Goal: Answer question/provide support: Share knowledge or assist other users

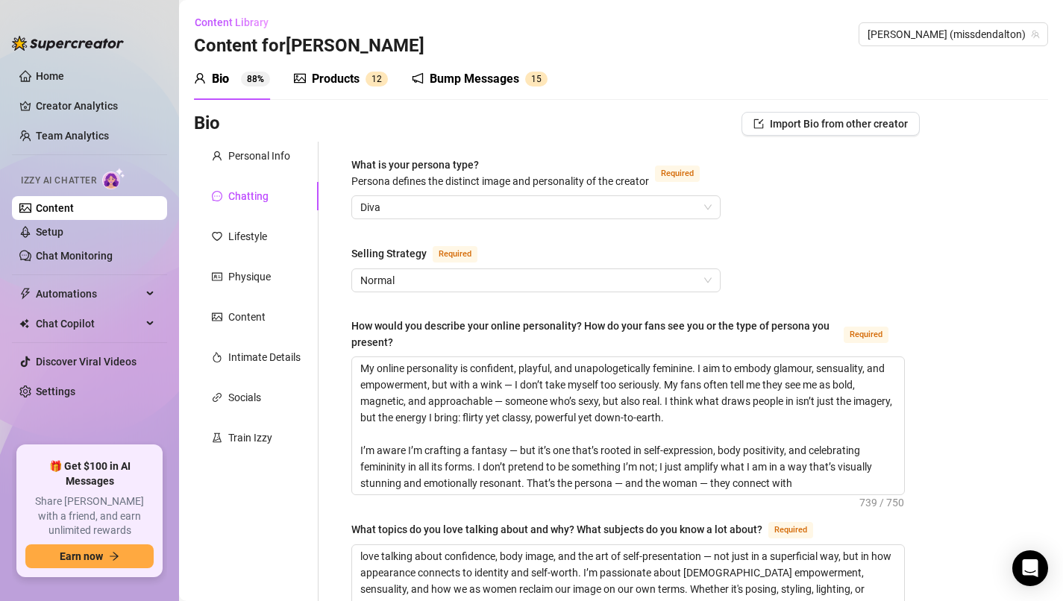
scroll to position [994, 0]
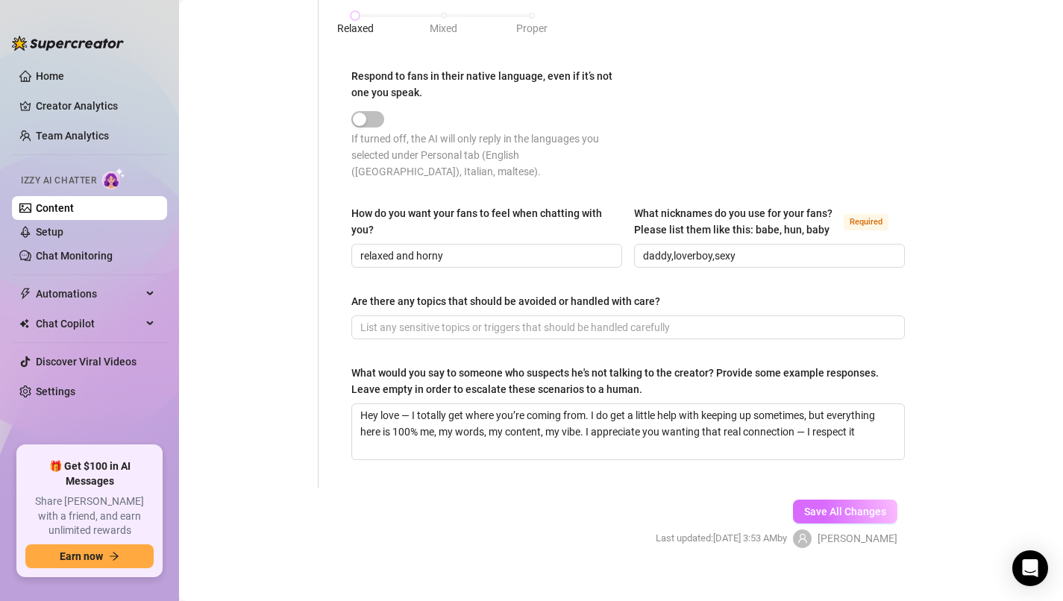
click at [814, 506] on span "Save All Changes" at bounding box center [845, 512] width 82 height 12
click at [44, 229] on link "Setup" at bounding box center [50, 232] width 28 height 12
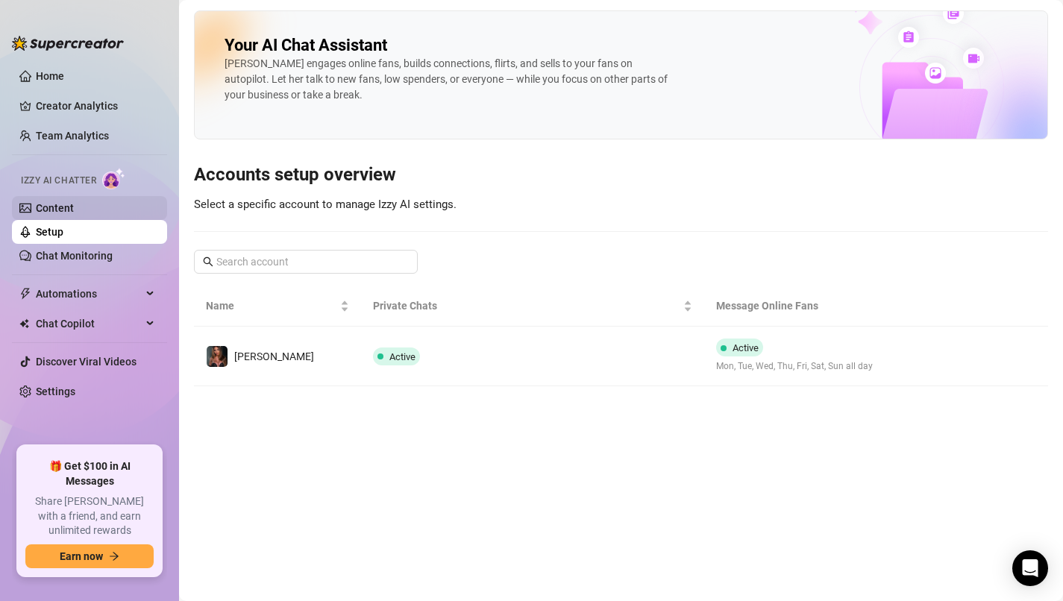
click at [74, 212] on link "Content" at bounding box center [55, 208] width 38 height 12
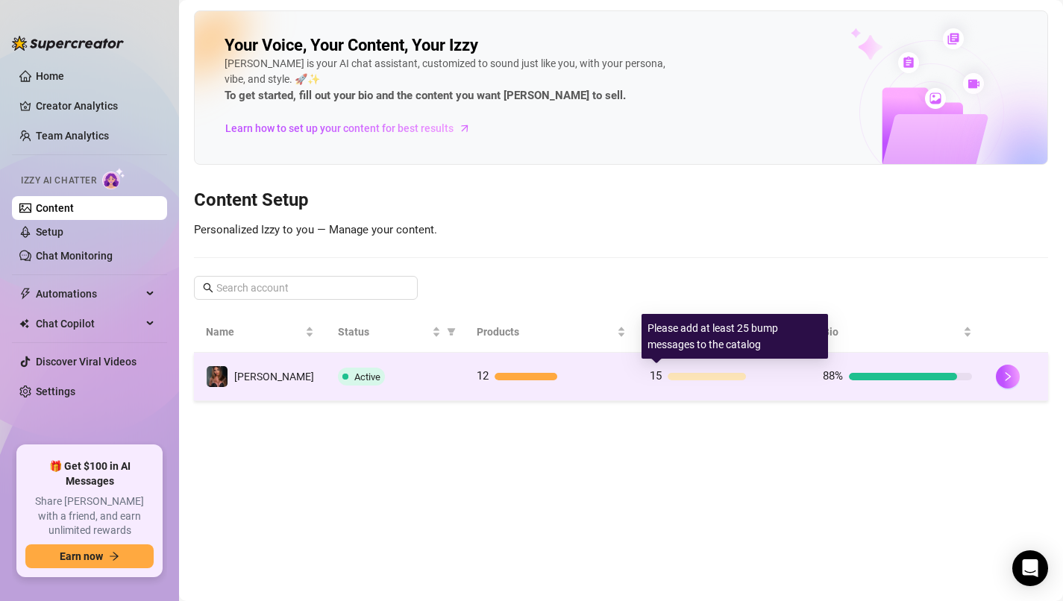
click at [692, 382] on div "15" at bounding box center [724, 377] width 149 height 18
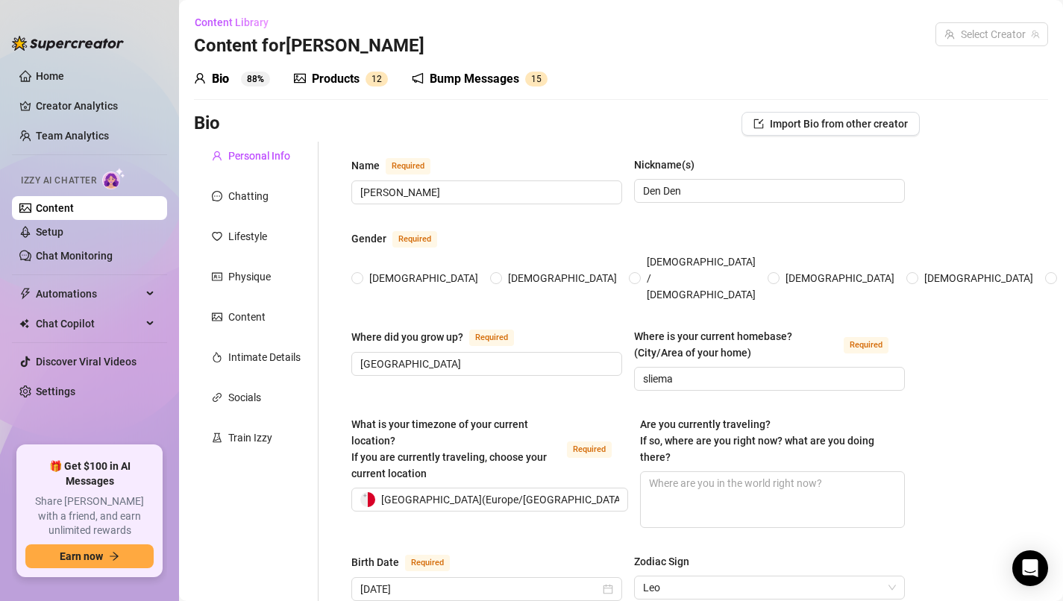
radio input "true"
click at [461, 83] on div "Bump Messages" at bounding box center [475, 79] width 90 height 18
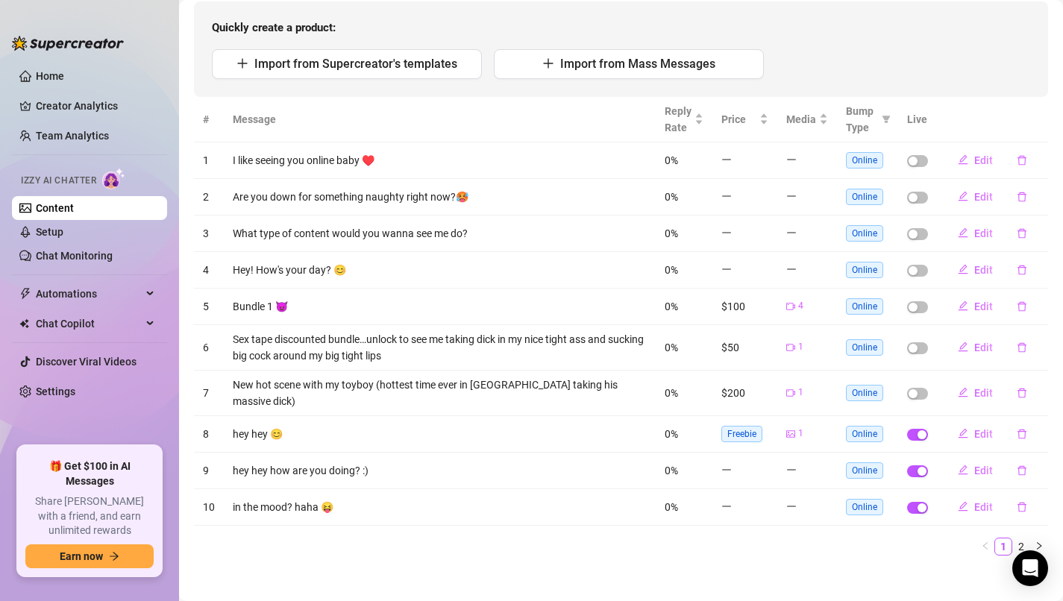
scroll to position [154, 0]
click at [918, 193] on div "button" at bounding box center [913, 196] width 9 height 9
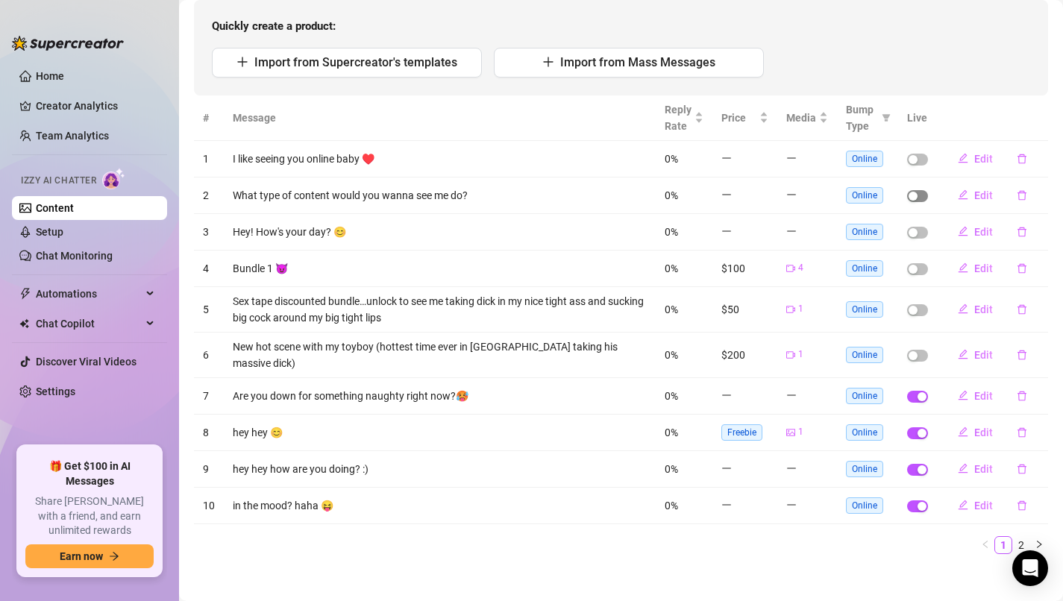
click at [914, 195] on div "button" at bounding box center [913, 196] width 9 height 9
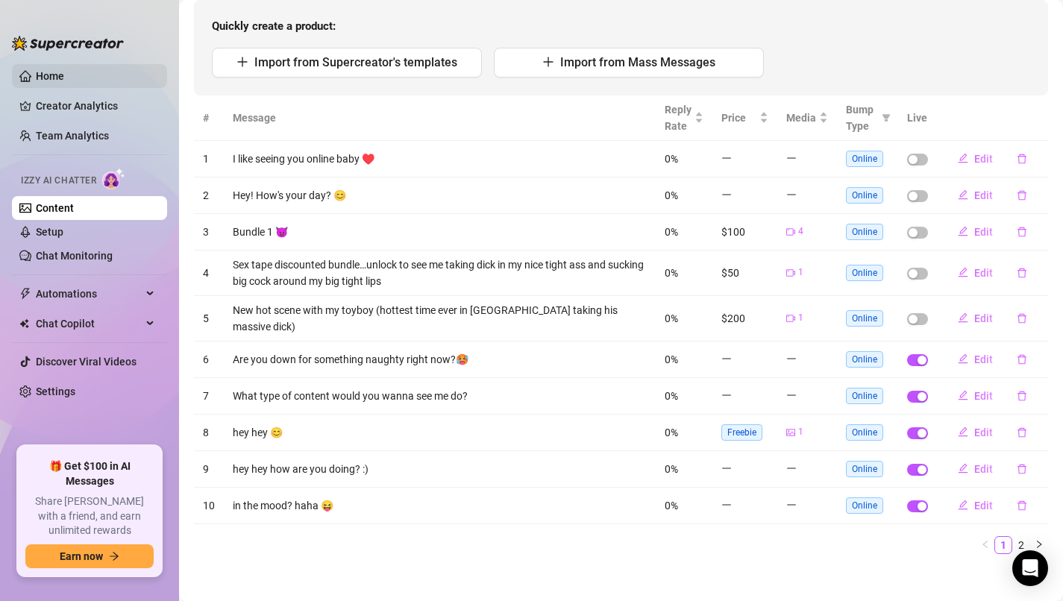
click at [64, 75] on link "Home" at bounding box center [50, 76] width 28 height 12
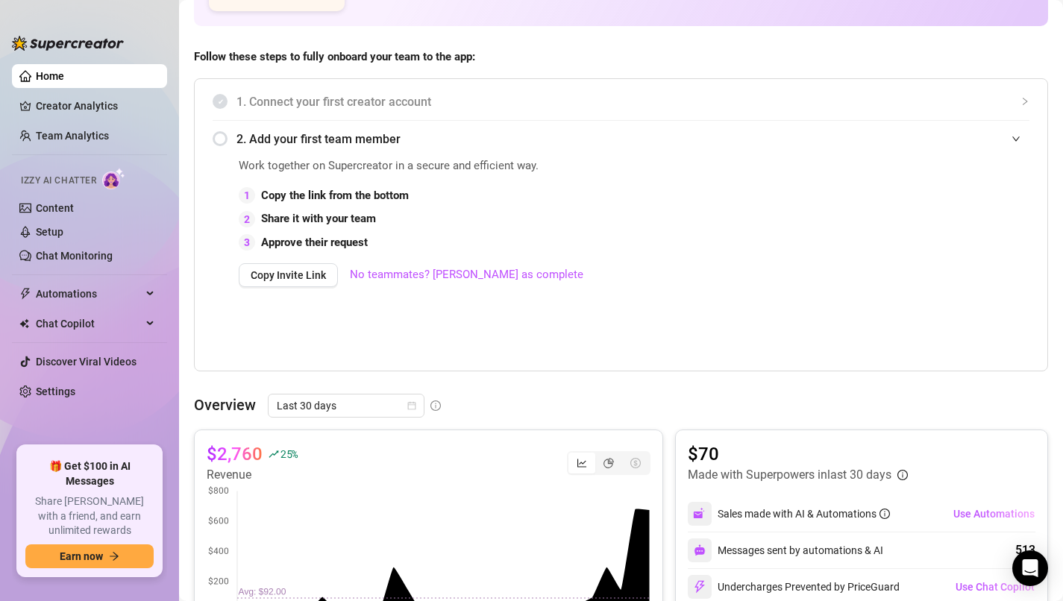
scroll to position [261, 0]
click at [408, 407] on icon "calendar" at bounding box center [411, 406] width 9 height 9
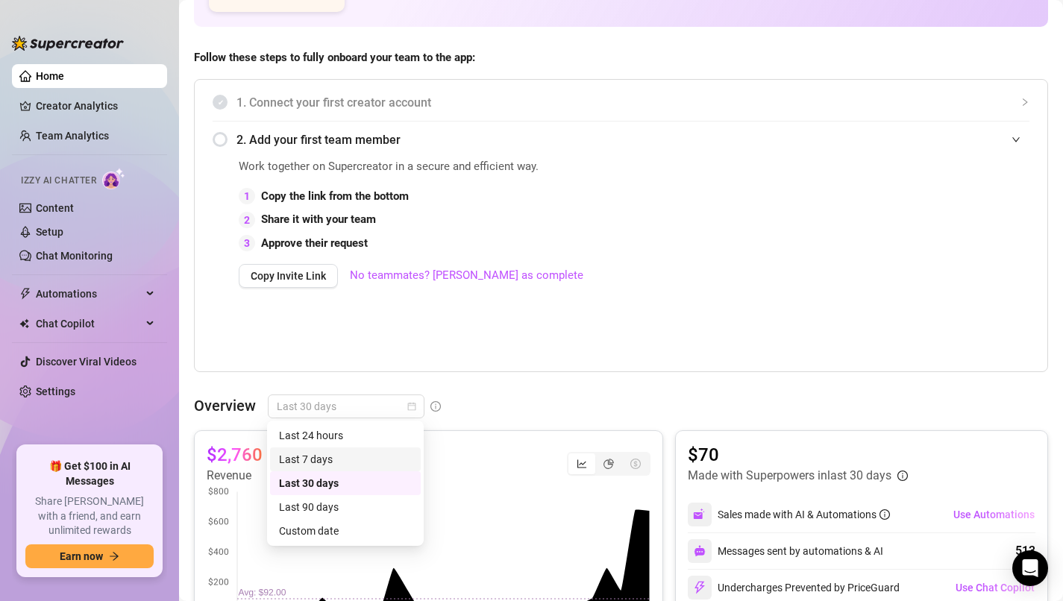
click at [387, 462] on div "Last 7 days" at bounding box center [345, 459] width 133 height 16
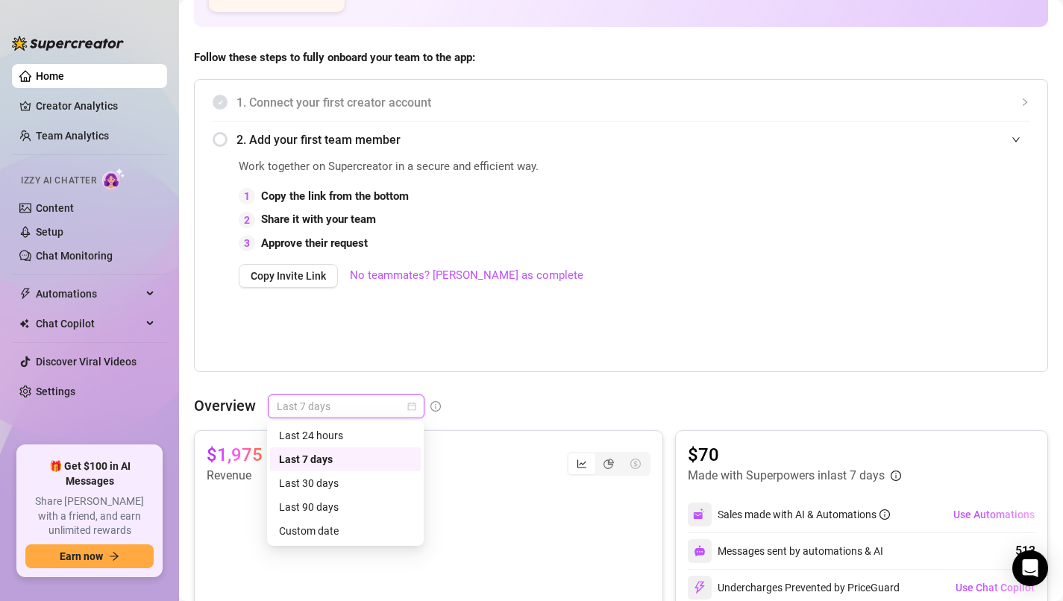
click at [392, 409] on span "Last 7 days" at bounding box center [346, 407] width 139 height 22
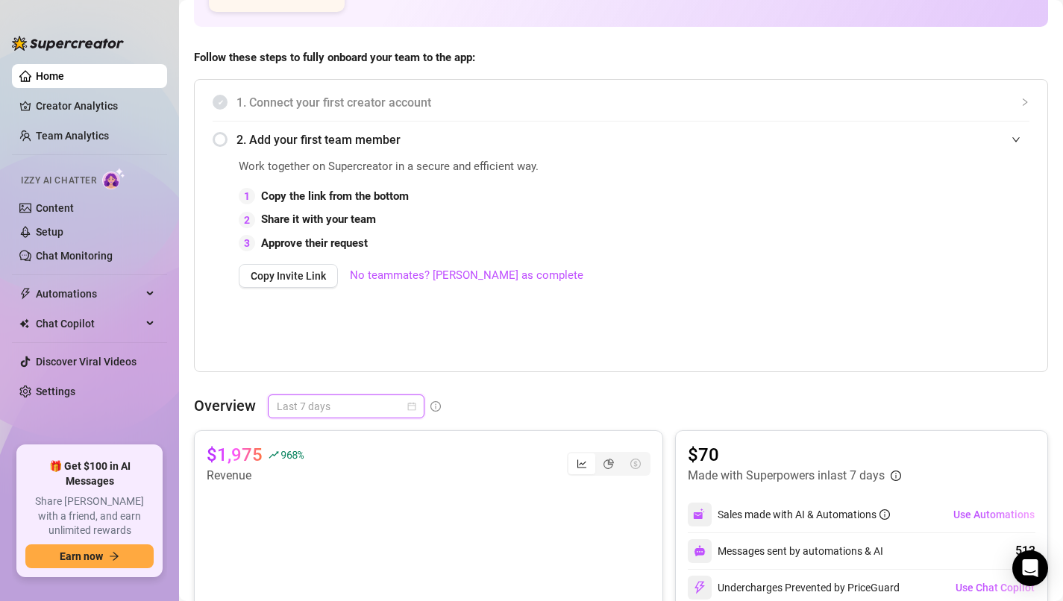
click at [392, 409] on span "Last 7 days" at bounding box center [346, 407] width 139 height 22
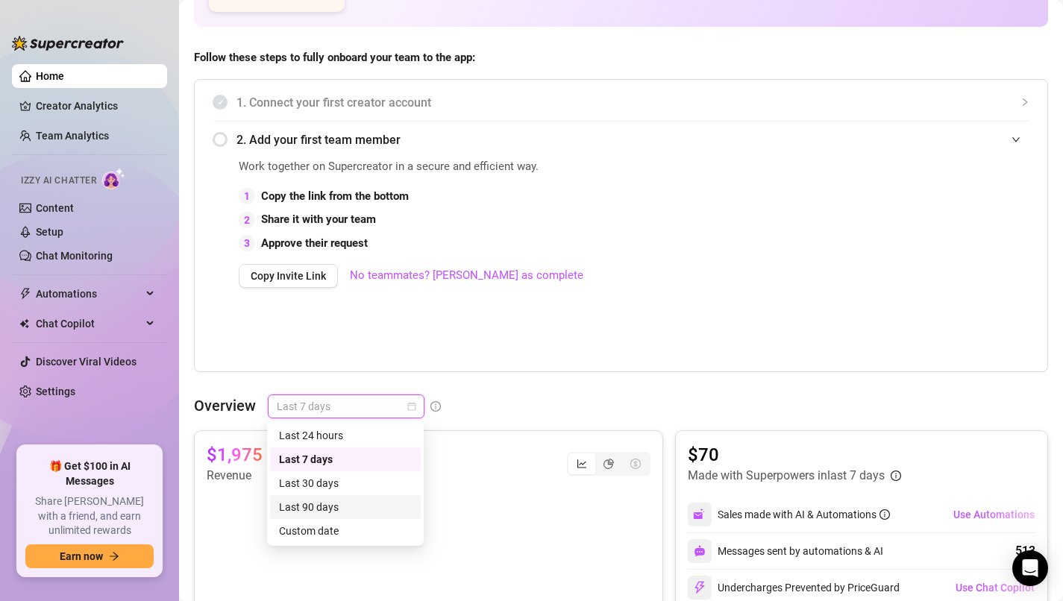
click at [366, 507] on div "Last 90 days" at bounding box center [345, 507] width 133 height 16
click at [397, 413] on span "Last 90 days" at bounding box center [346, 407] width 139 height 22
click at [373, 492] on div "Last 30 days" at bounding box center [345, 484] width 151 height 24
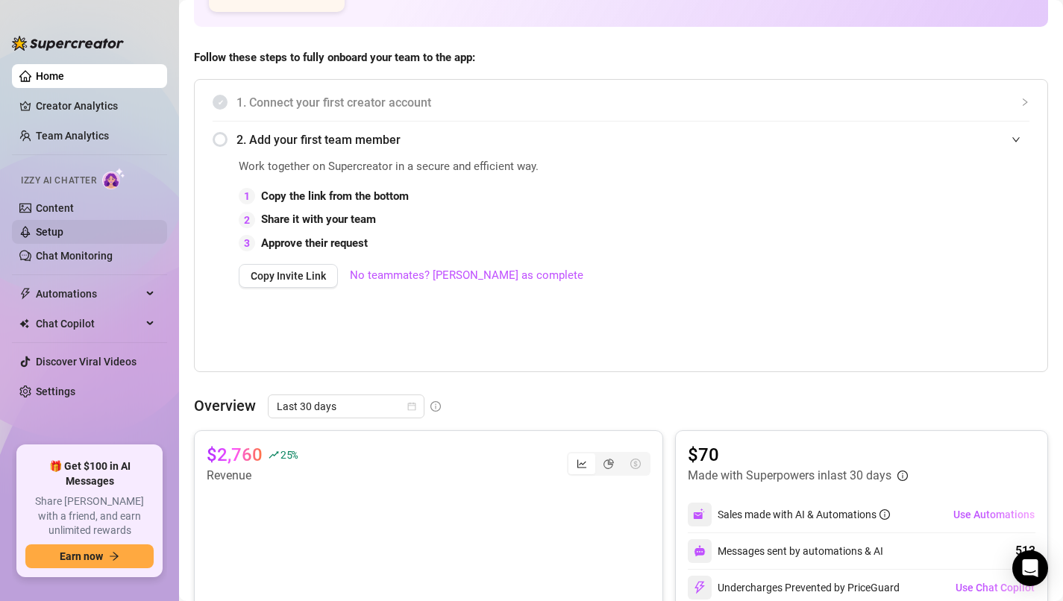
click at [63, 232] on link "Setup" at bounding box center [50, 232] width 28 height 12
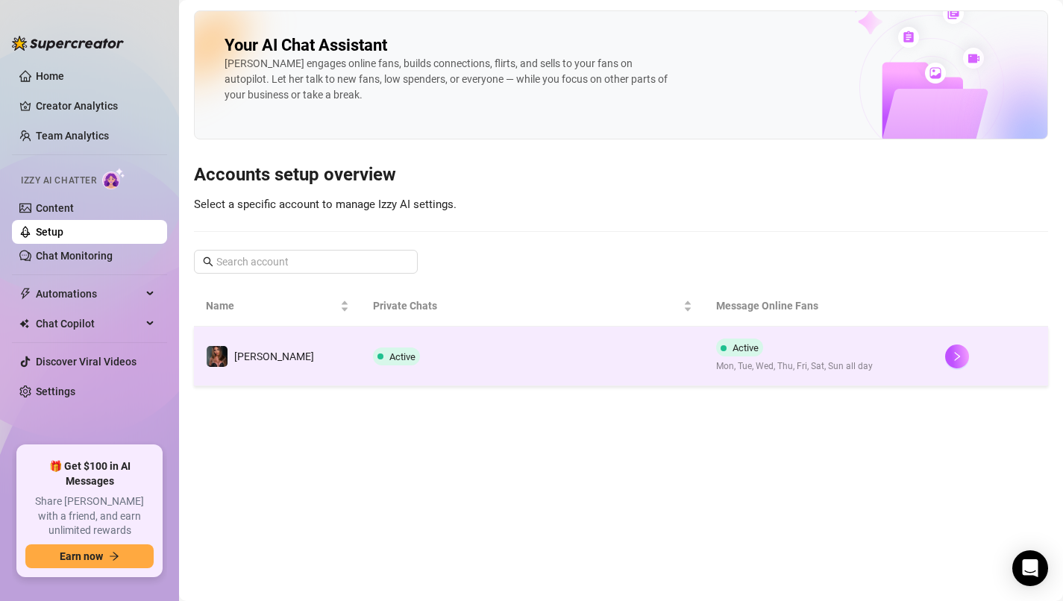
click at [731, 358] on div "Active Mon, Tue, Wed, Thu, Fri, Sat, Sun all day" at bounding box center [794, 356] width 157 height 35
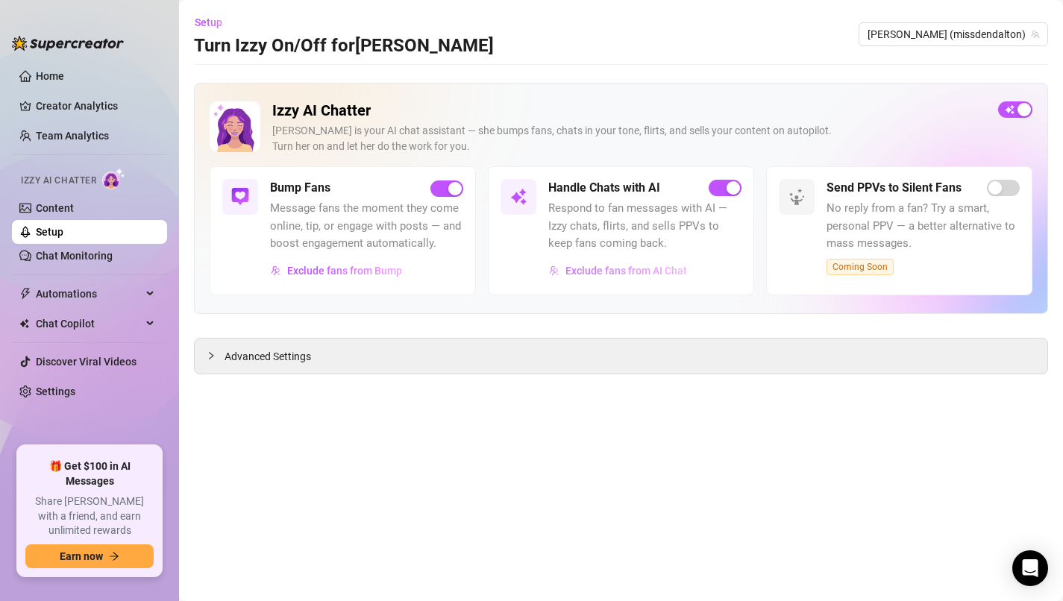
click at [639, 270] on span "Exclude fans from AI Chat" at bounding box center [627, 271] width 122 height 12
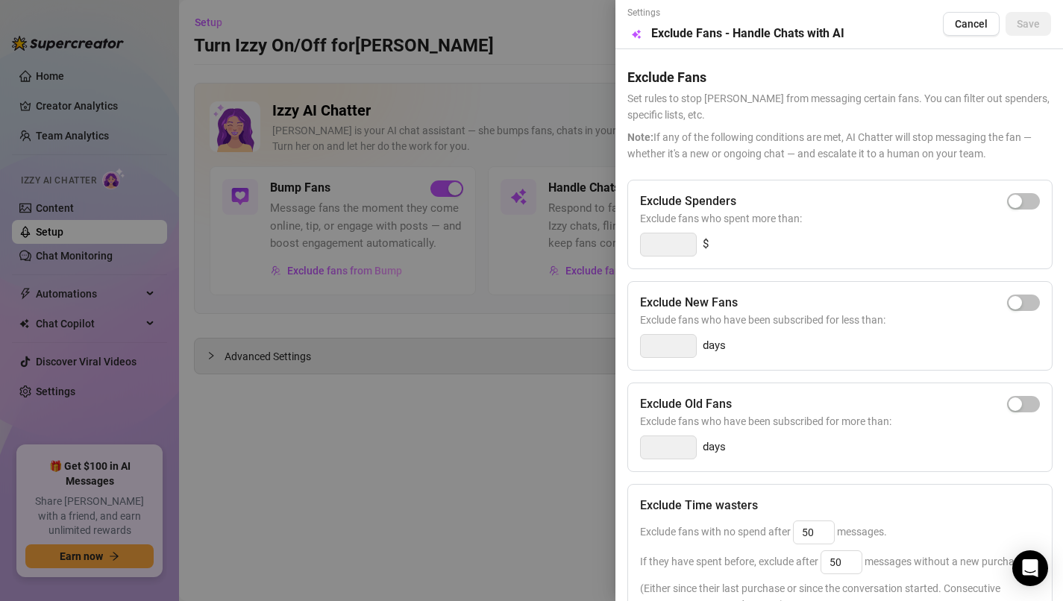
click at [606, 341] on div at bounding box center [531, 300] width 1063 height 601
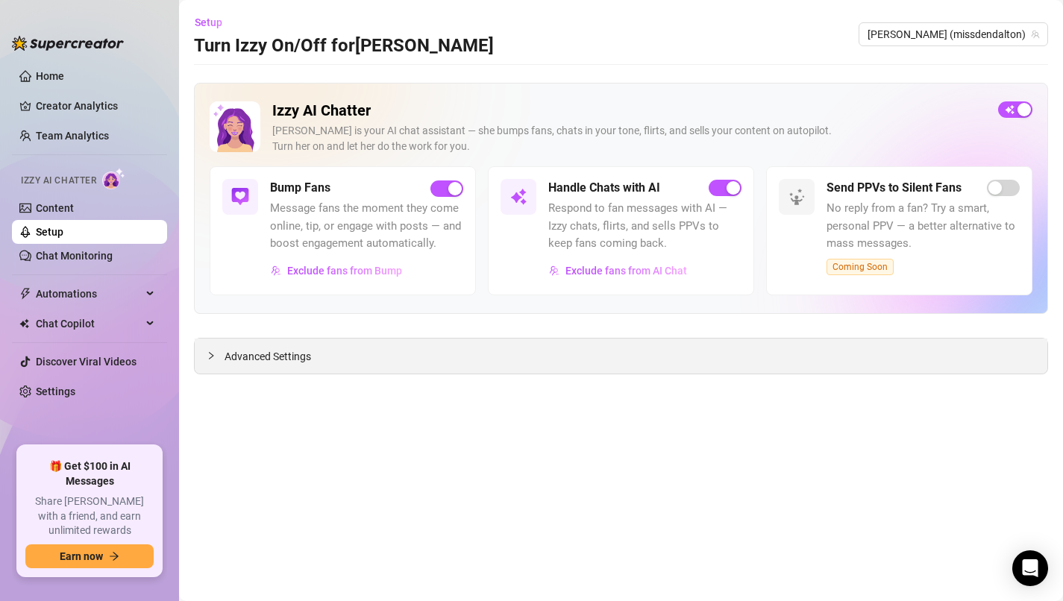
click at [241, 366] on div "Advanced Settings" at bounding box center [621, 356] width 853 height 35
click at [249, 357] on span "Advanced Settings" at bounding box center [268, 357] width 87 height 16
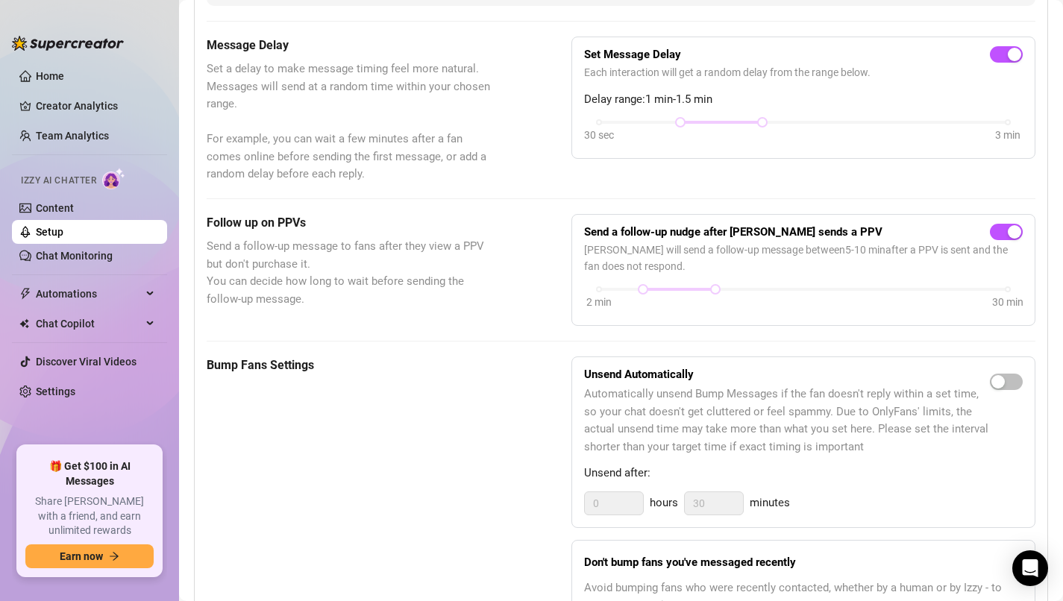
scroll to position [423, 0]
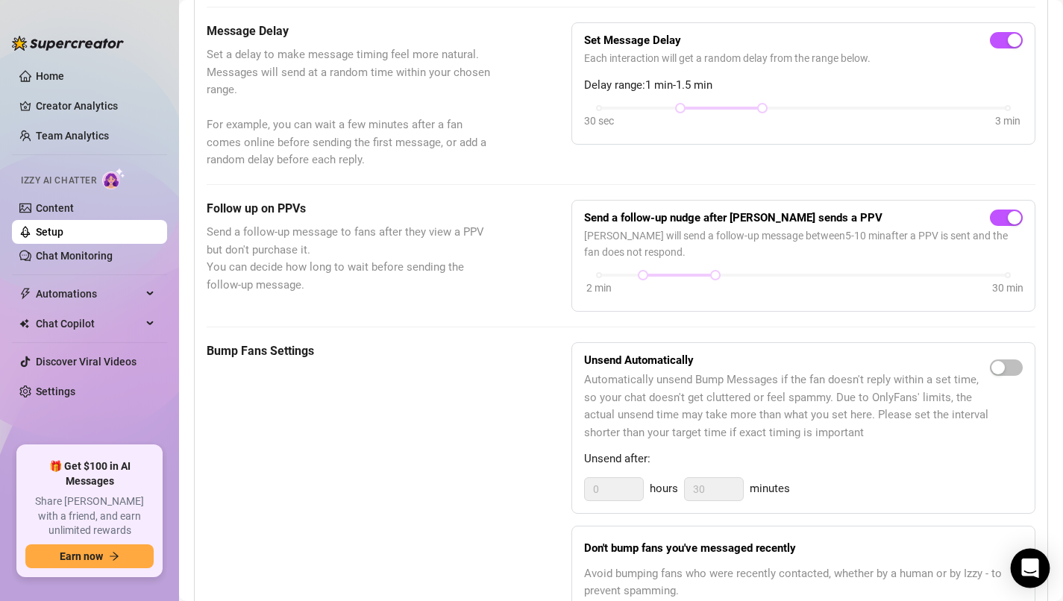
click at [1033, 575] on icon "Open Intercom Messenger" at bounding box center [1030, 568] width 19 height 19
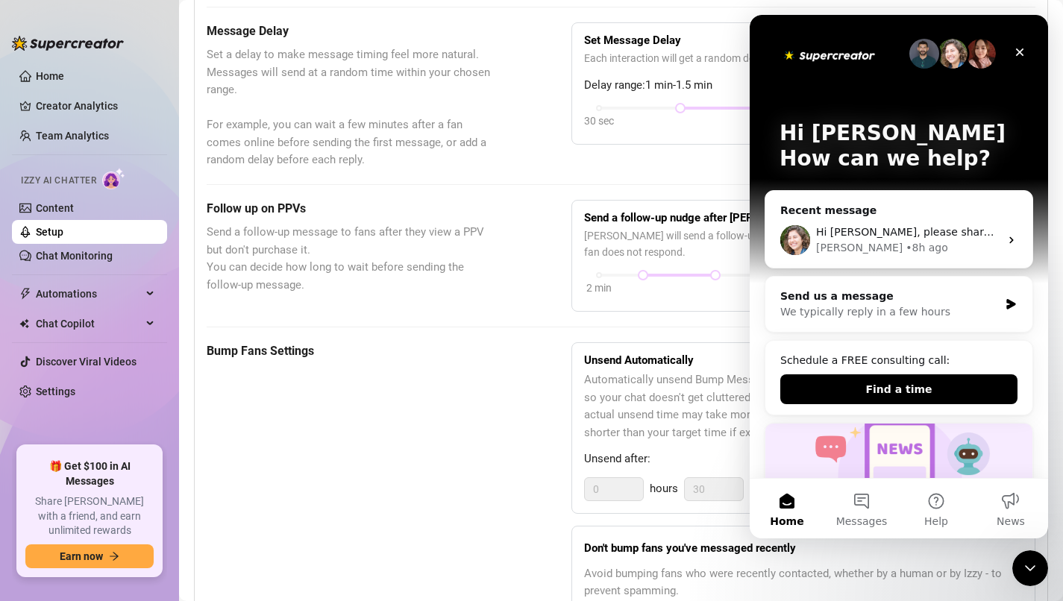
scroll to position [0, 0]
click at [941, 241] on div "Ella • 8h ago" at bounding box center [908, 248] width 184 height 16
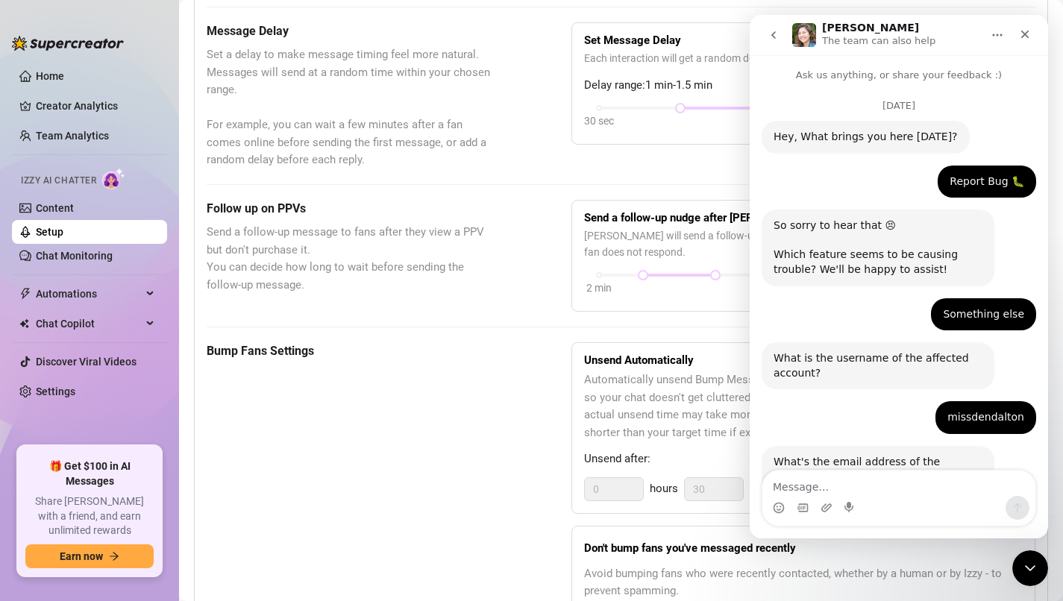
click at [849, 496] on div "Intercom messenger" at bounding box center [851, 508] width 12 height 24
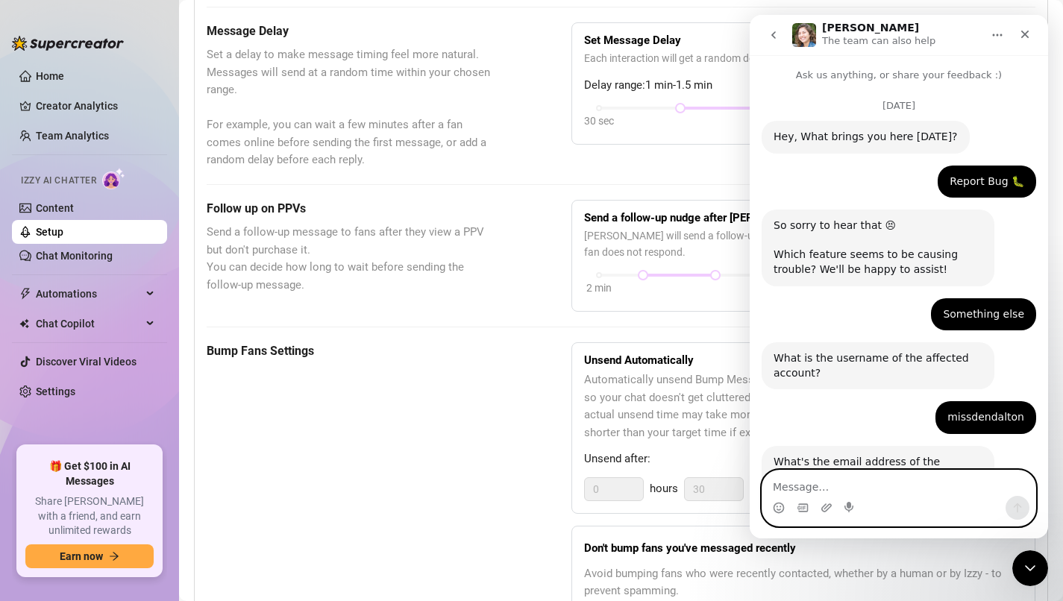
click at [844, 491] on textarea "Message…" at bounding box center [899, 483] width 273 height 25
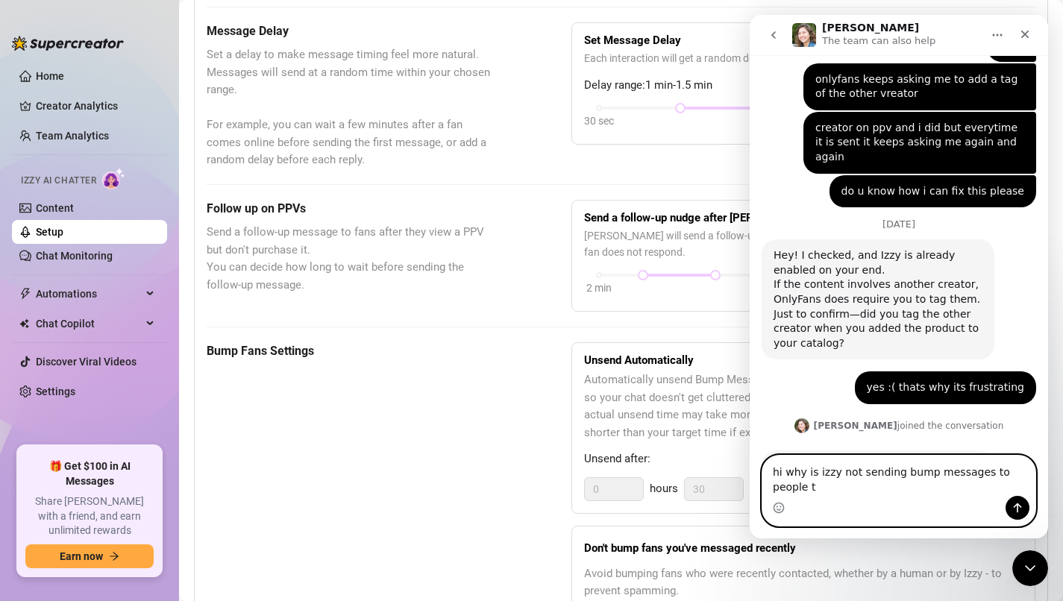
scroll to position [1680, 0]
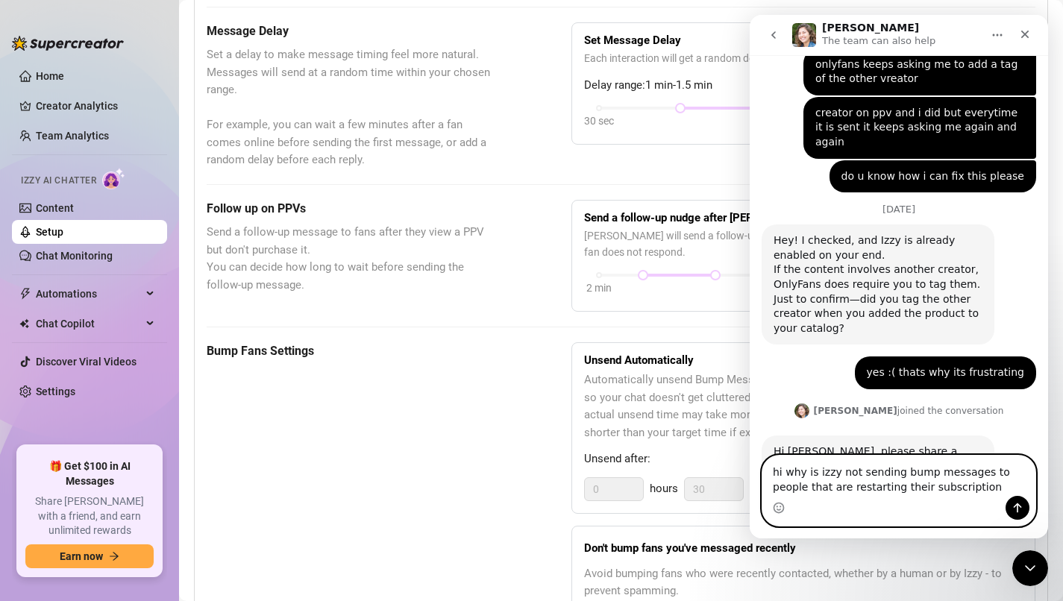
type textarea "hi why is izzy not sending bump messages to people that are restarting their su…"
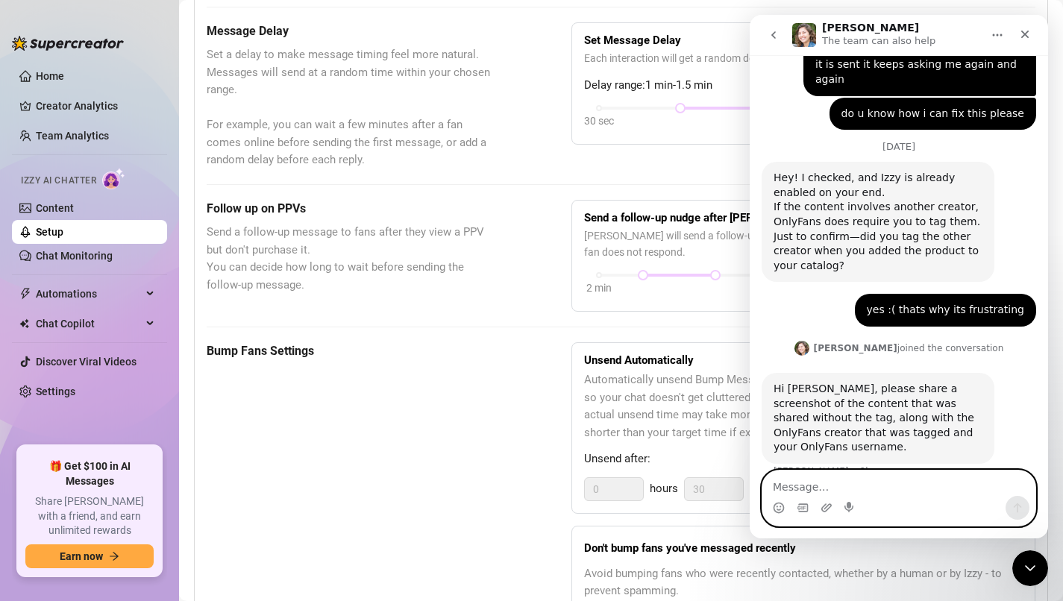
scroll to position [1758, 0]
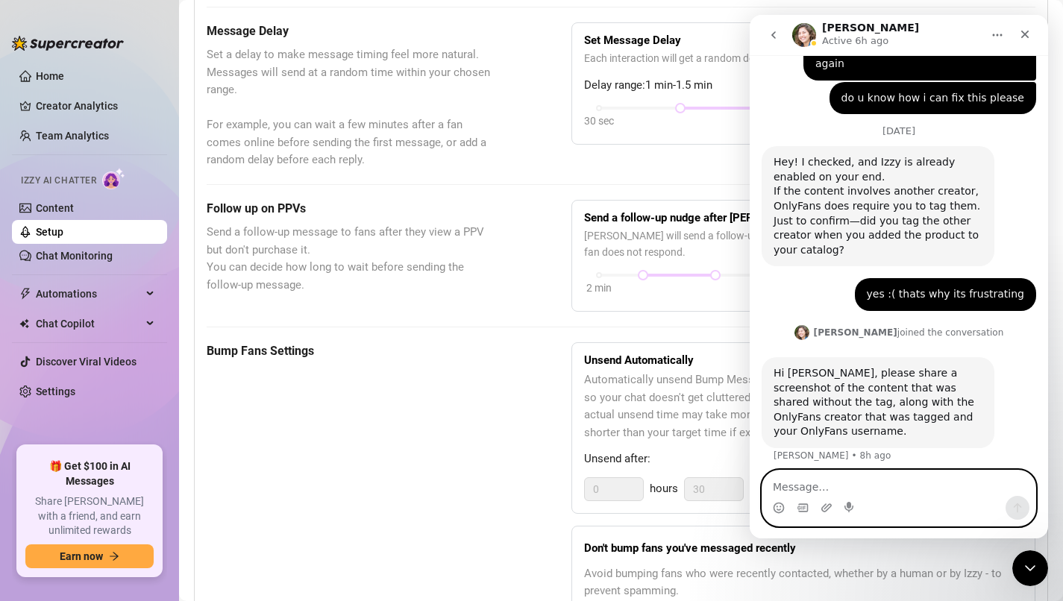
click at [864, 487] on textarea "Message…" at bounding box center [899, 483] width 273 height 25
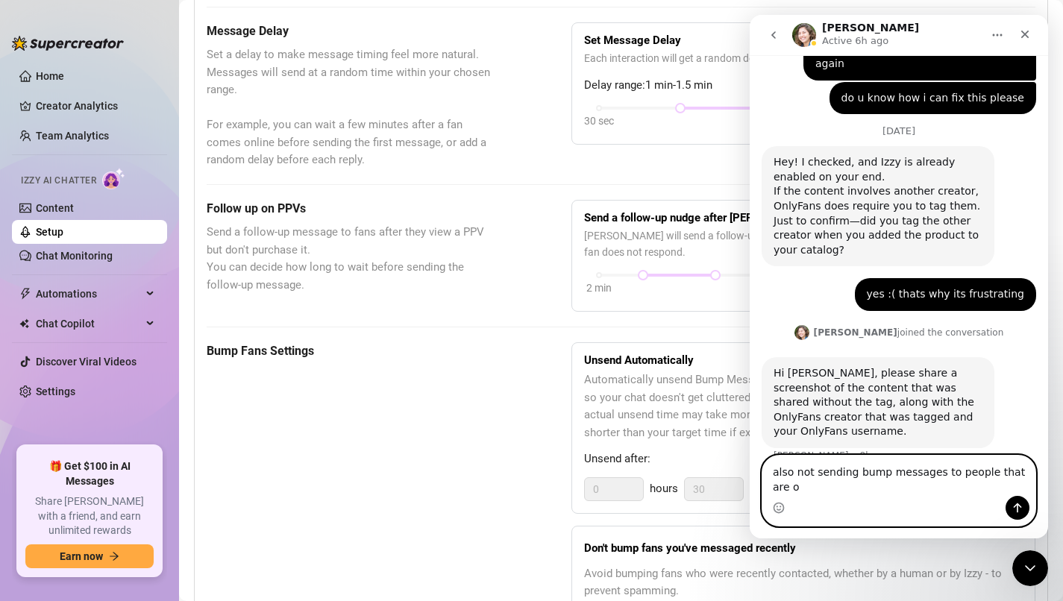
scroll to position [1773, 0]
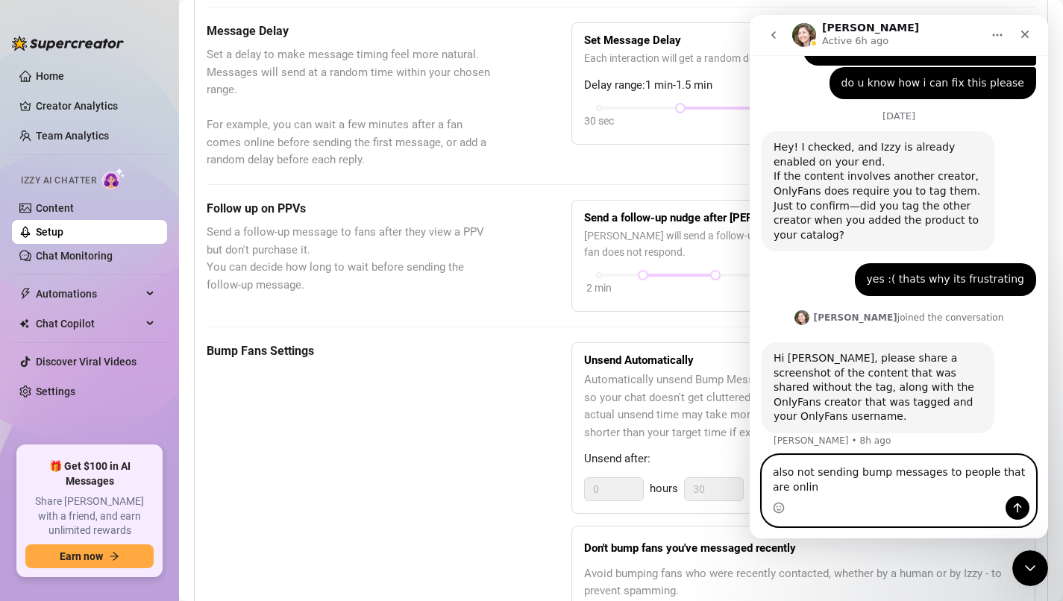
type textarea "also not sending bump messages to people that are online"
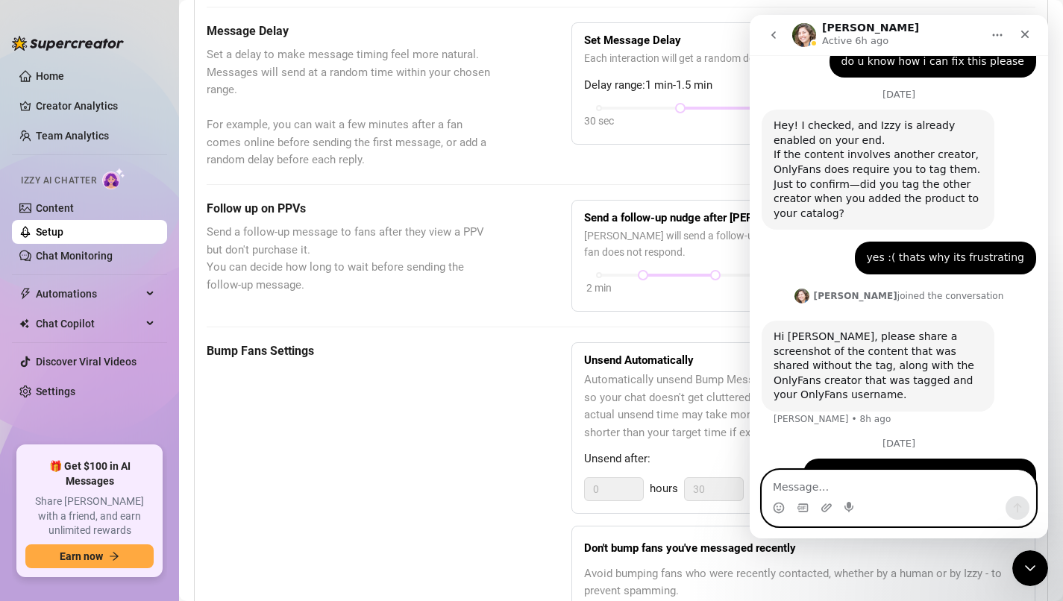
scroll to position [1807, 0]
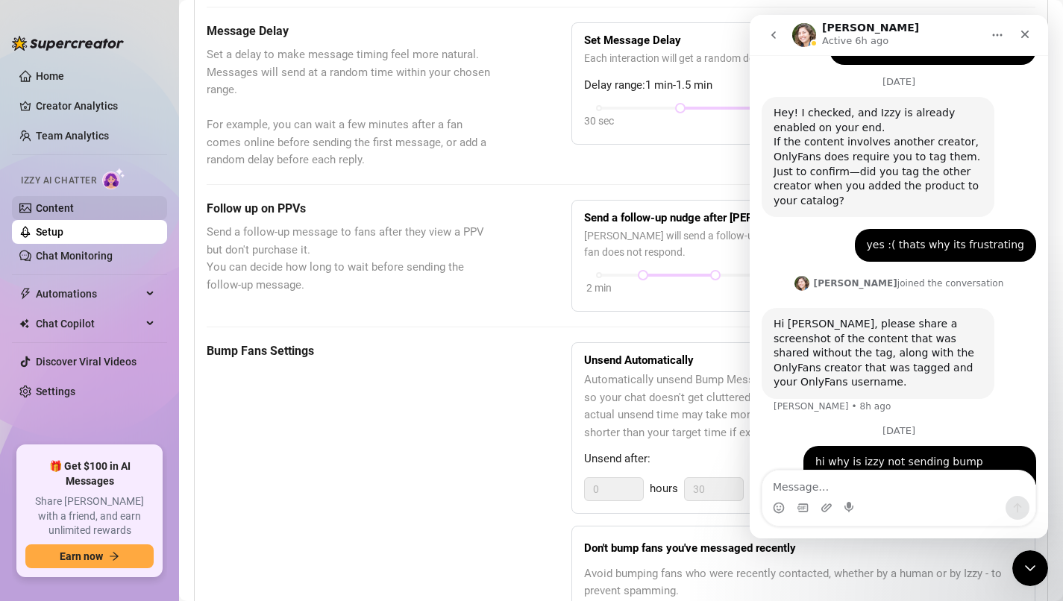
click at [56, 212] on link "Content" at bounding box center [55, 208] width 38 height 12
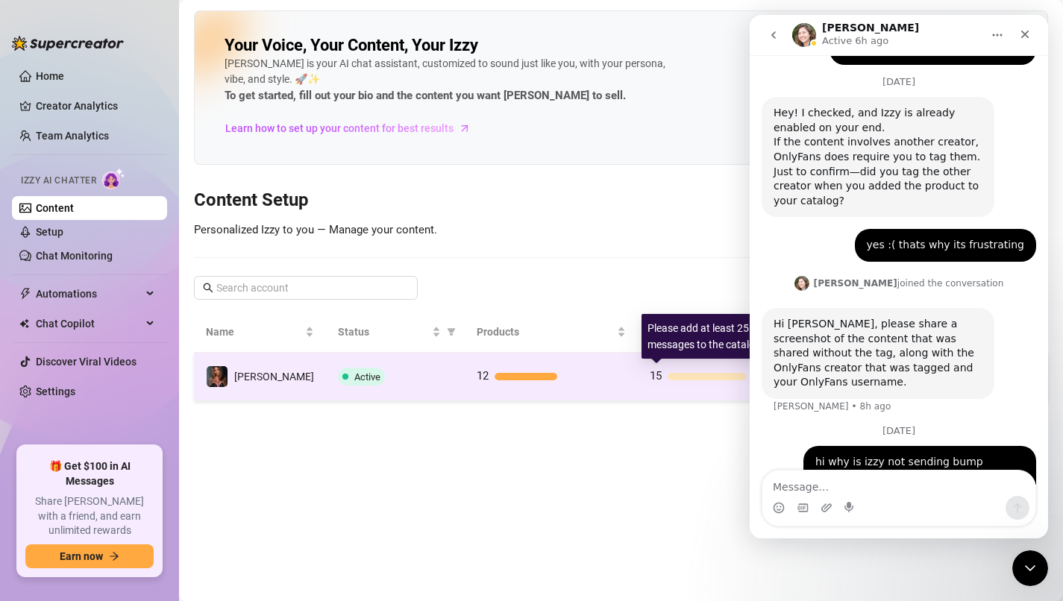
click at [681, 376] on div at bounding box center [707, 376] width 79 height 7
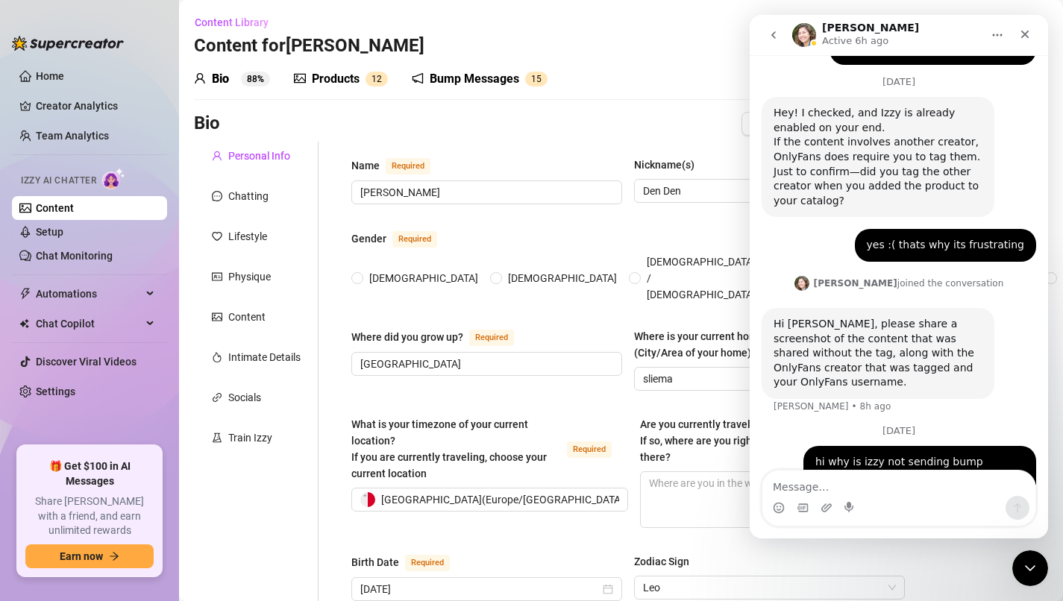
radio input "true"
click at [1023, 37] on icon "Close" at bounding box center [1026, 35] width 8 height 8
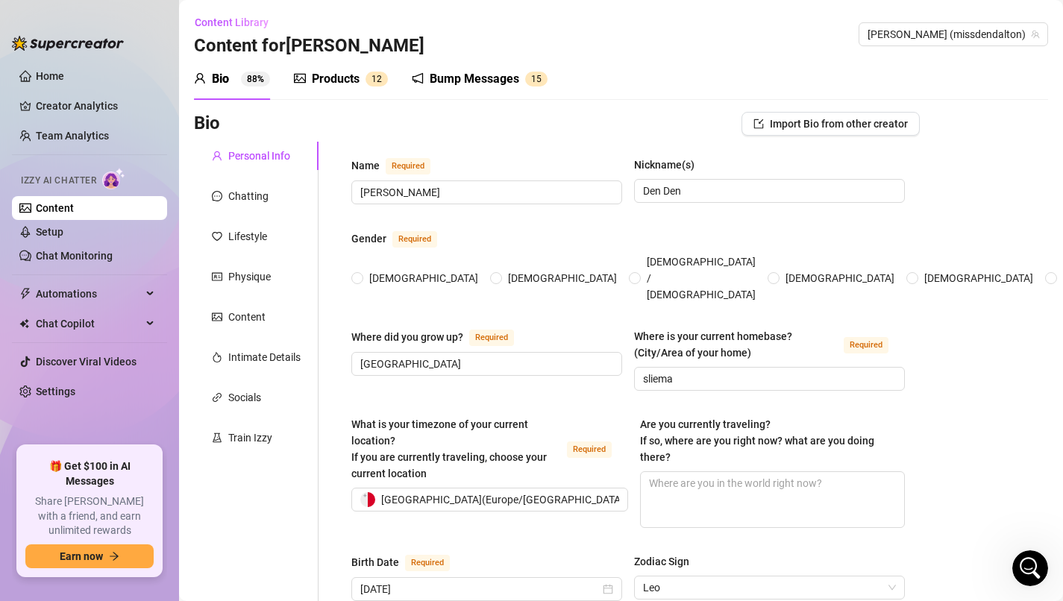
scroll to position [1807, 0]
click at [500, 79] on div "Bump Messages" at bounding box center [475, 79] width 90 height 18
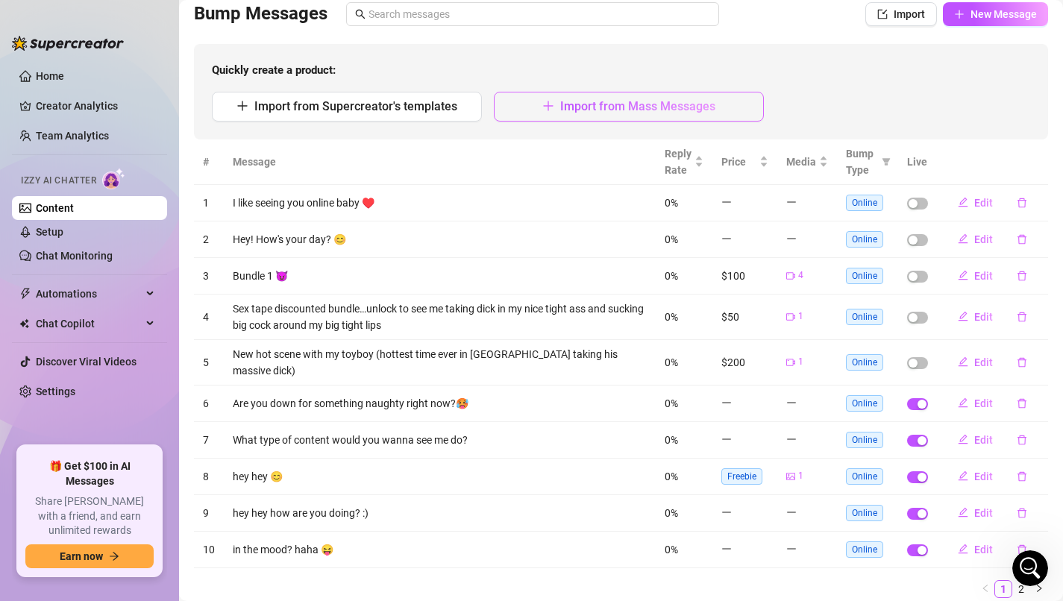
scroll to position [112, 0]
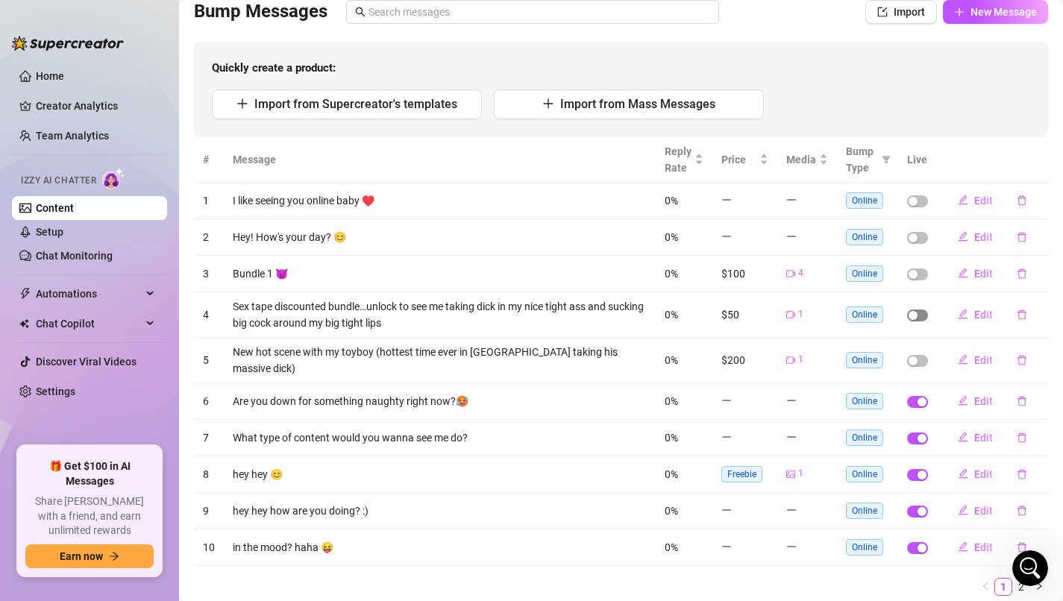
click at [914, 313] on div "button" at bounding box center [913, 315] width 9 height 9
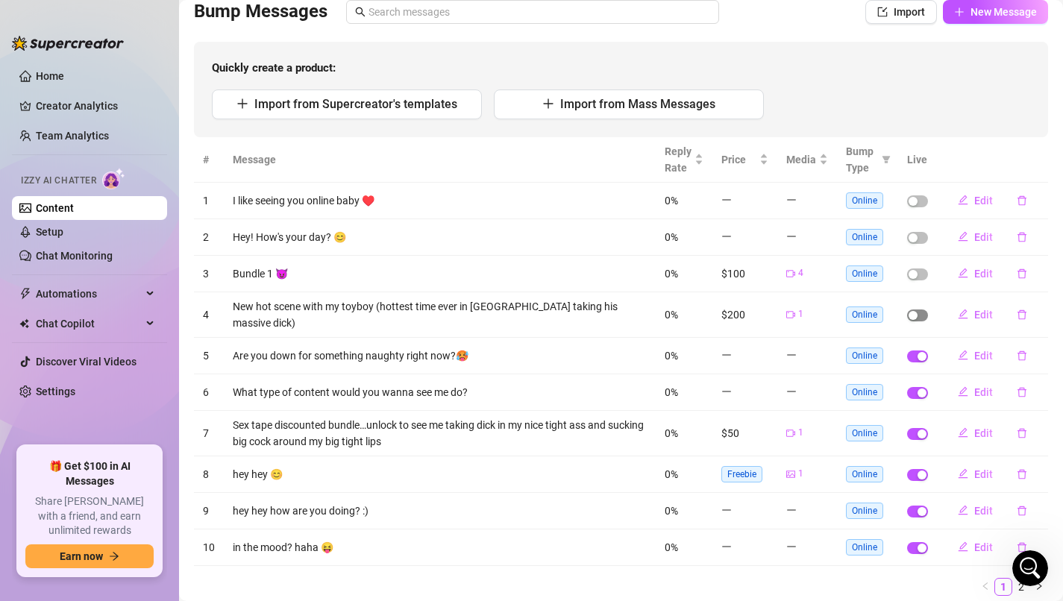
click at [916, 310] on span "button" at bounding box center [917, 316] width 21 height 12
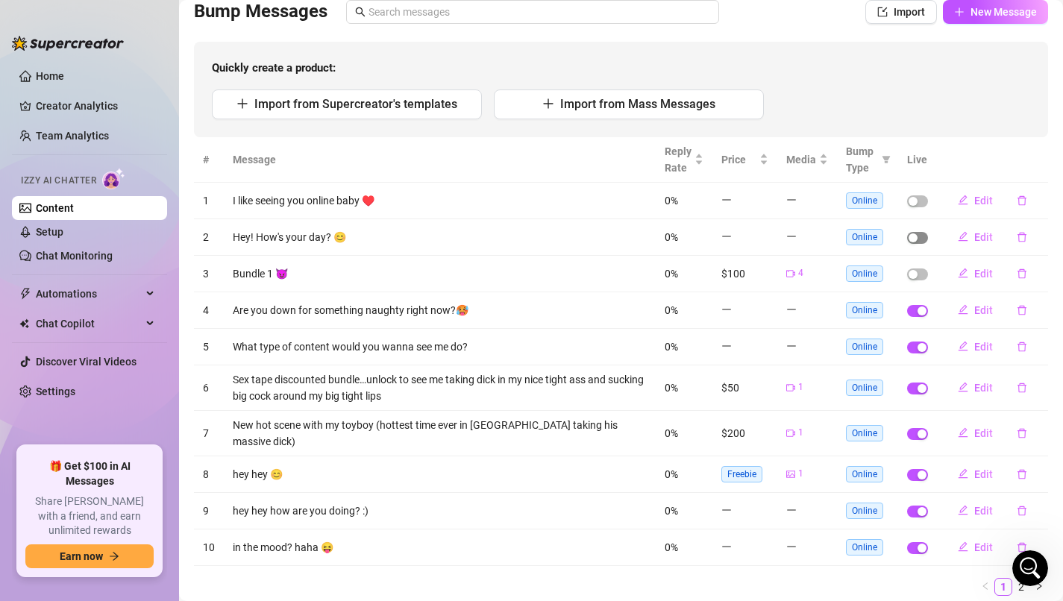
click at [915, 243] on span "button" at bounding box center [917, 238] width 21 height 12
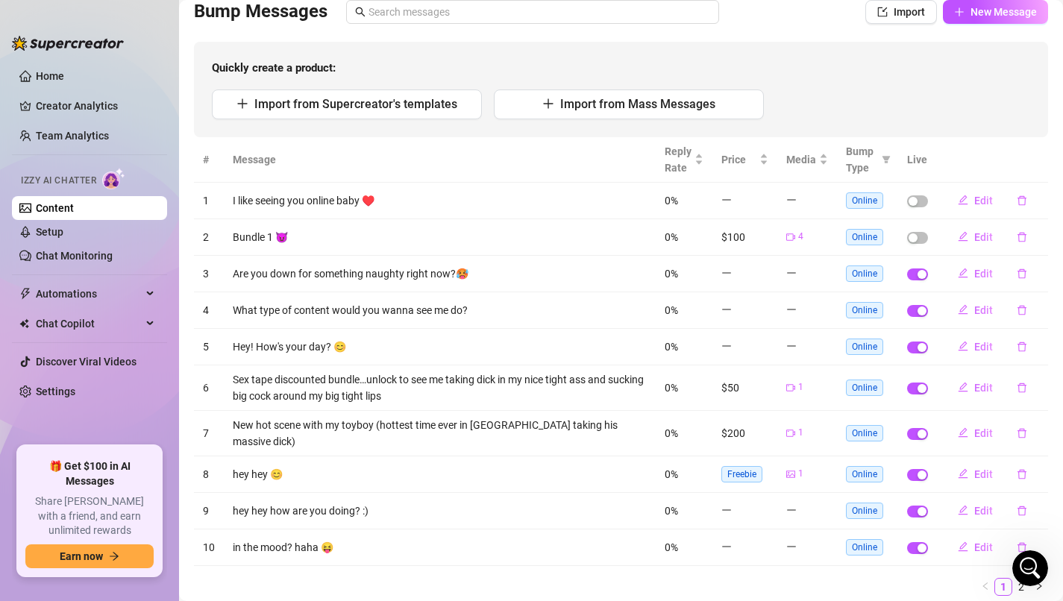
click at [60, 204] on link "Content" at bounding box center [55, 208] width 38 height 12
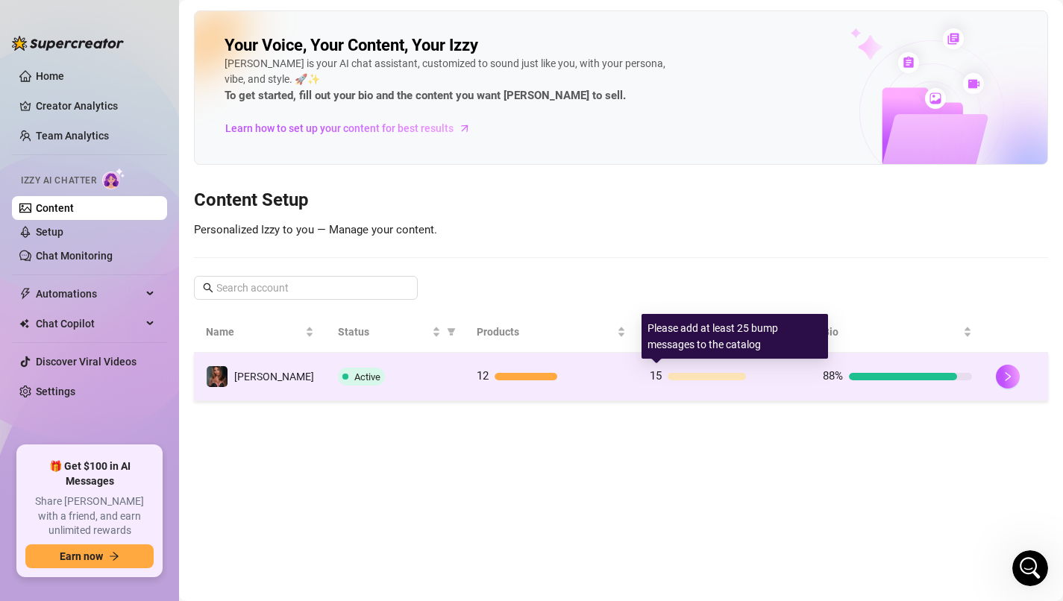
click at [662, 381] on div "15" at bounding box center [724, 377] width 149 height 18
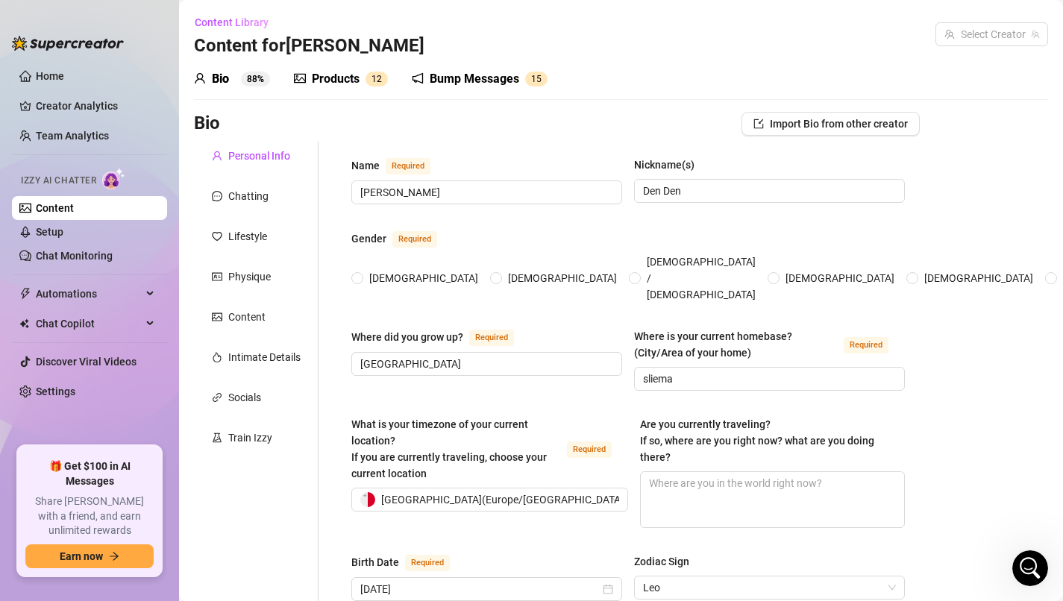
radio input "true"
click at [514, 84] on div "Bump Messages" at bounding box center [475, 79] width 90 height 18
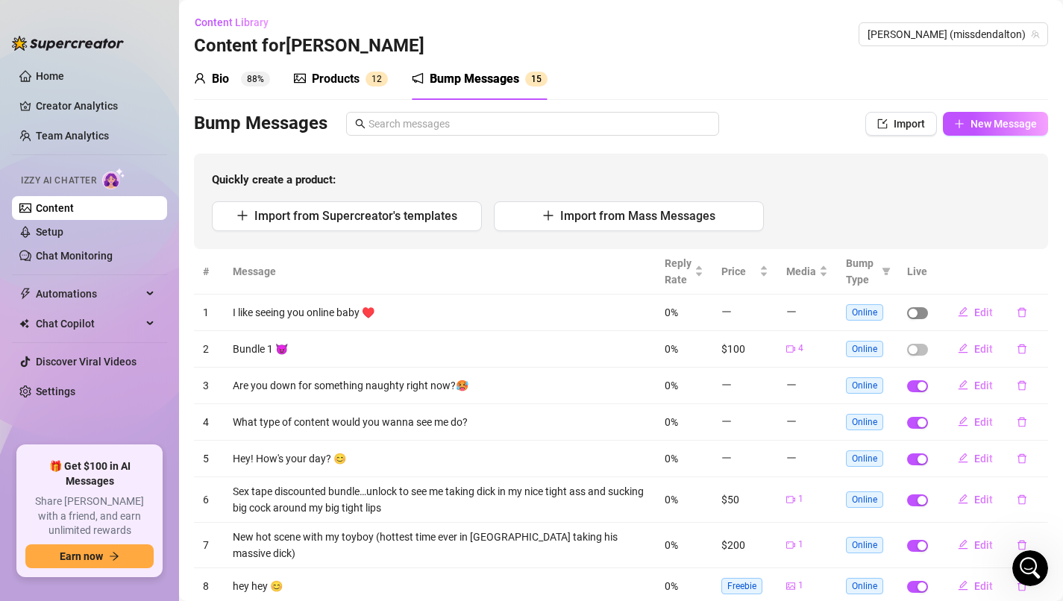
click at [916, 319] on span "button" at bounding box center [917, 313] width 21 height 12
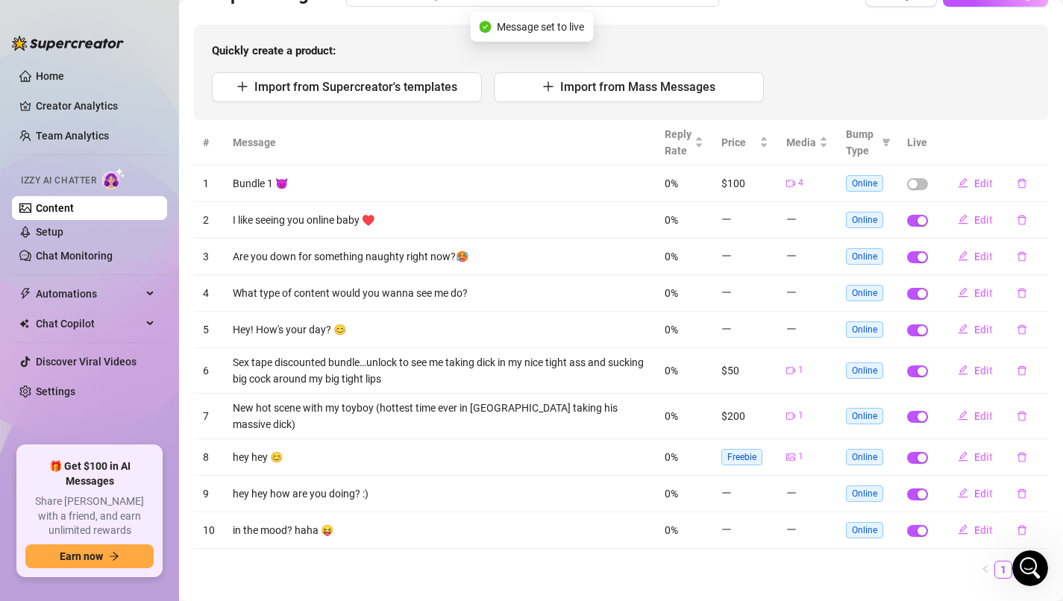
scroll to position [154, 0]
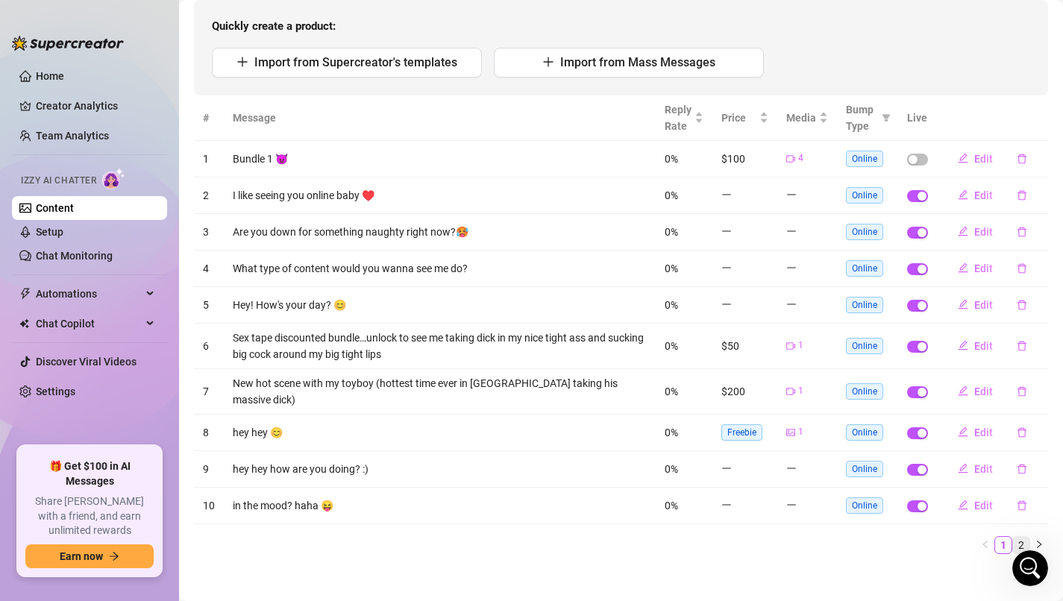
click at [1027, 540] on link "2" at bounding box center [1021, 545] width 16 height 16
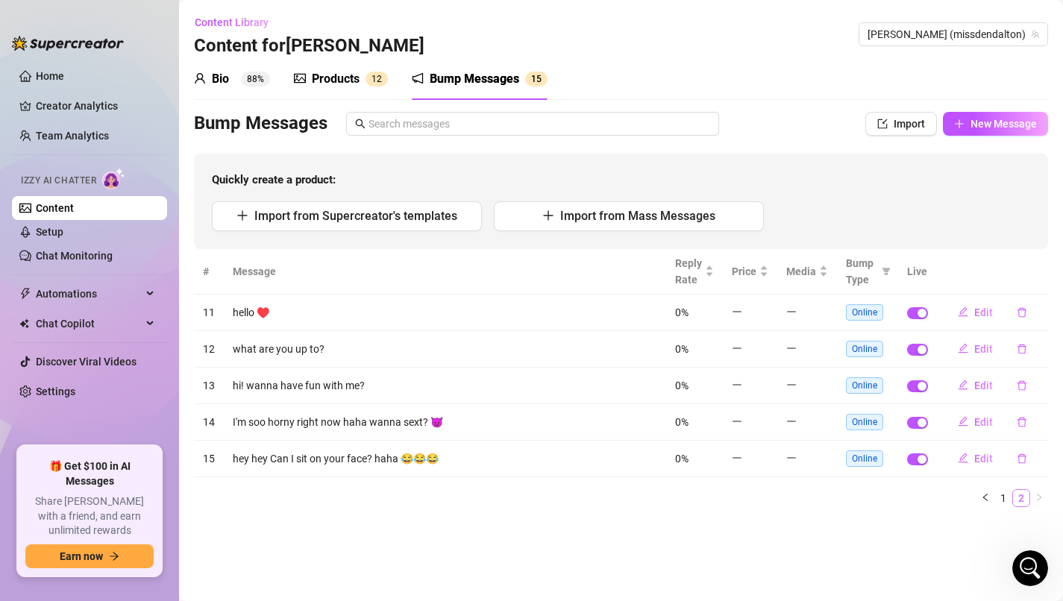
scroll to position [0, 0]
click at [68, 210] on link "Content" at bounding box center [55, 208] width 38 height 12
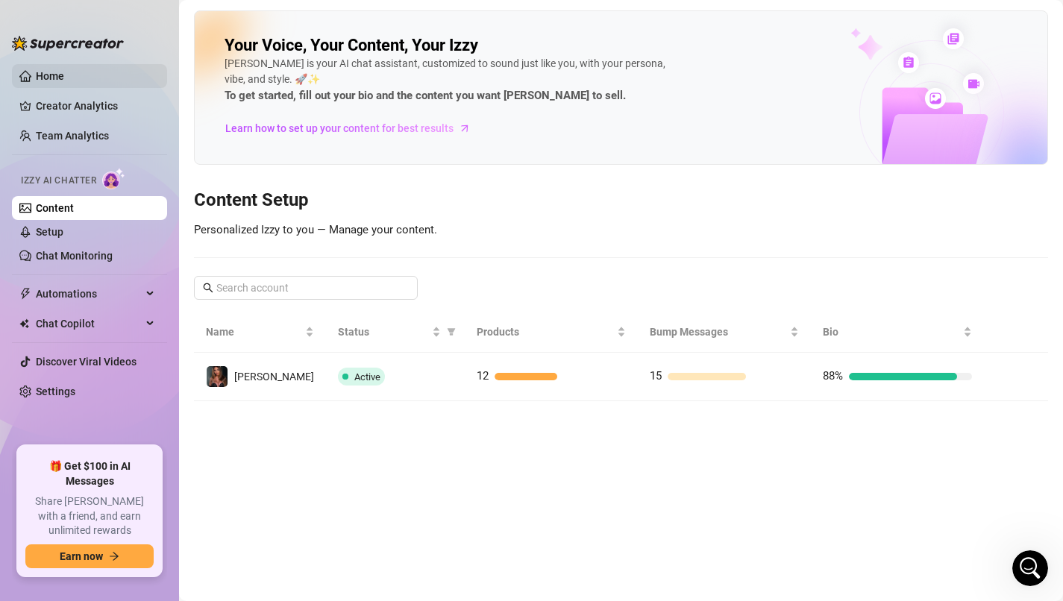
click at [58, 82] on link "Home" at bounding box center [50, 76] width 28 height 12
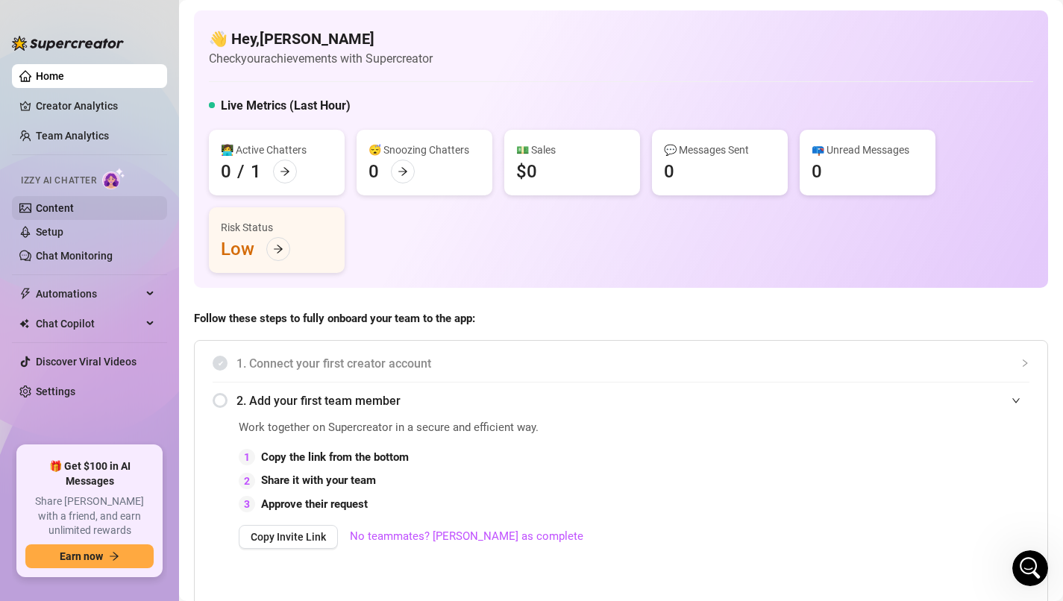
click at [74, 206] on link "Content" at bounding box center [55, 208] width 38 height 12
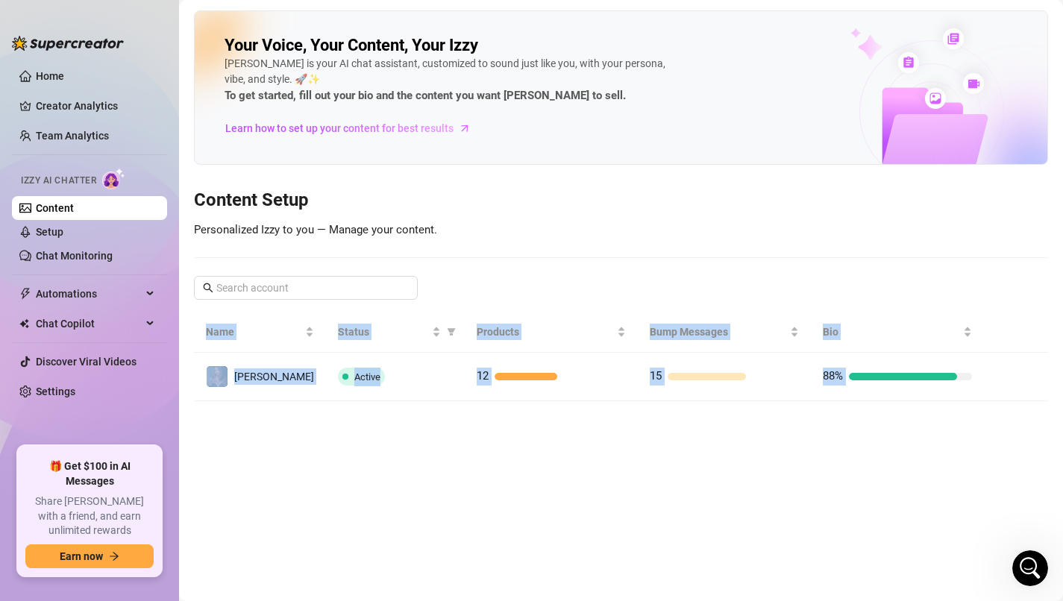
drag, startPoint x: 704, startPoint y: 303, endPoint x: 537, endPoint y: 223, distance: 184.6
click at [547, 223] on body "Home Creator Analytics Team Analytics Izzy AI Chatter Content Setup Chat Monito…" at bounding box center [531, 300] width 1063 height 601
click at [615, 475] on main "Your Voice, Your Content, Your Izzy Izzy is your AI chat assistant, customized …" at bounding box center [621, 300] width 884 height 601
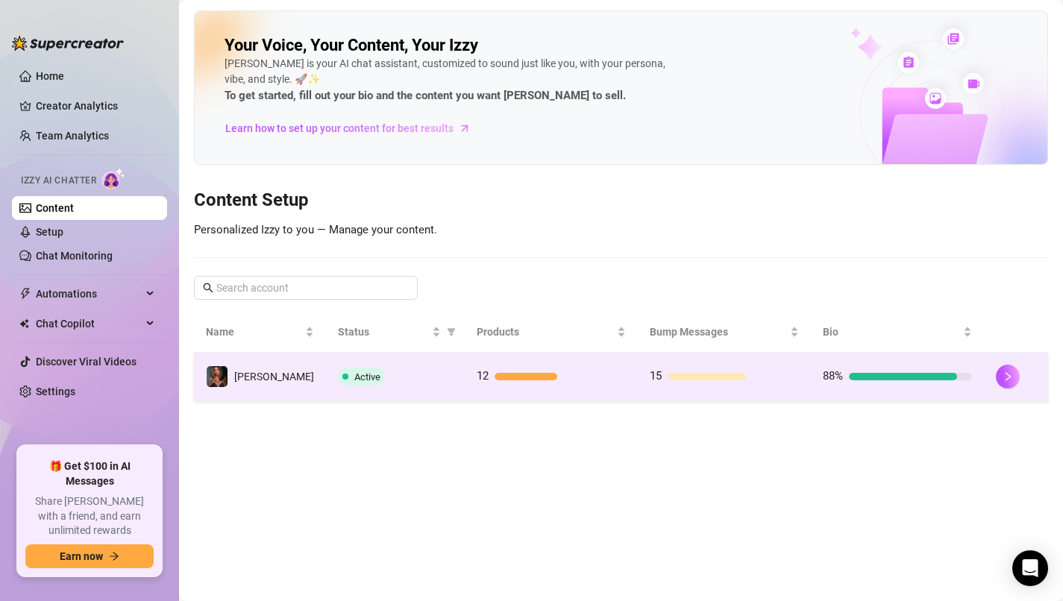
click at [354, 375] on span "Active" at bounding box center [367, 377] width 26 height 11
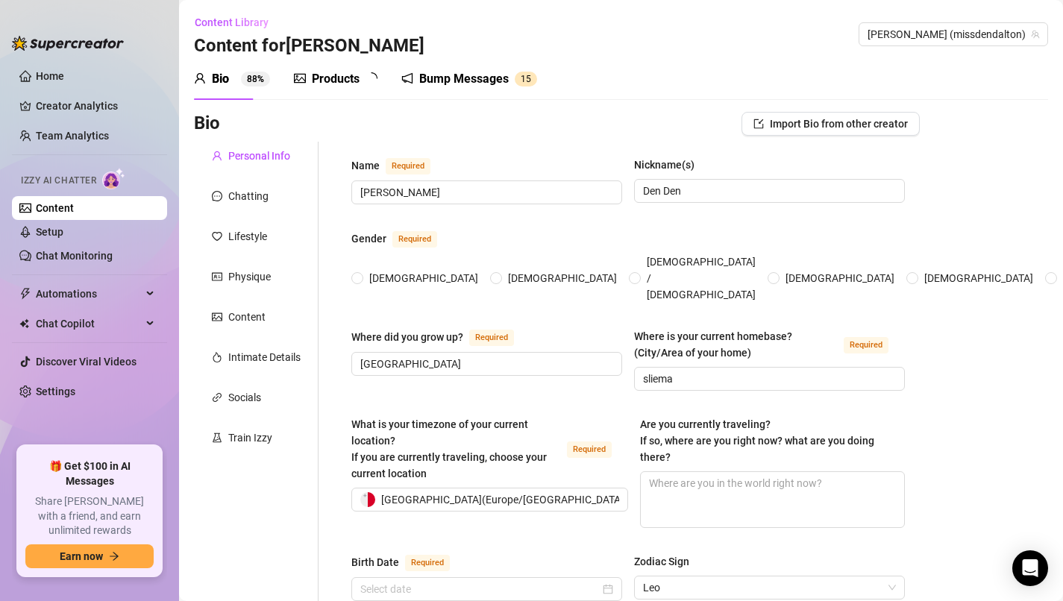
radio input "true"
type input "[DATE]"
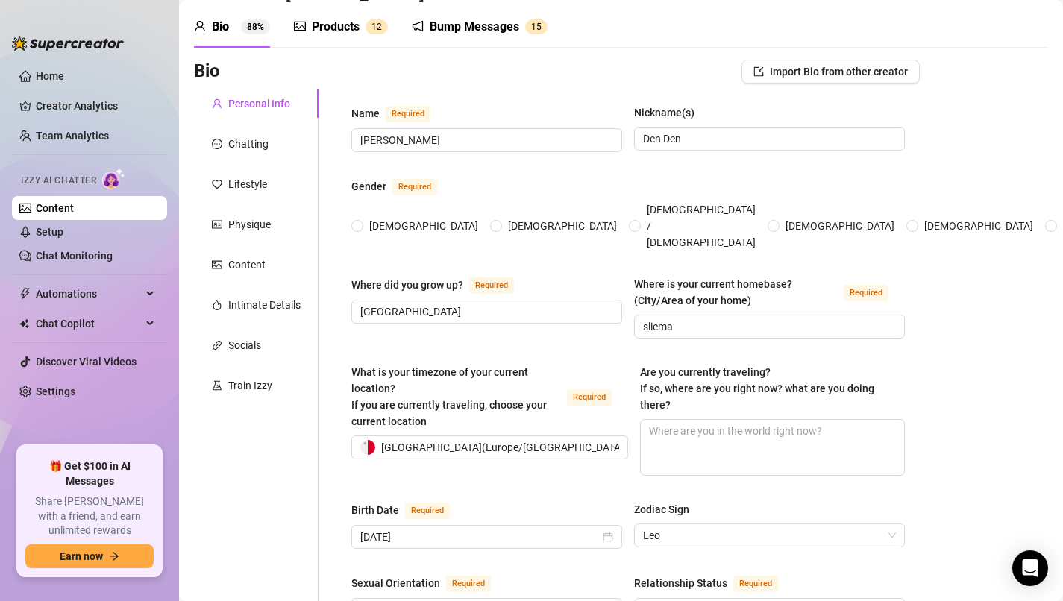
scroll to position [54, 0]
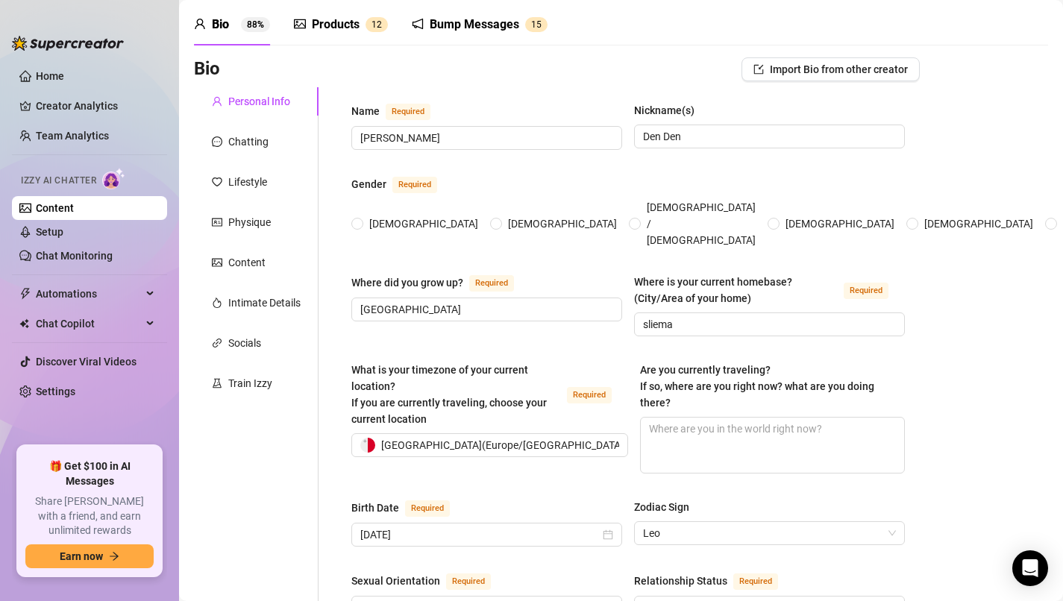
click at [468, 23] on div "Bump Messages" at bounding box center [475, 25] width 90 height 18
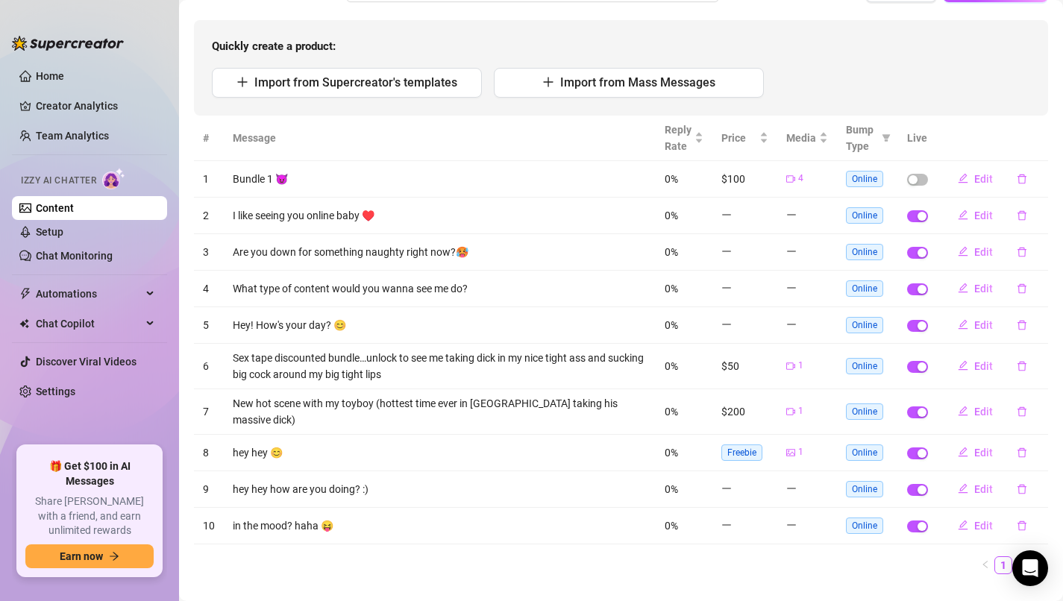
scroll to position [151, 0]
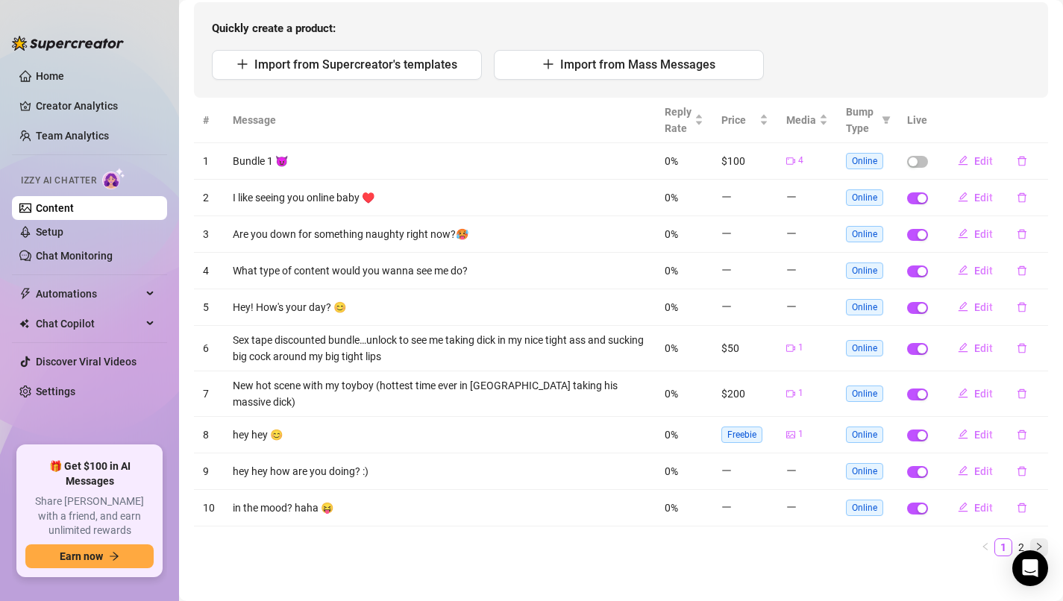
click at [1040, 539] on button "button" at bounding box center [1040, 548] width 18 height 18
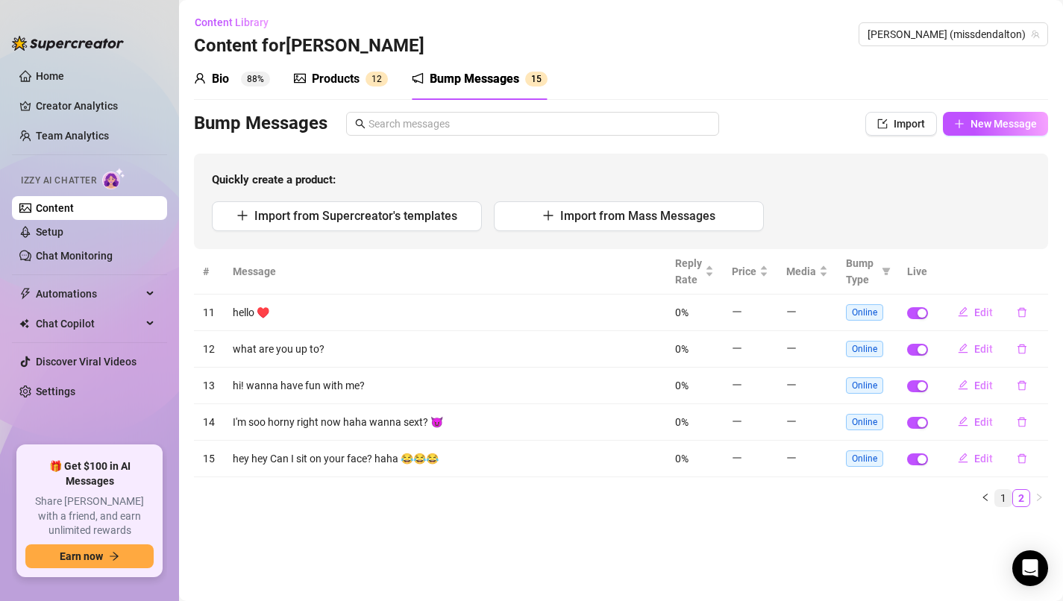
click at [1004, 501] on link "1" at bounding box center [1004, 498] width 16 height 16
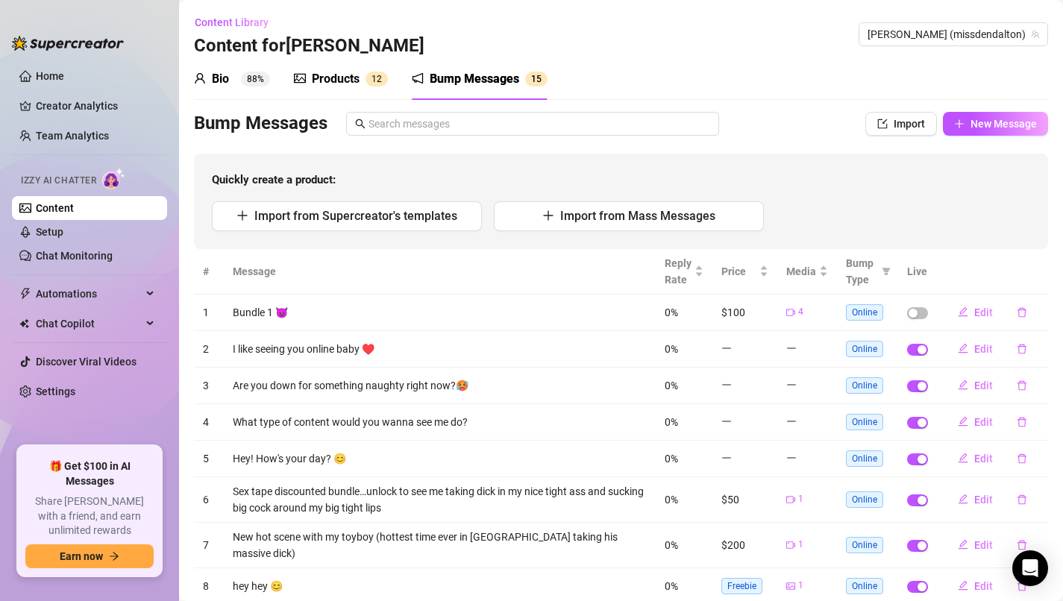
click at [864, 392] on span "Online" at bounding box center [864, 386] width 37 height 16
click at [817, 383] on td at bounding box center [808, 386] width 60 height 37
click at [747, 384] on td at bounding box center [745, 386] width 65 height 37
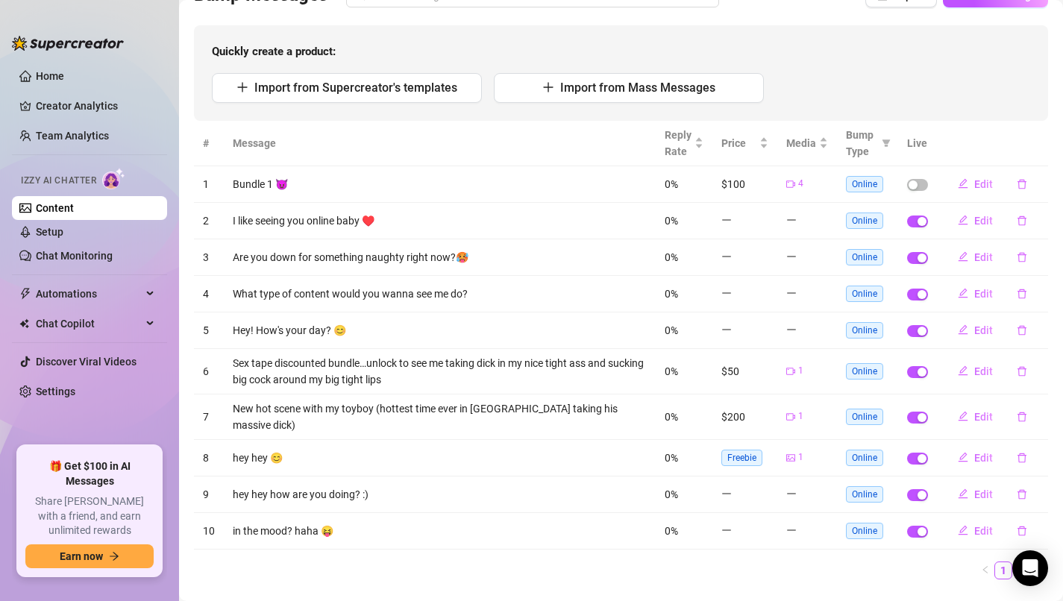
scroll to position [154, 0]
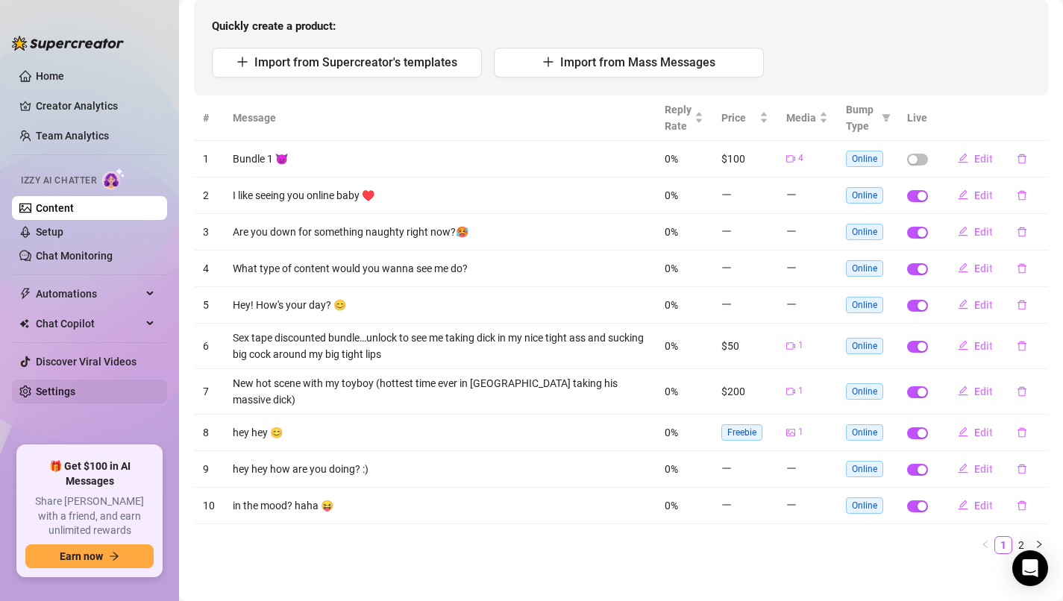
click at [45, 398] on link "Settings" at bounding box center [56, 392] width 40 height 12
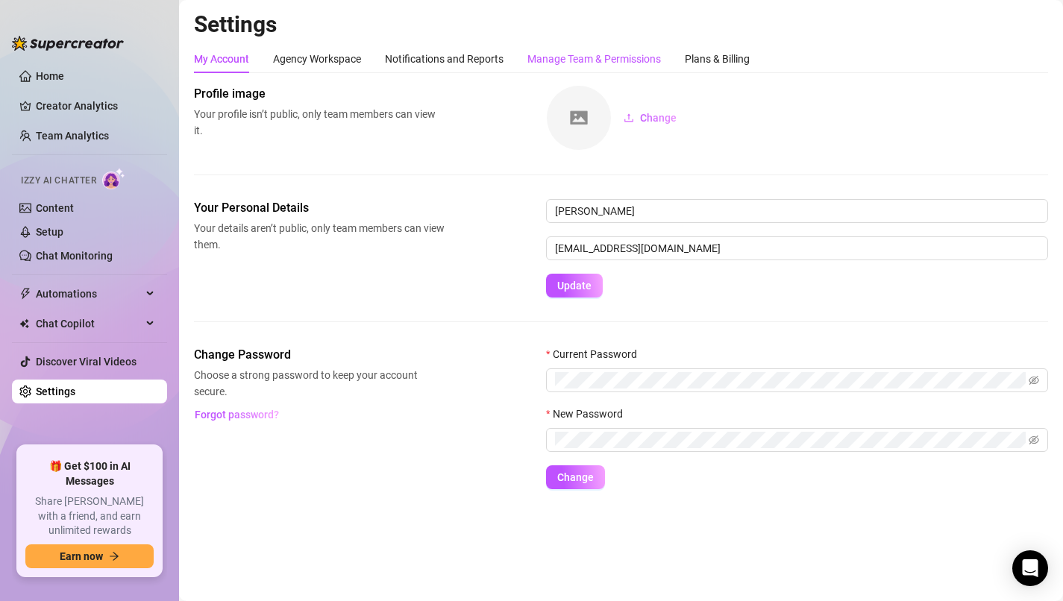
click at [560, 63] on div "Manage Team & Permissions" at bounding box center [595, 59] width 134 height 16
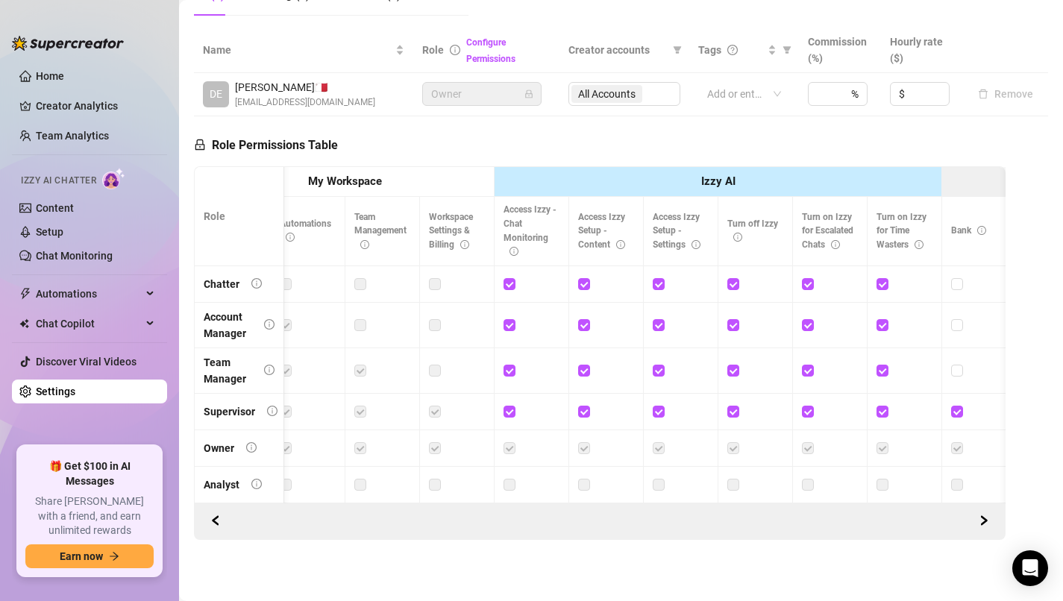
scroll to position [0, 66]
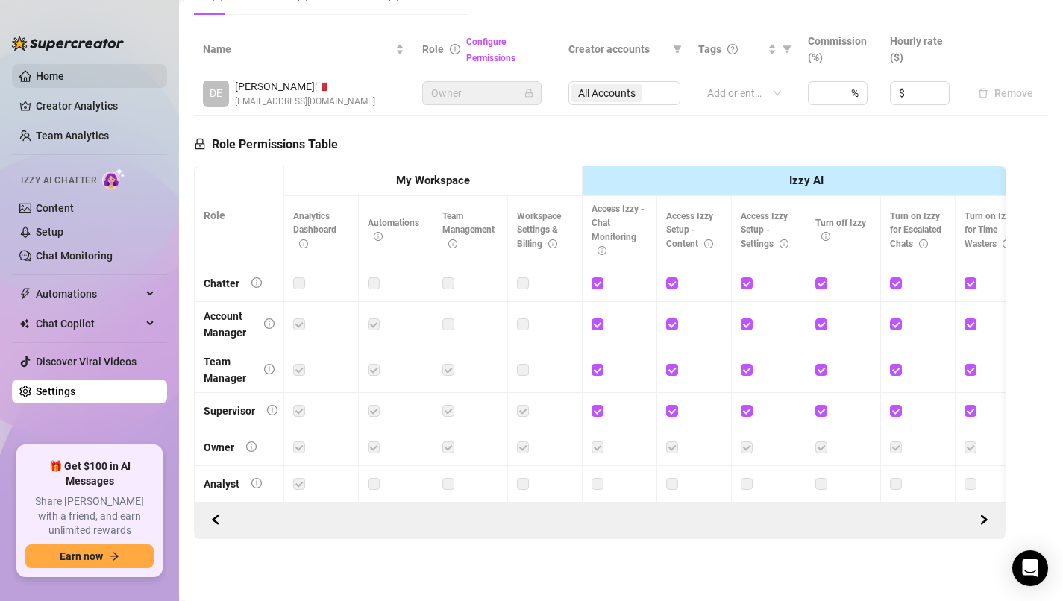
click at [60, 75] on link "Home" at bounding box center [50, 76] width 28 height 12
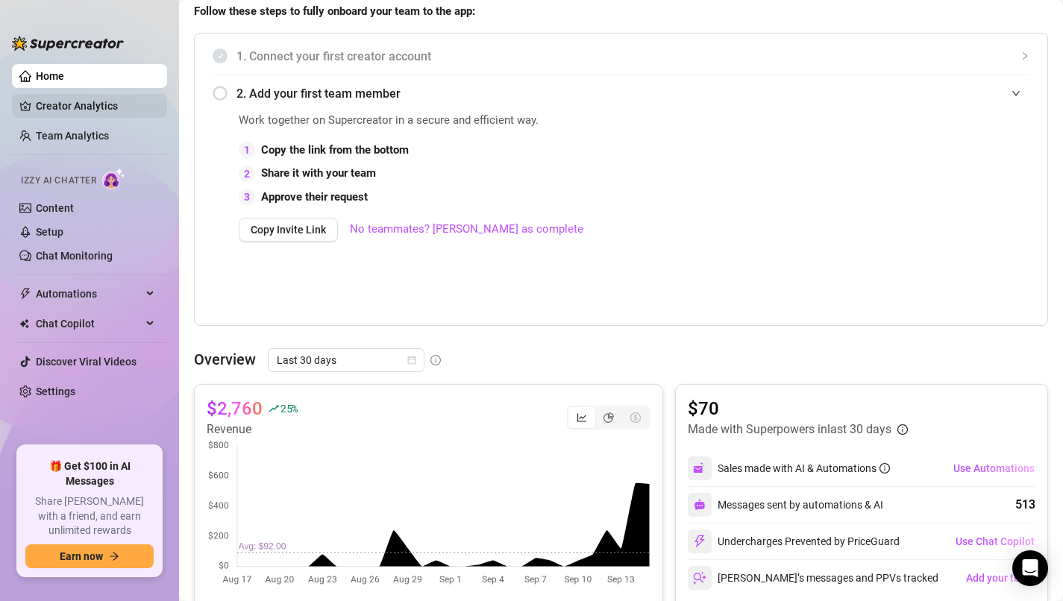
click at [71, 115] on link "Creator Analytics" at bounding box center [95, 106] width 119 height 24
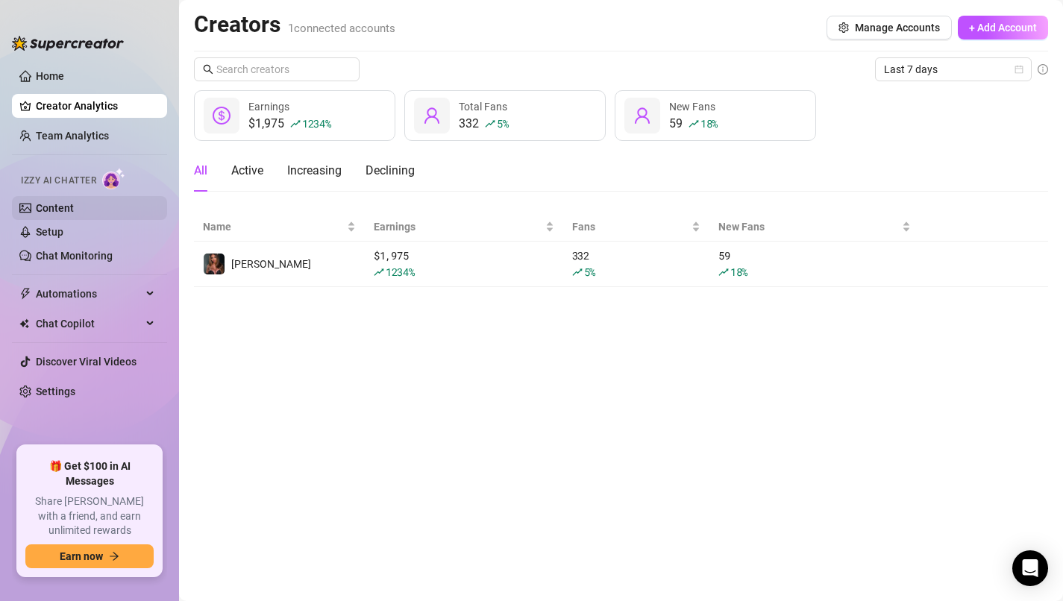
click at [72, 214] on link "Content" at bounding box center [55, 208] width 38 height 12
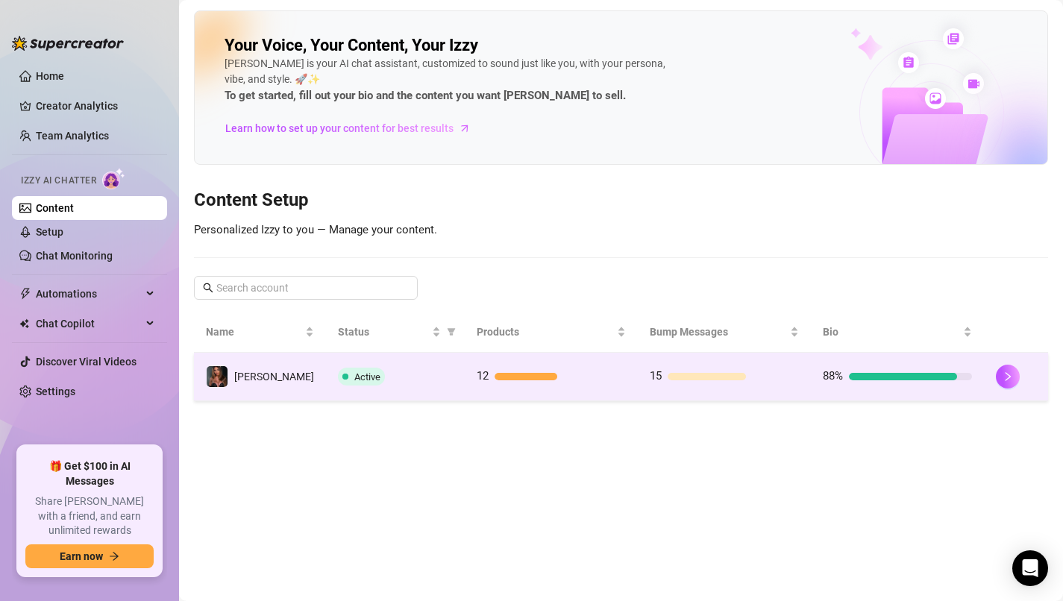
click at [1028, 381] on div at bounding box center [1016, 377] width 40 height 24
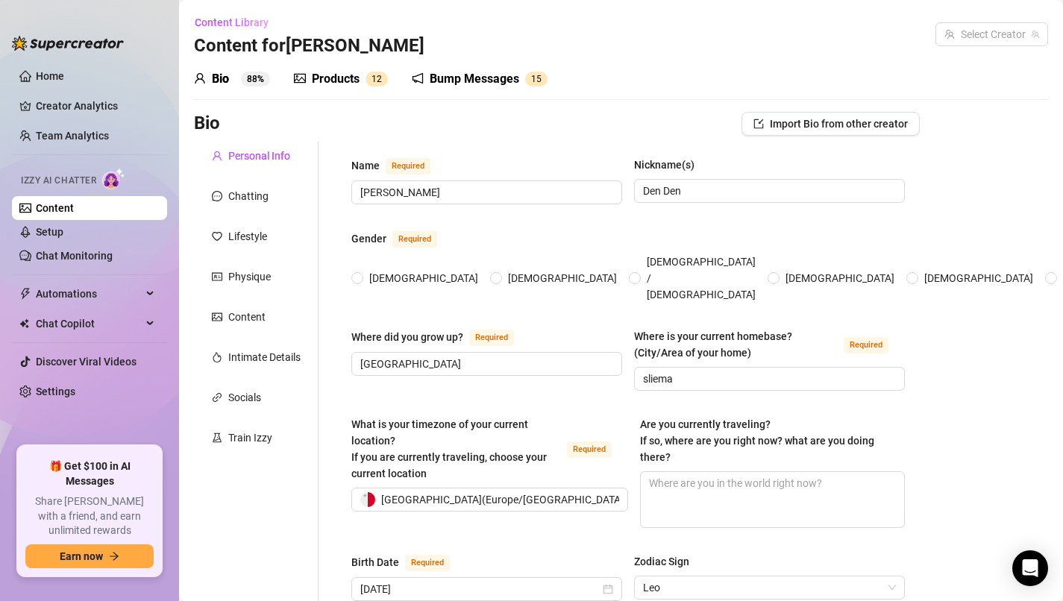
radio input "true"
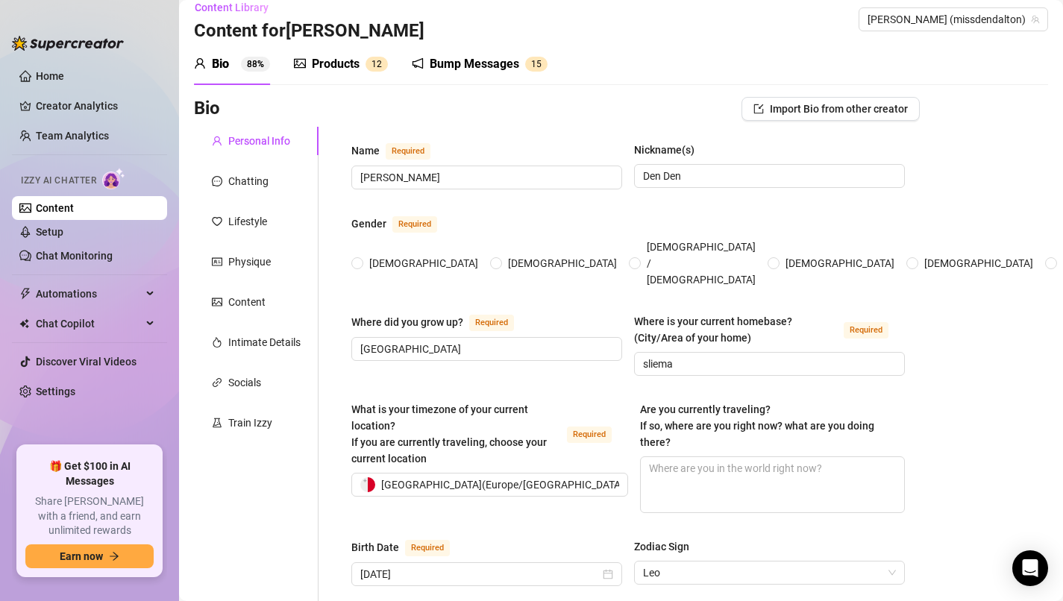
scroll to position [13, 0]
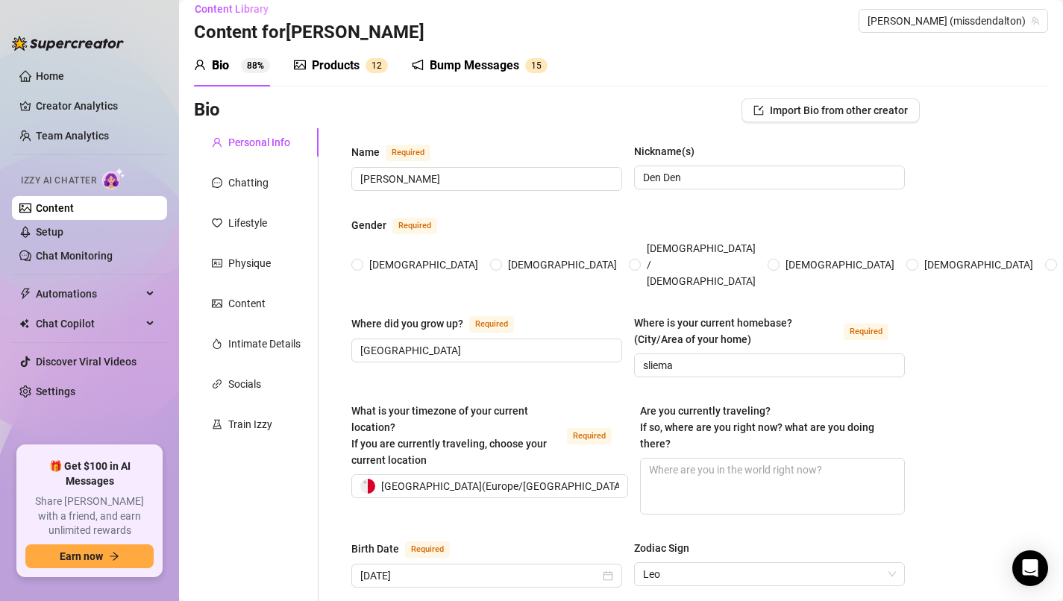
click at [343, 66] on div "Products" at bounding box center [336, 66] width 48 height 18
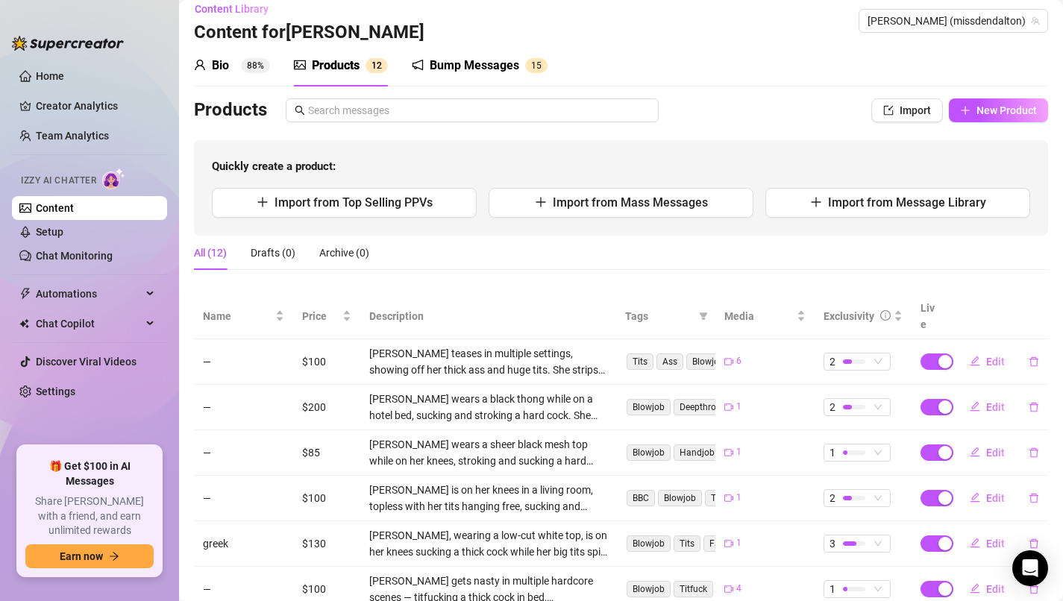
click at [426, 69] on div "Bump Messages 1 5" at bounding box center [480, 66] width 136 height 18
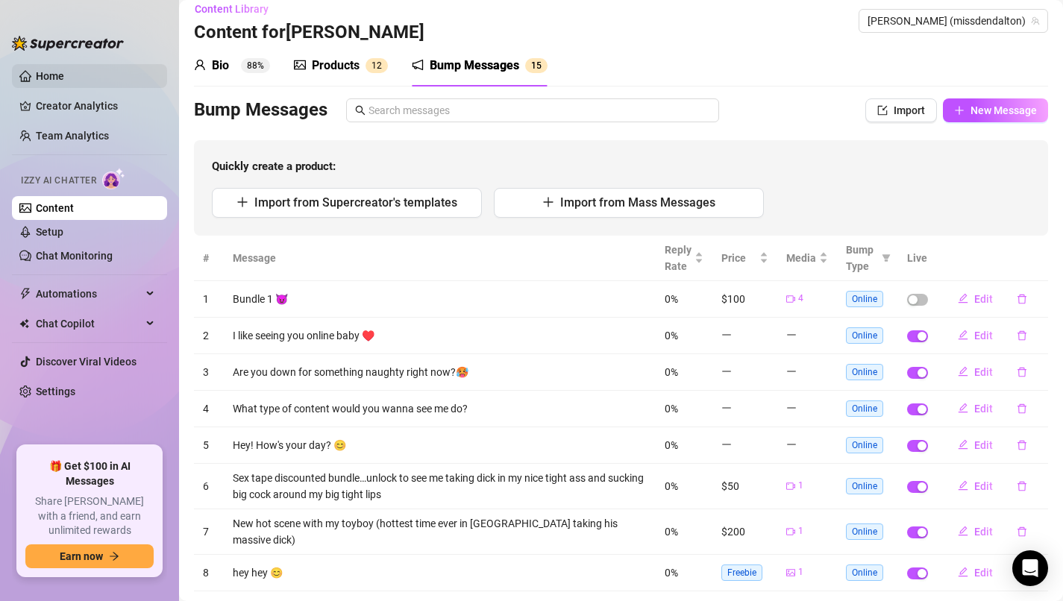
click at [43, 80] on link "Home" at bounding box center [50, 76] width 28 height 12
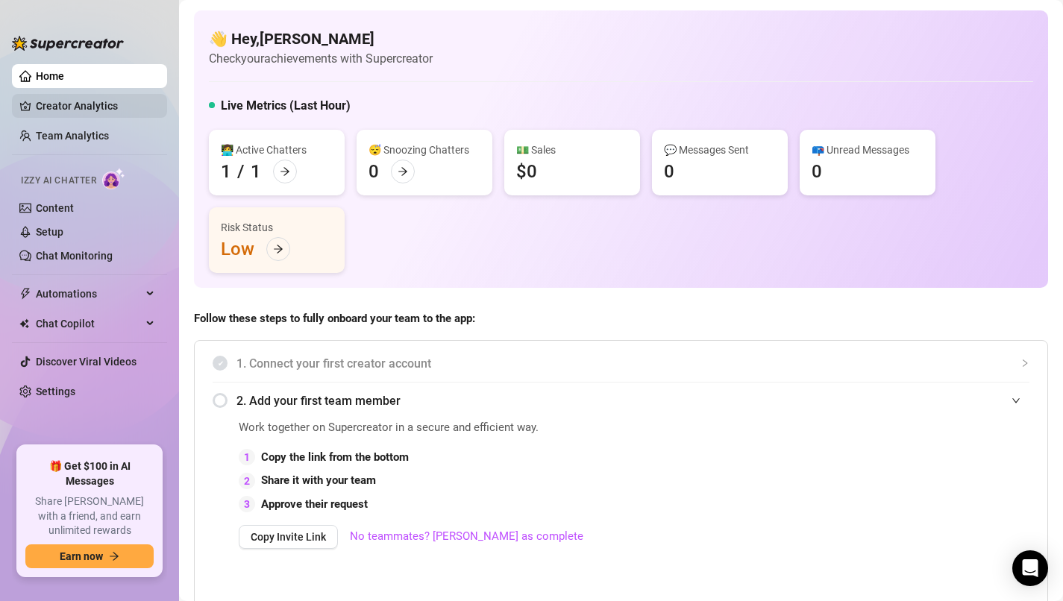
click at [93, 108] on link "Creator Analytics" at bounding box center [95, 106] width 119 height 24
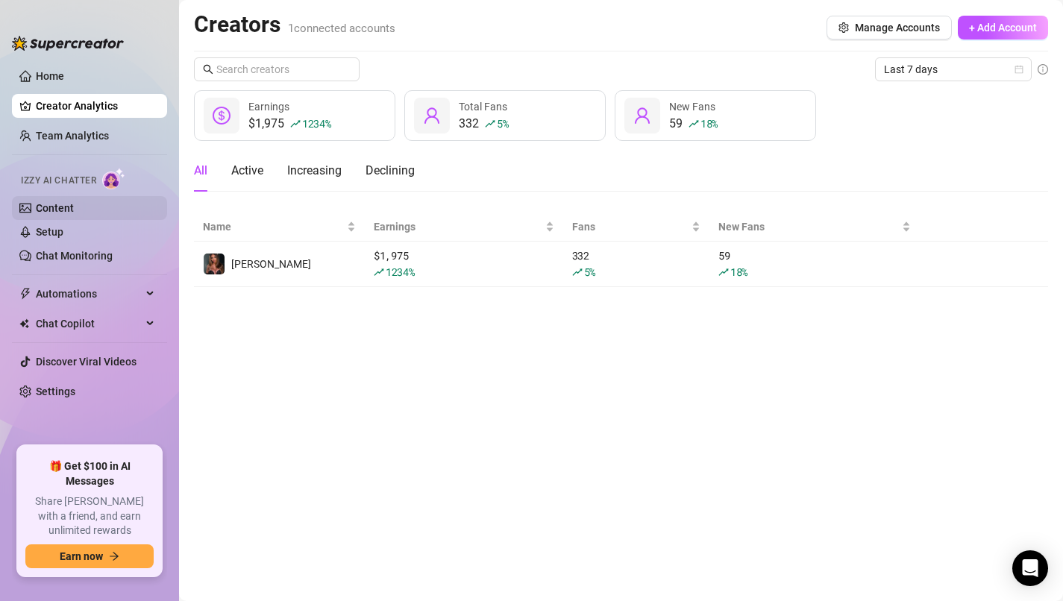
click at [74, 207] on link "Content" at bounding box center [55, 208] width 38 height 12
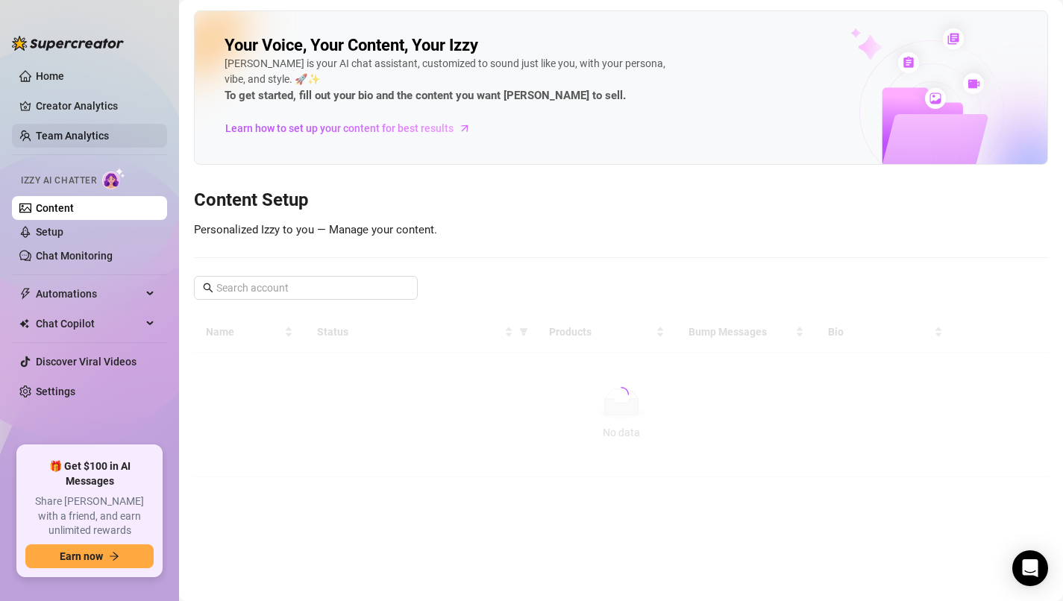
click at [100, 137] on link "Team Analytics" at bounding box center [72, 136] width 73 height 12
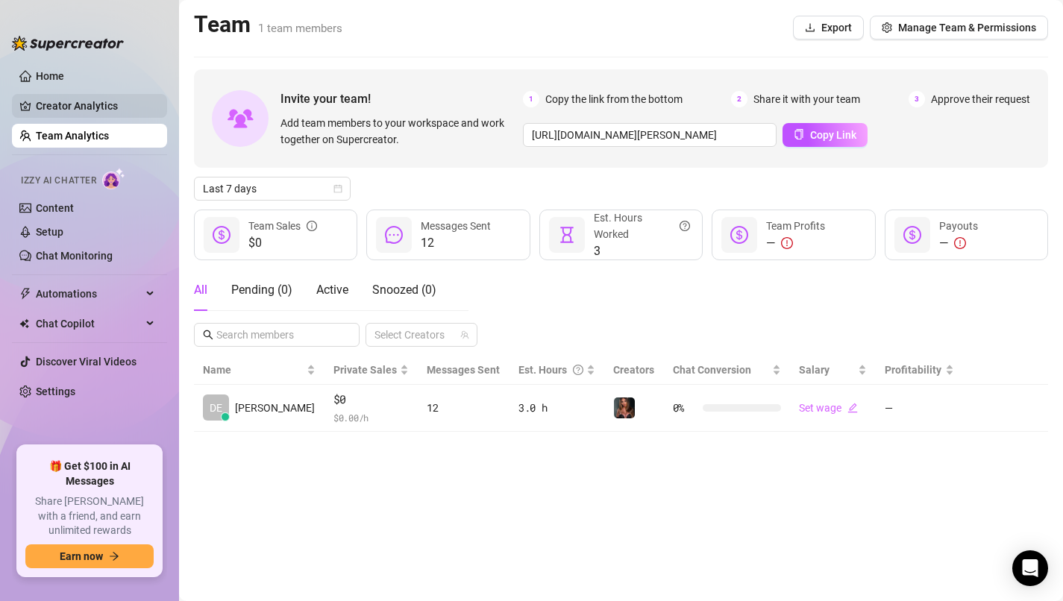
click at [101, 113] on link "Creator Analytics" at bounding box center [95, 106] width 119 height 24
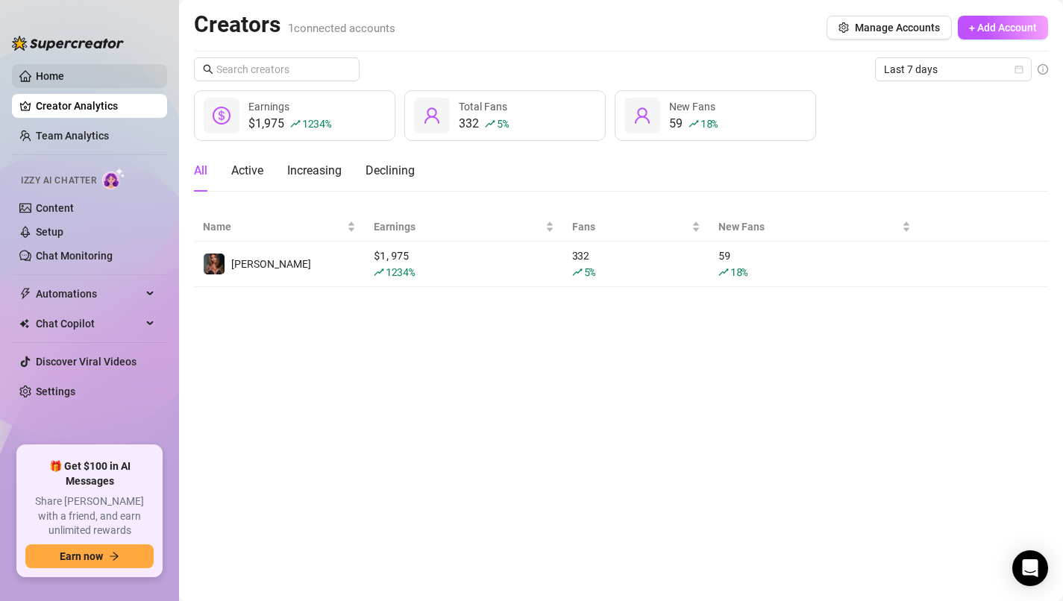
click at [64, 81] on link "Home" at bounding box center [50, 76] width 28 height 12
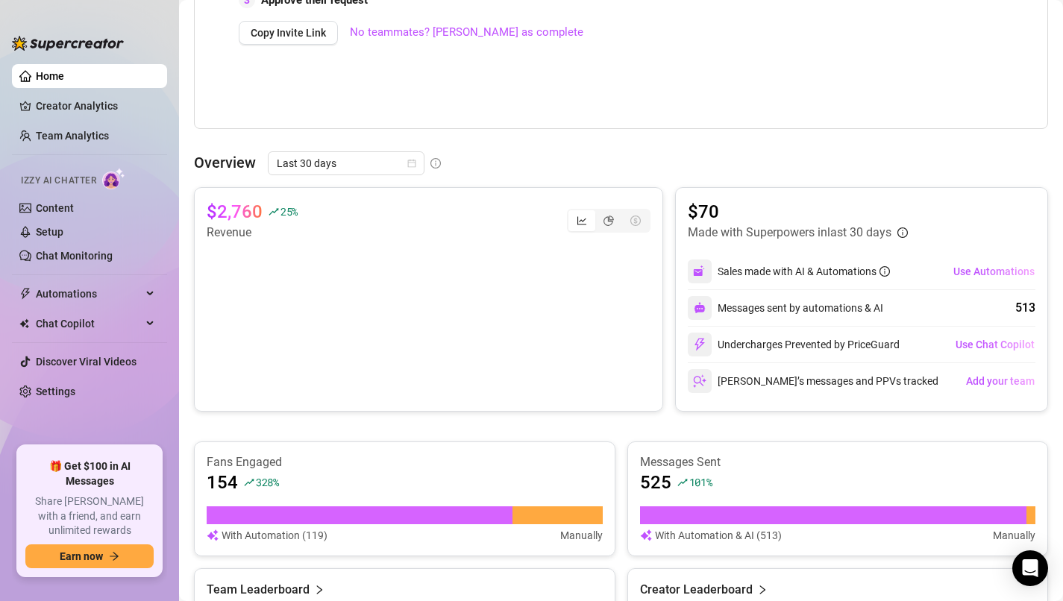
scroll to position [504, 0]
click at [129, 290] on span "Automations" at bounding box center [89, 294] width 106 height 24
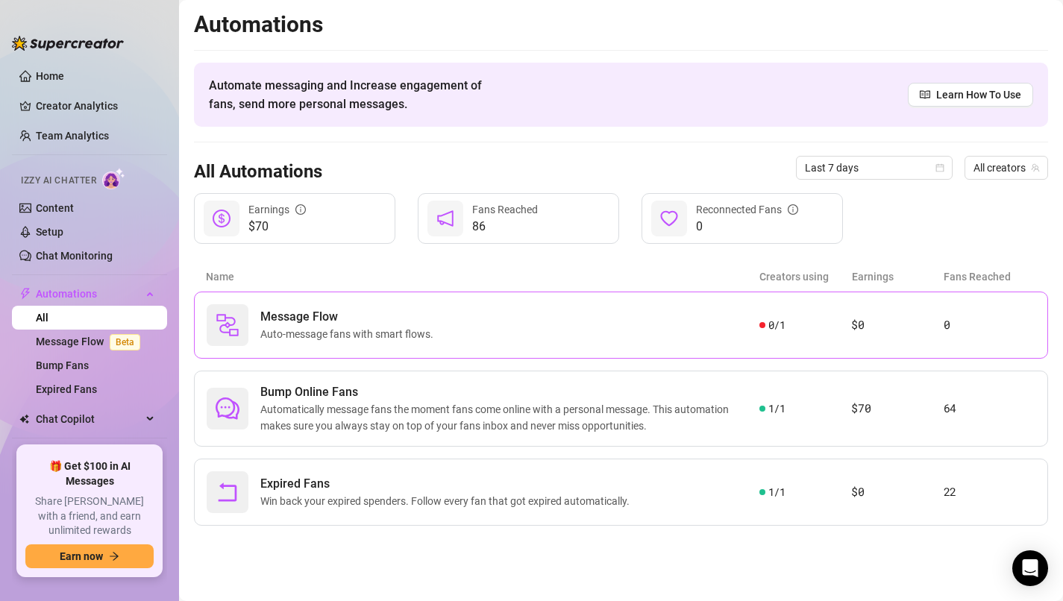
click at [660, 328] on div "Message Flow Auto-message fans with smart flows." at bounding box center [483, 325] width 553 height 42
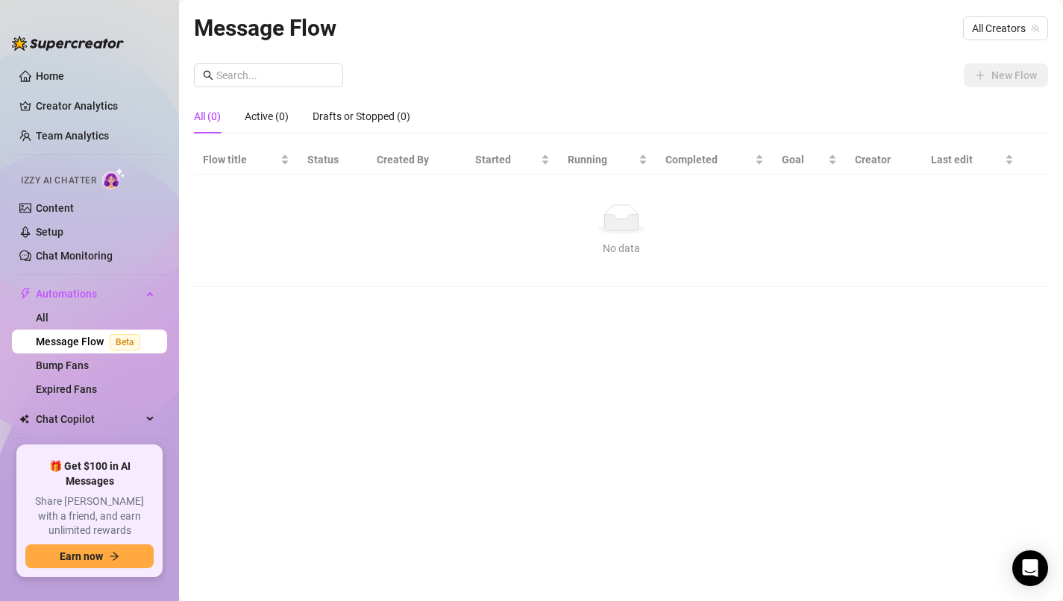
click at [99, 346] on link "Message Flow Beta" at bounding box center [91, 342] width 110 height 12
click at [89, 369] on link "Bump Fans" at bounding box center [62, 366] width 53 height 12
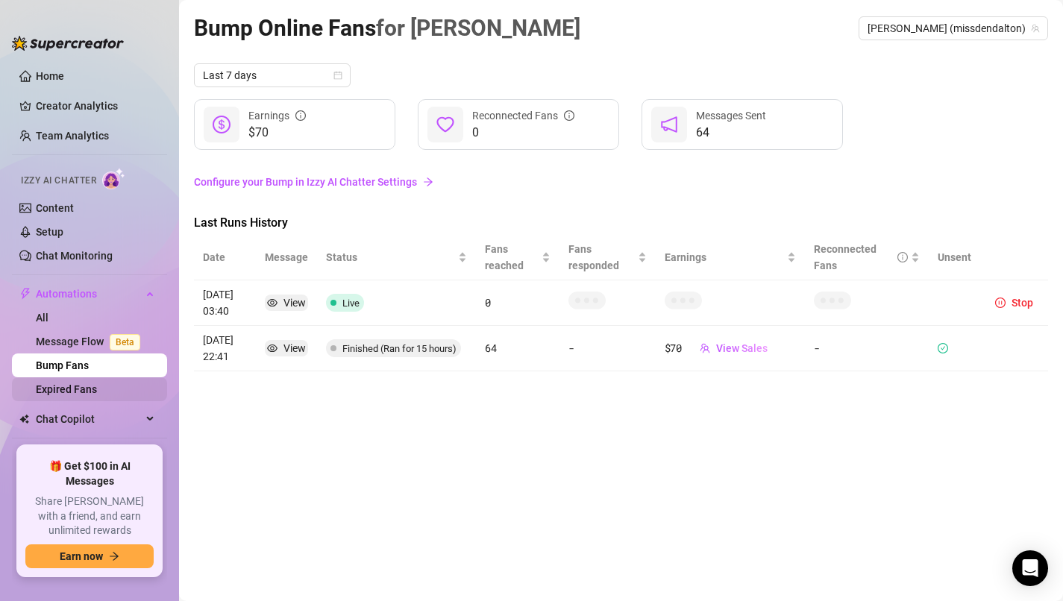
click at [81, 388] on link "Expired Fans" at bounding box center [66, 390] width 61 height 12
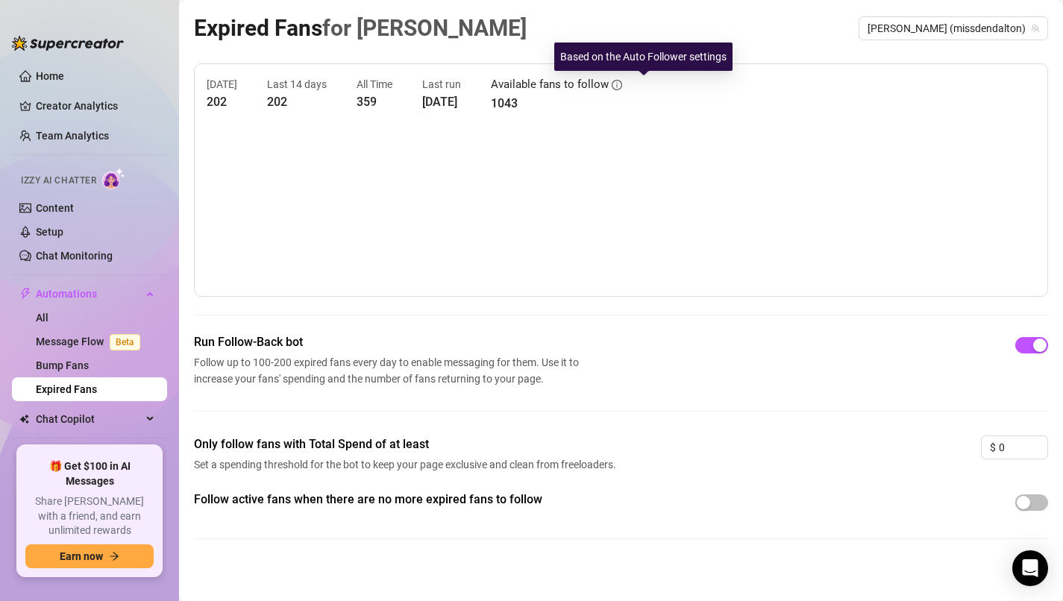
click at [622, 84] on icon "info-circle" at bounding box center [617, 85] width 10 height 10
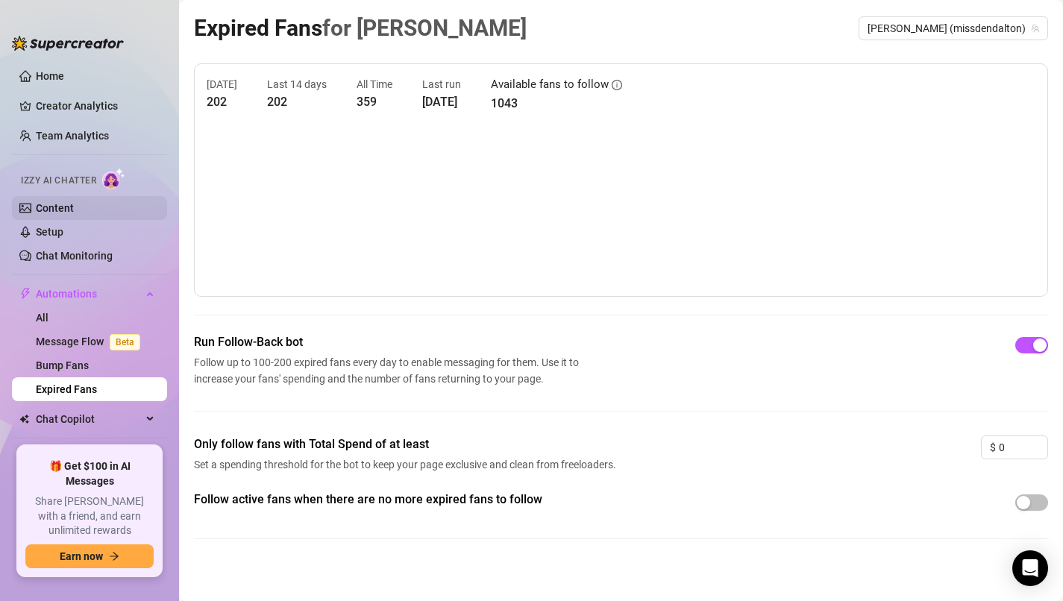
click at [72, 206] on link "Content" at bounding box center [55, 208] width 38 height 12
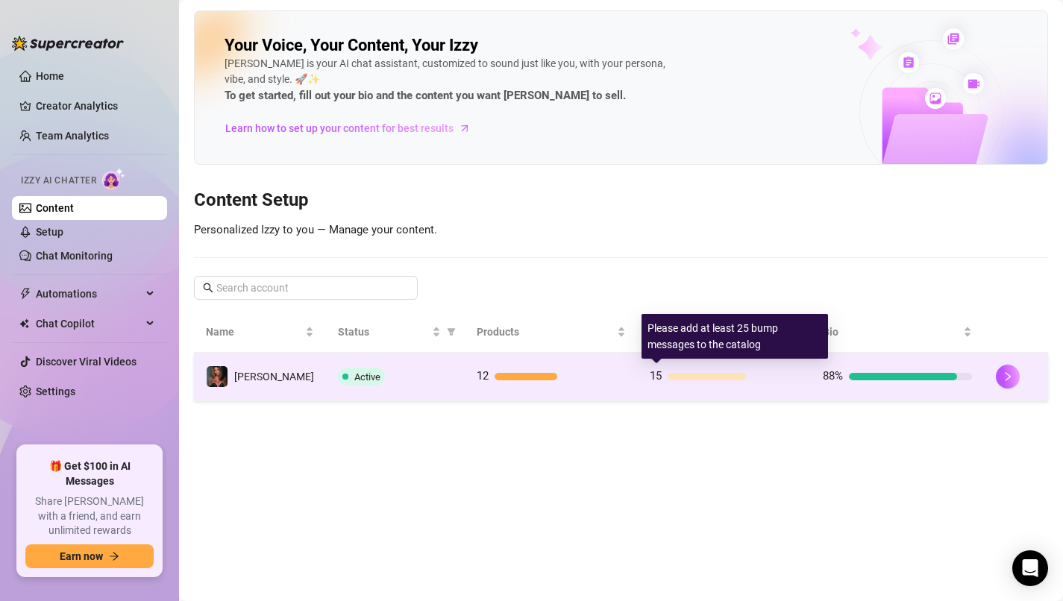
click at [717, 384] on div "15" at bounding box center [724, 377] width 149 height 18
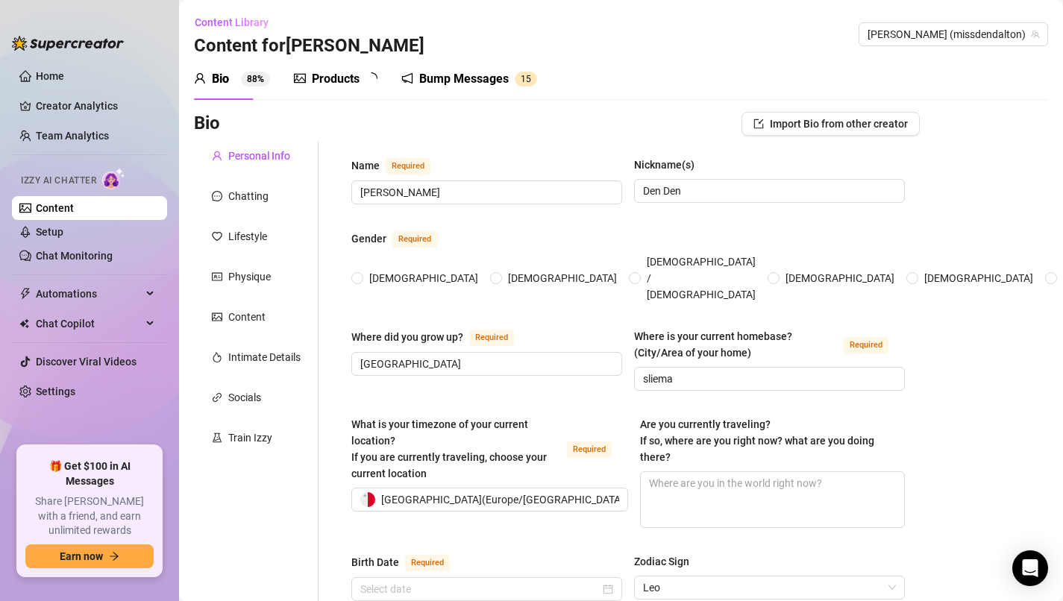
radio input "true"
type input "[DATE]"
click at [63, 235] on link "Setup" at bounding box center [50, 232] width 28 height 12
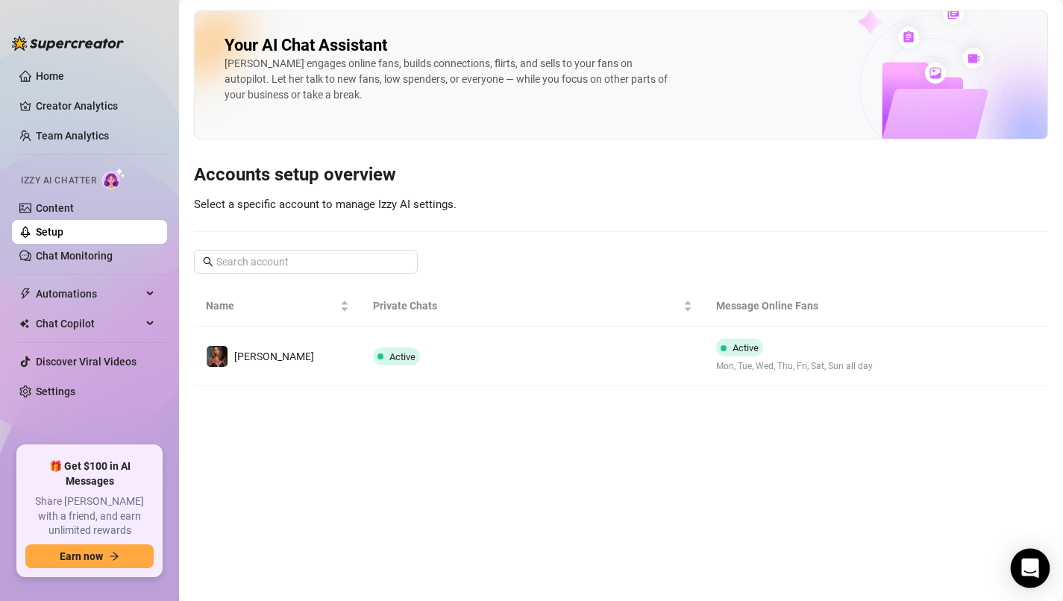
click at [1039, 563] on div "Open Intercom Messenger" at bounding box center [1031, 569] width 40 height 40
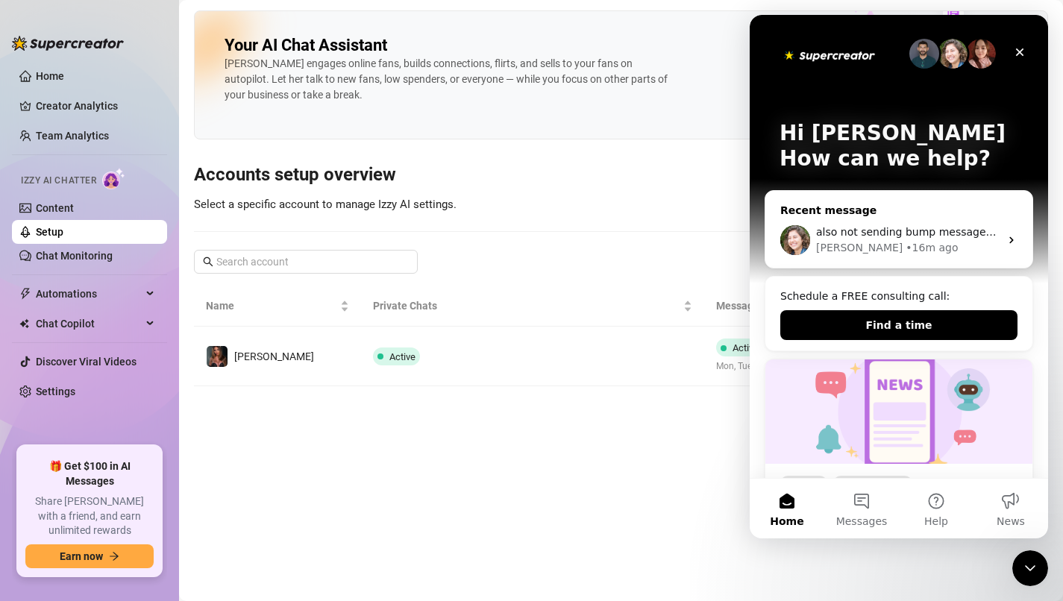
click at [940, 243] on div "[PERSON_NAME] • 16m ago" at bounding box center [908, 248] width 184 height 16
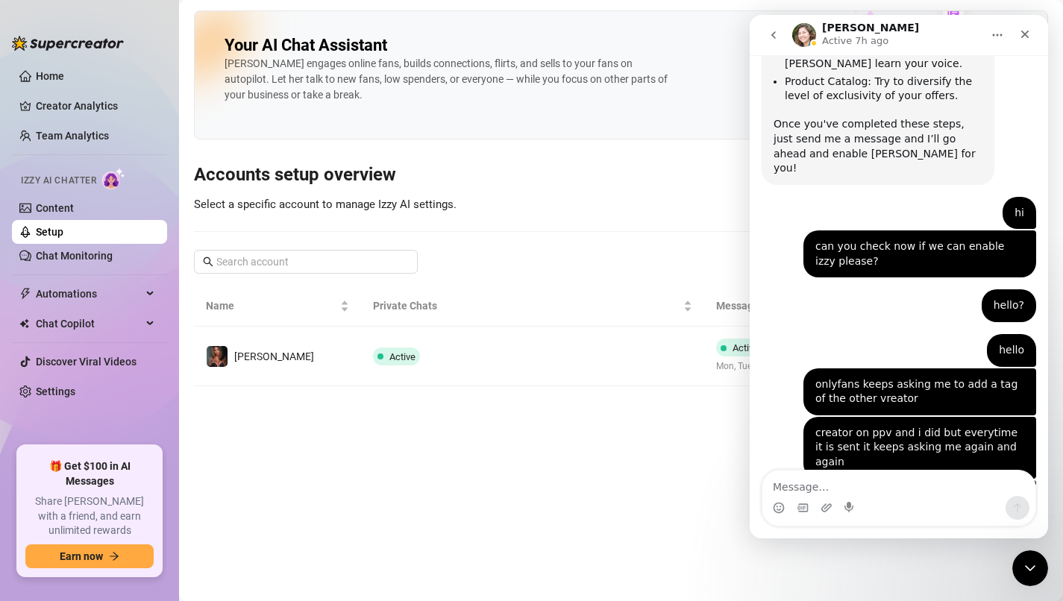
type textarea "h"
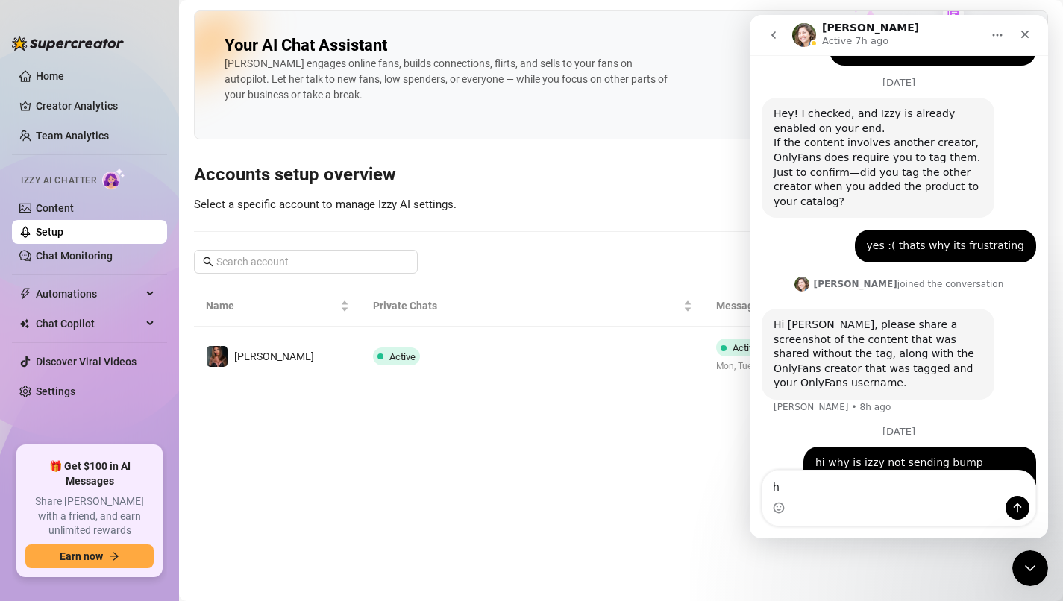
scroll to position [1807, 0]
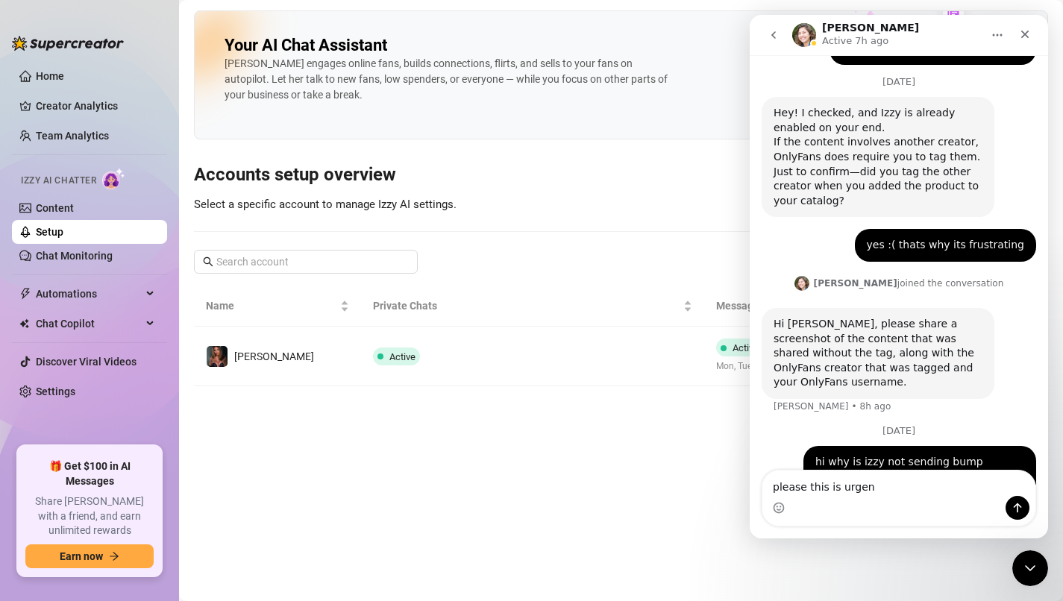
type textarea "please this is urgent"
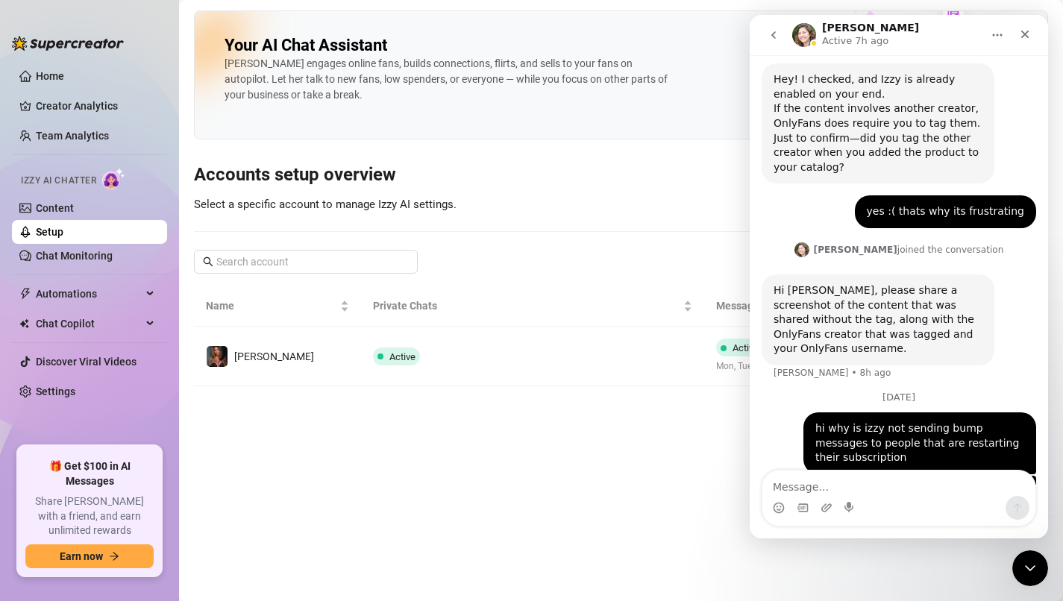
click at [777, 40] on icon "go back" at bounding box center [774, 35] width 12 height 12
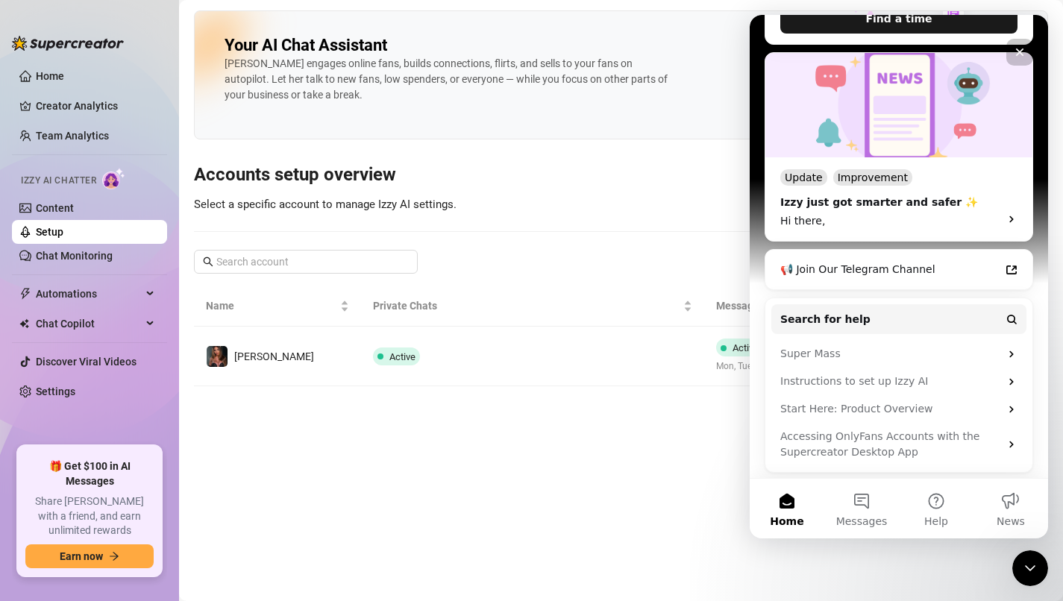
scroll to position [309, 0]
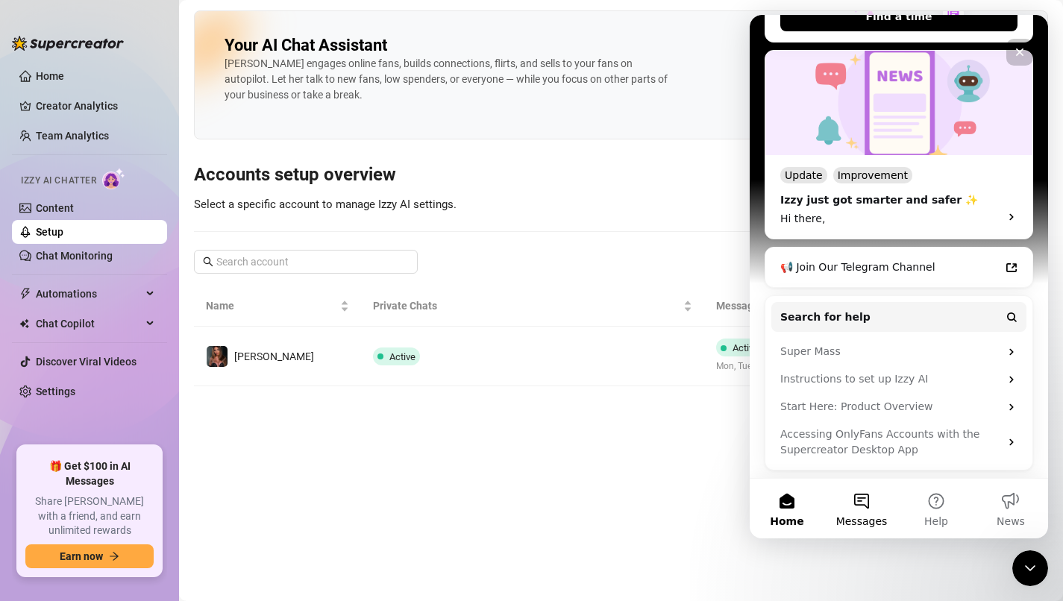
click at [873, 498] on button "Messages" at bounding box center [862, 509] width 75 height 60
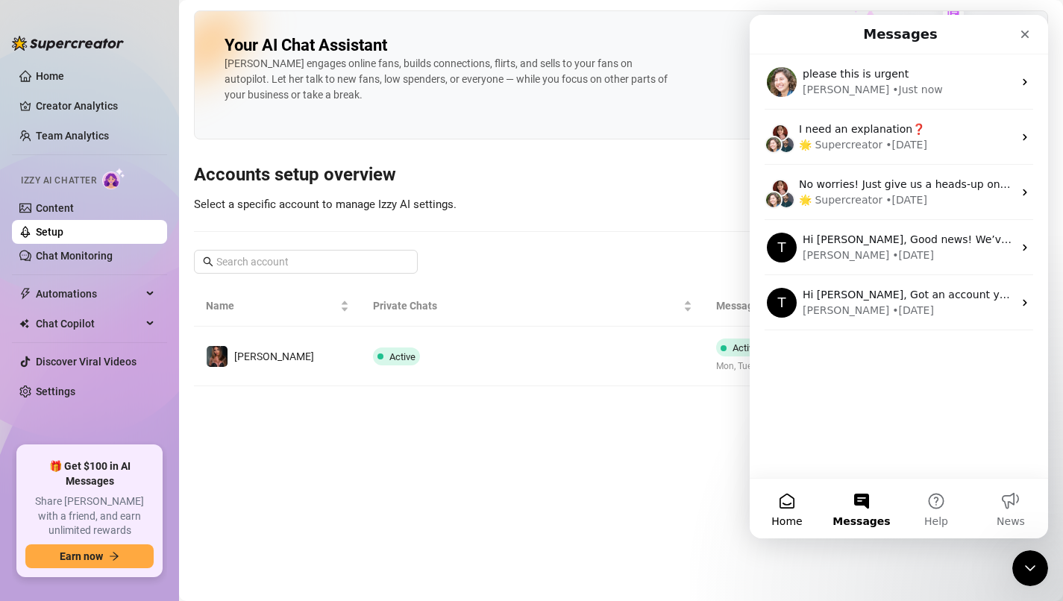
click at [815, 509] on button "Home" at bounding box center [787, 509] width 75 height 60
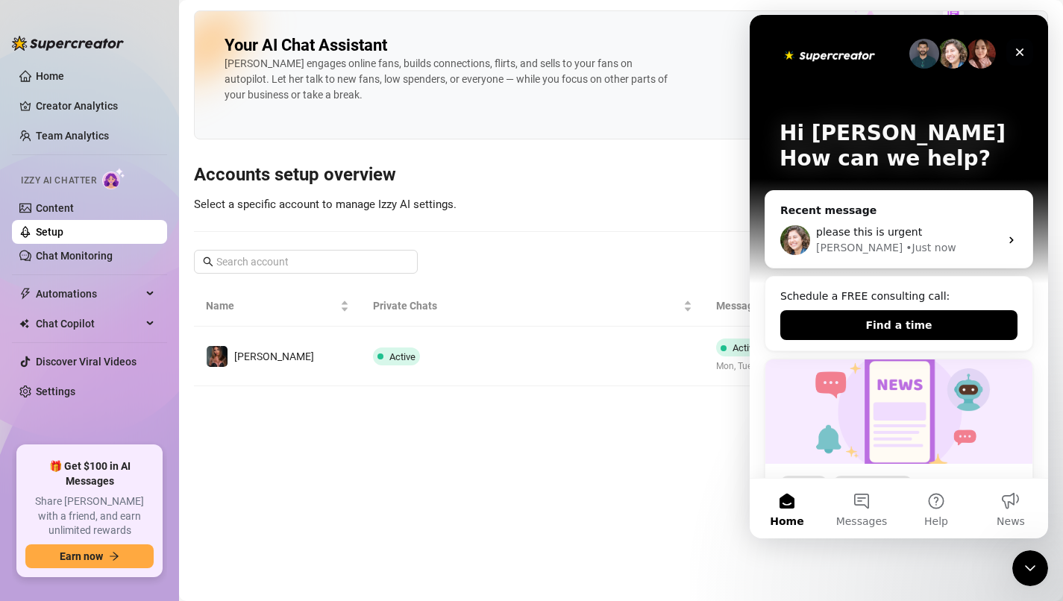
click at [1025, 49] on icon "Close" at bounding box center [1020, 52] width 12 height 12
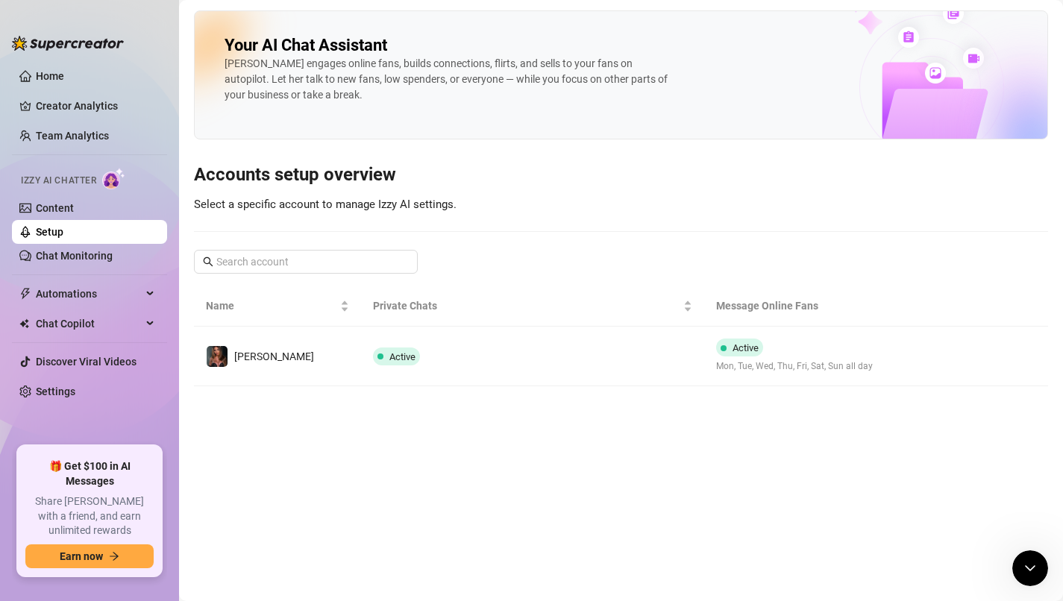
scroll to position [0, 0]
click at [1025, 569] on icon "Open Intercom Messenger" at bounding box center [1028, 566] width 25 height 25
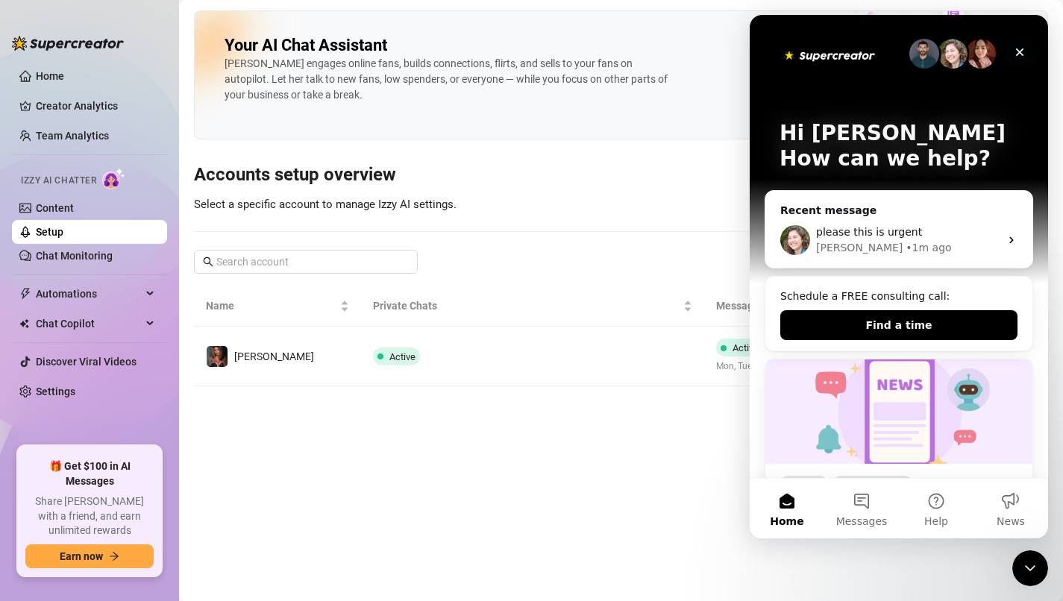
click at [1020, 64] on div "Close" at bounding box center [1020, 52] width 27 height 27
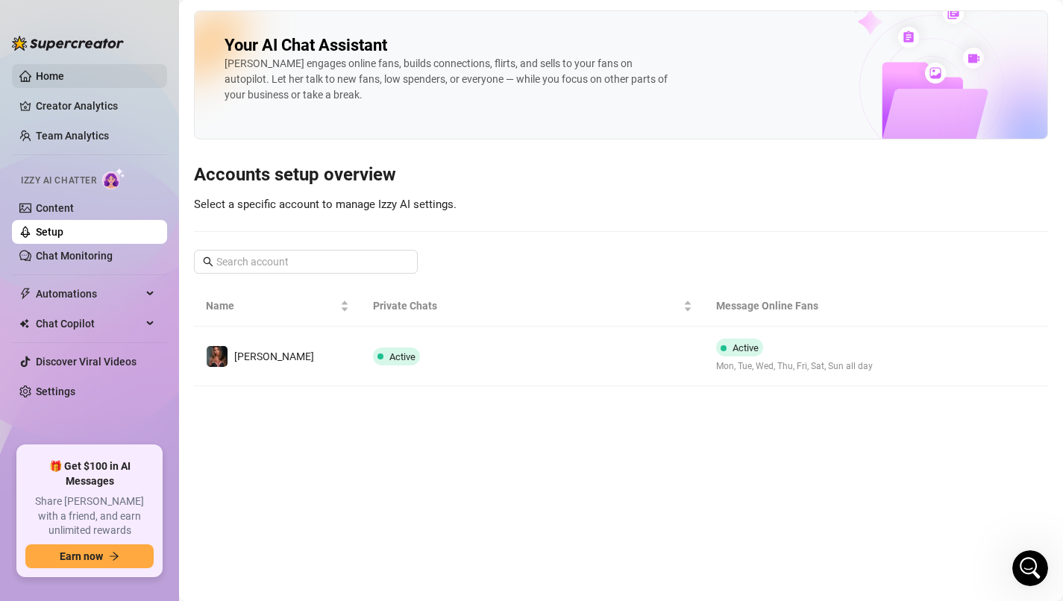
click at [48, 82] on link "Home" at bounding box center [50, 76] width 28 height 12
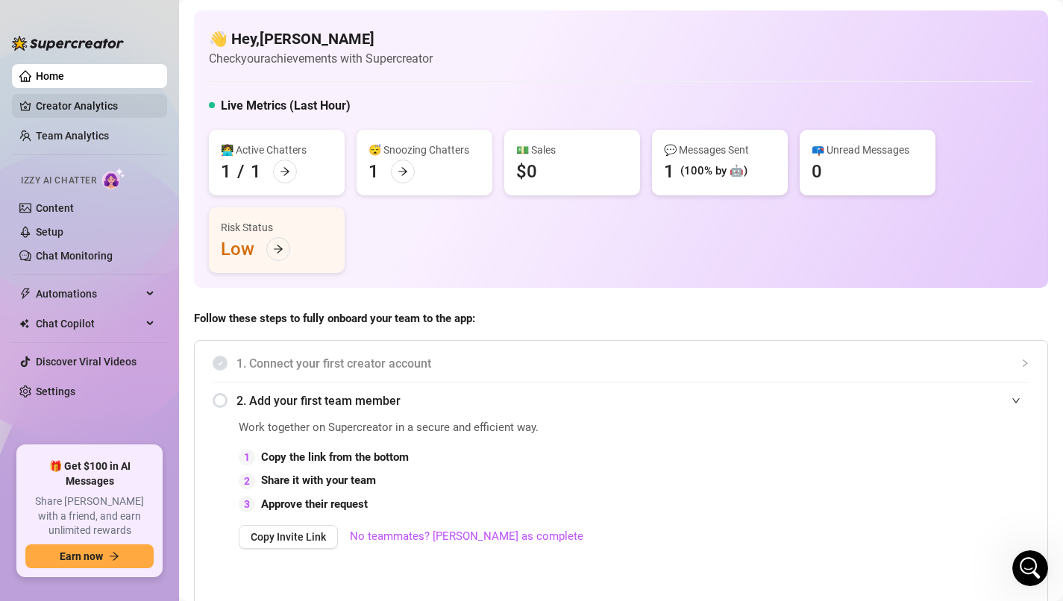
click at [48, 113] on link "Creator Analytics" at bounding box center [95, 106] width 119 height 24
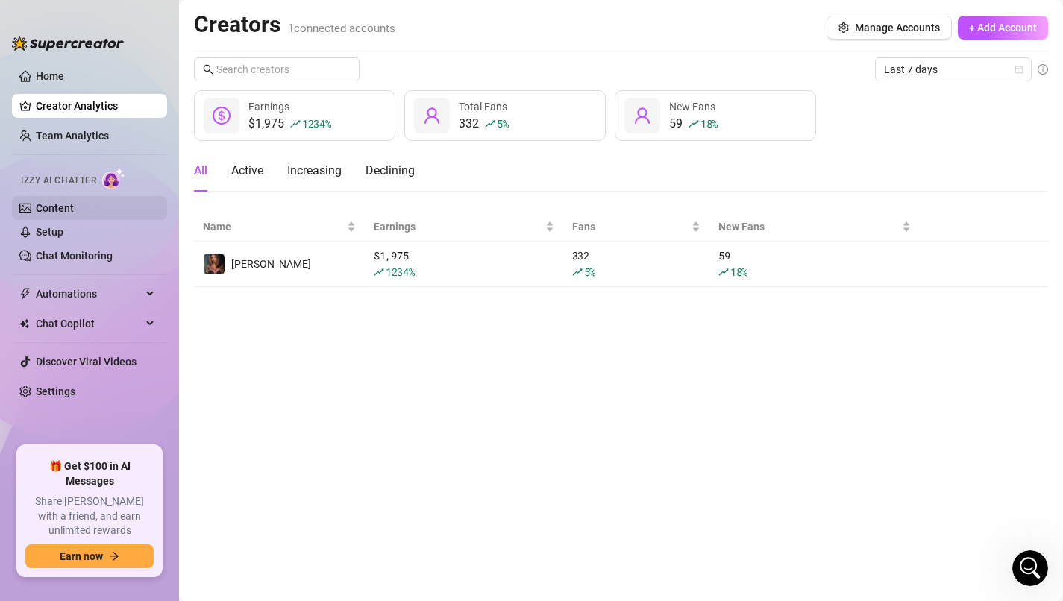
click at [65, 214] on link "Content" at bounding box center [55, 208] width 38 height 12
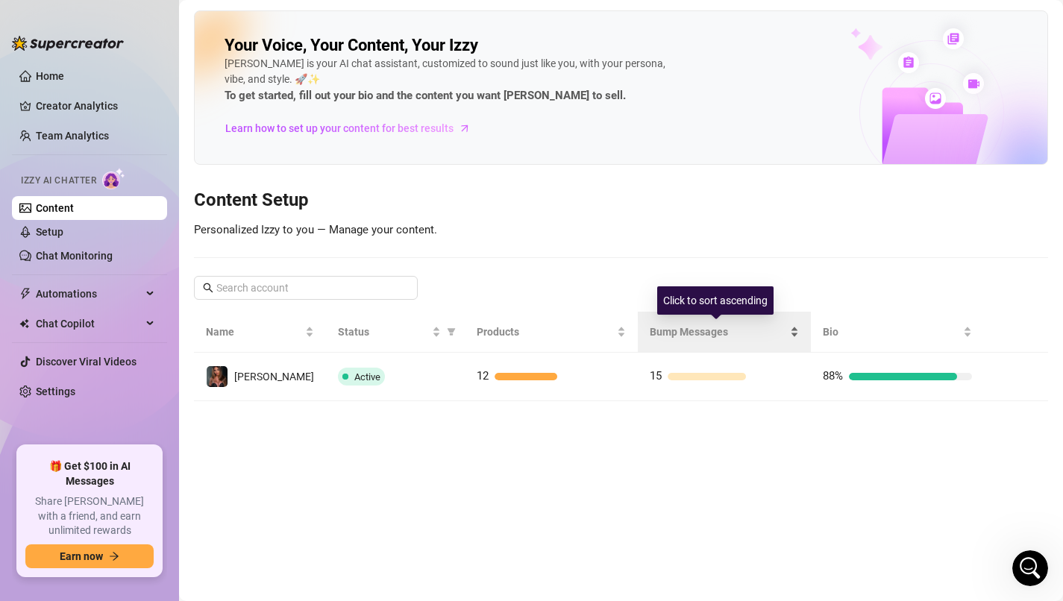
click at [786, 332] on div "Bump Messages" at bounding box center [724, 332] width 149 height 16
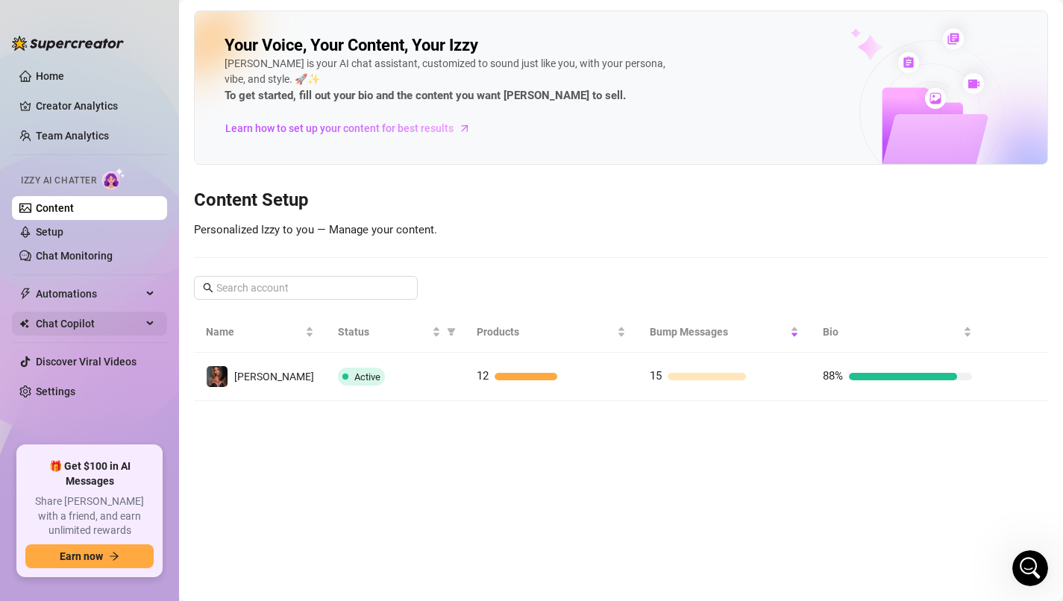
click at [99, 323] on span "Chat Copilot" at bounding box center [89, 324] width 106 height 24
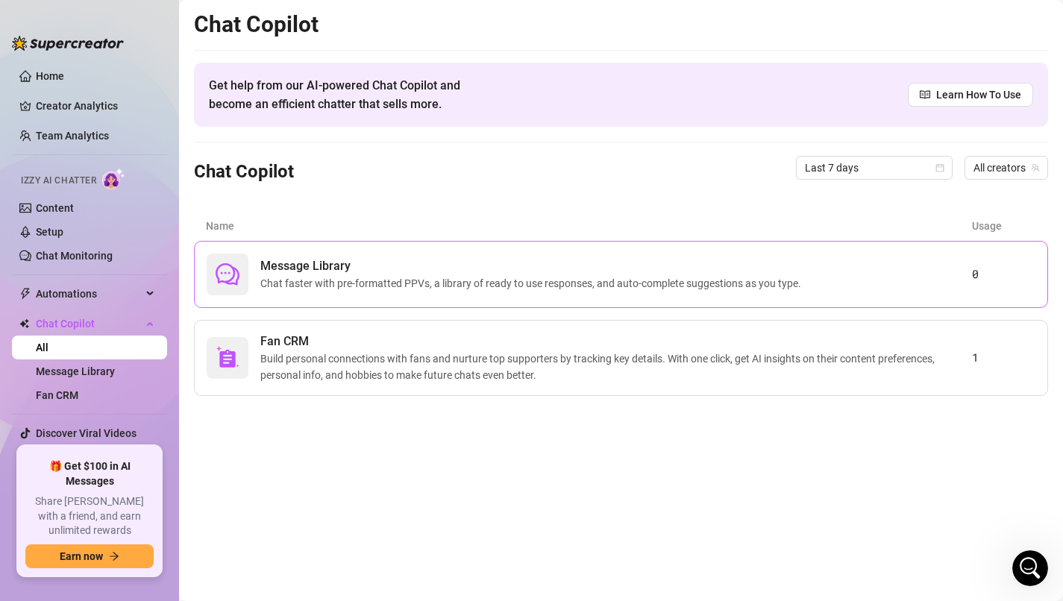
click at [710, 300] on div "Message Library Chat faster with pre-formatted PPVs, a library of ready to use …" at bounding box center [621, 274] width 854 height 67
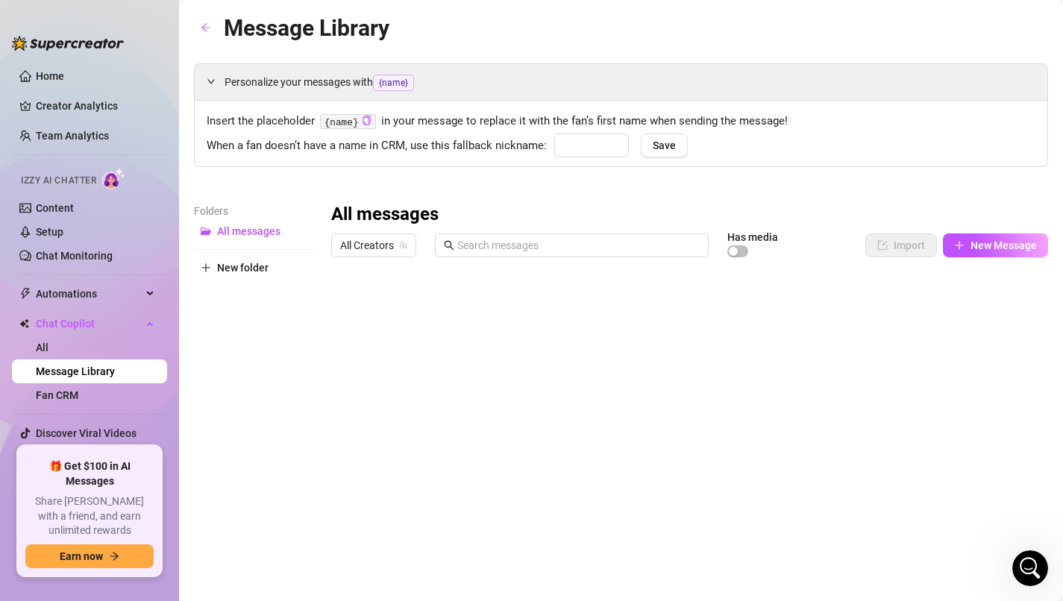
type input "babe"
click at [108, 292] on span "Automations" at bounding box center [89, 294] width 106 height 24
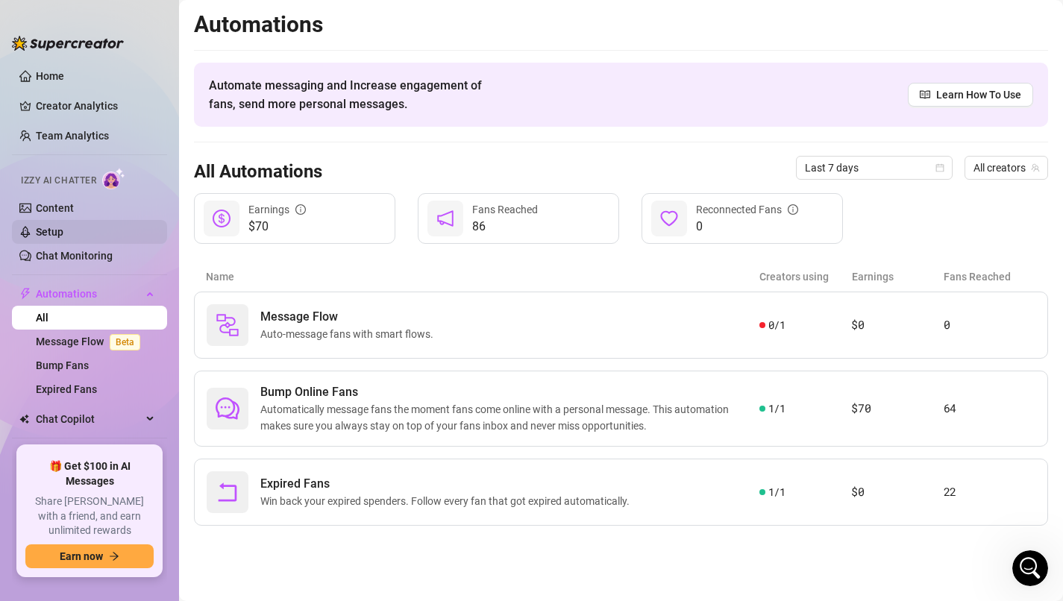
click at [63, 233] on link "Setup" at bounding box center [50, 232] width 28 height 12
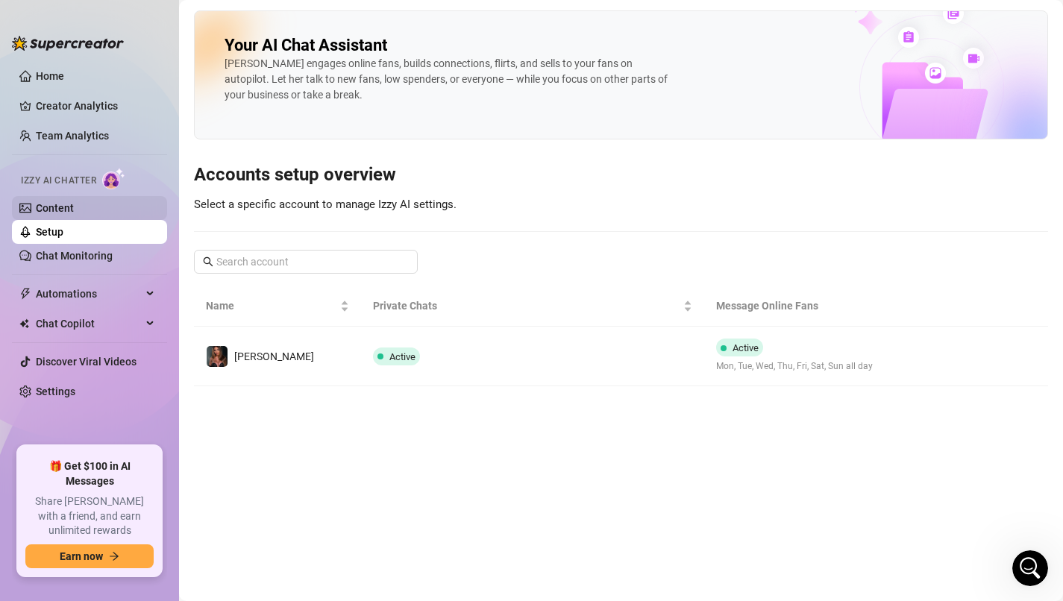
click at [73, 214] on link "Content" at bounding box center [55, 208] width 38 height 12
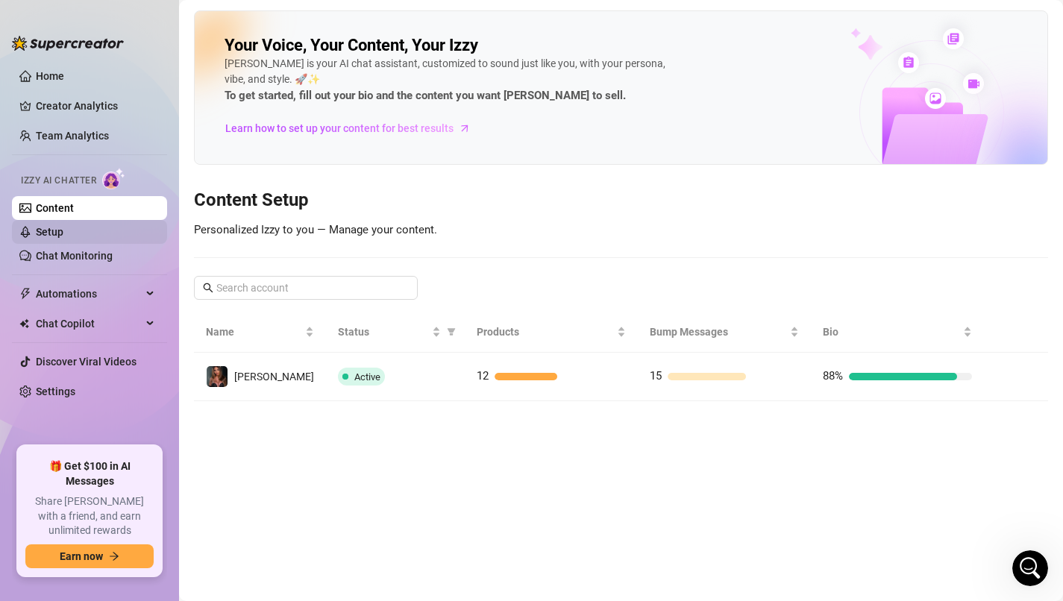
click at [63, 238] on link "Setup" at bounding box center [50, 232] width 28 height 12
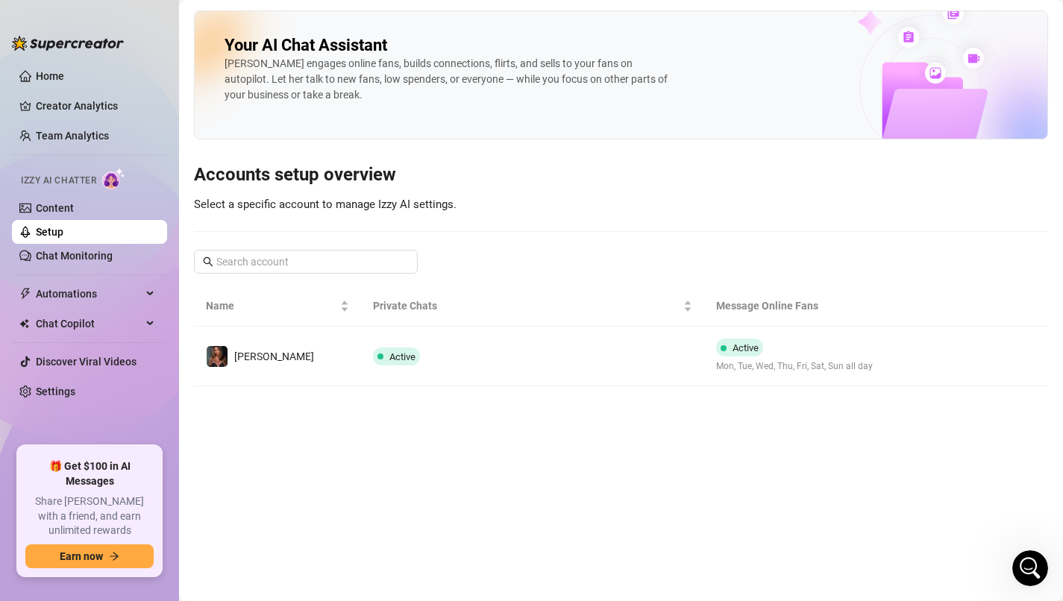
click at [63, 238] on link "Setup" at bounding box center [50, 232] width 28 height 12
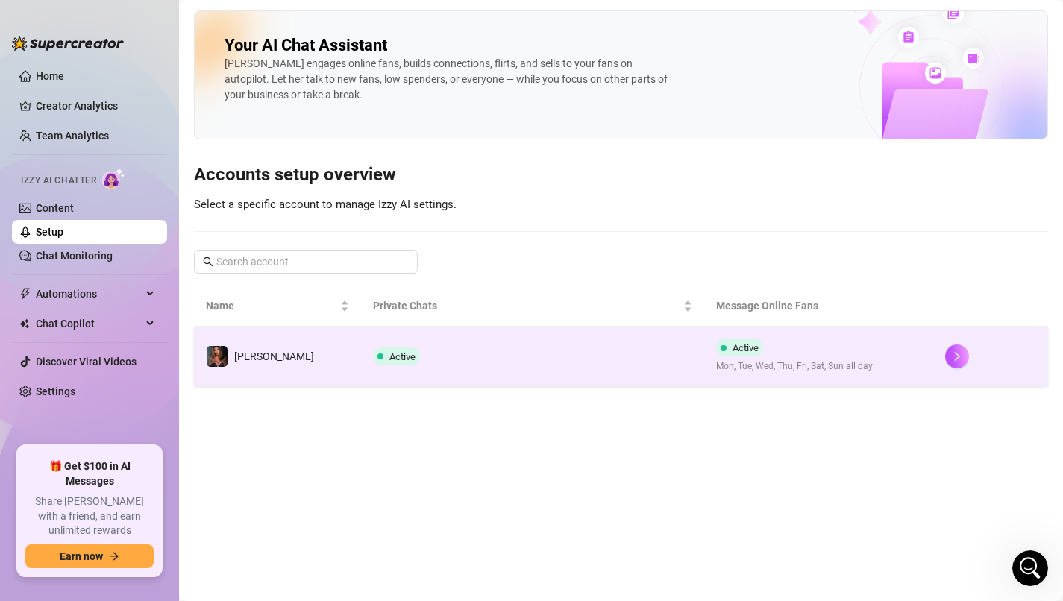
click at [279, 351] on td "[PERSON_NAME]" at bounding box center [277, 357] width 167 height 60
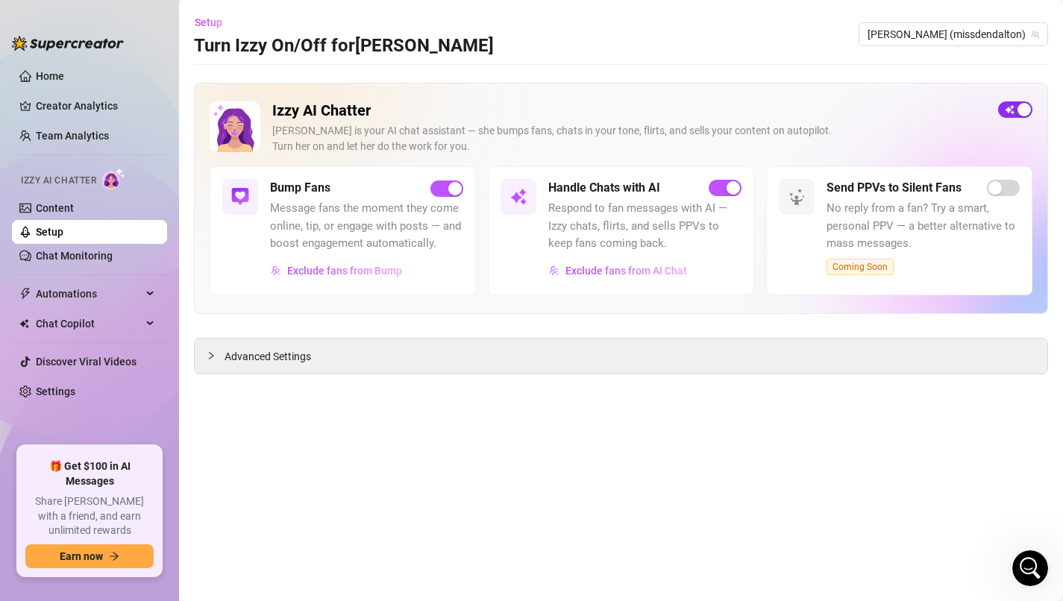
click at [1022, 114] on div "button" at bounding box center [1024, 109] width 13 height 13
click at [1006, 106] on div "button" at bounding box center [1006, 109] width 13 height 13
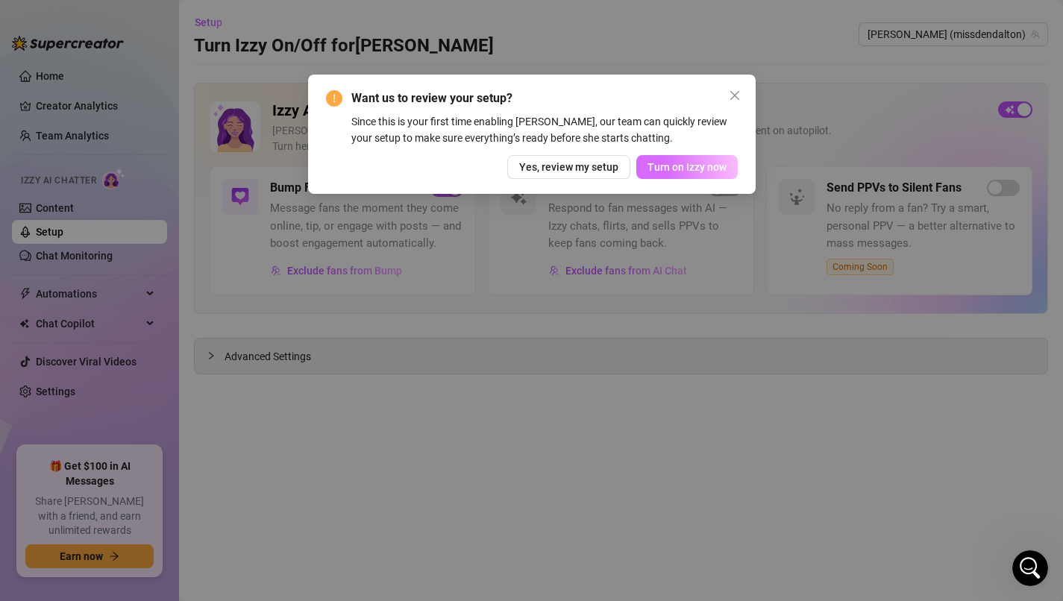
click at [709, 166] on span "Turn on Izzy now" at bounding box center [687, 167] width 79 height 12
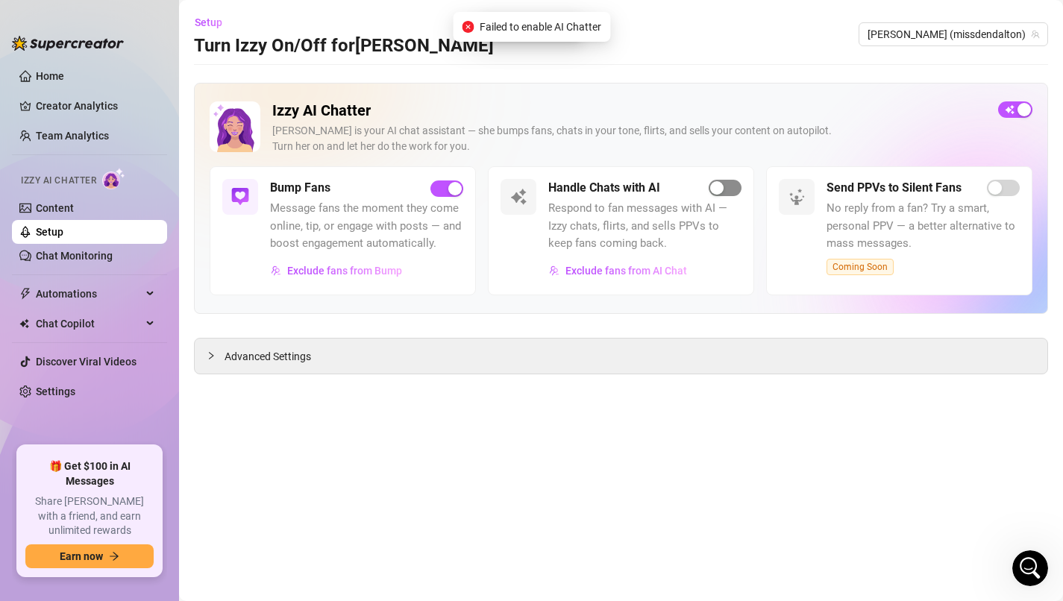
click at [722, 193] on div "button" at bounding box center [716, 187] width 13 height 13
click at [337, 269] on span "Exclude fans from Bump" at bounding box center [344, 271] width 115 height 12
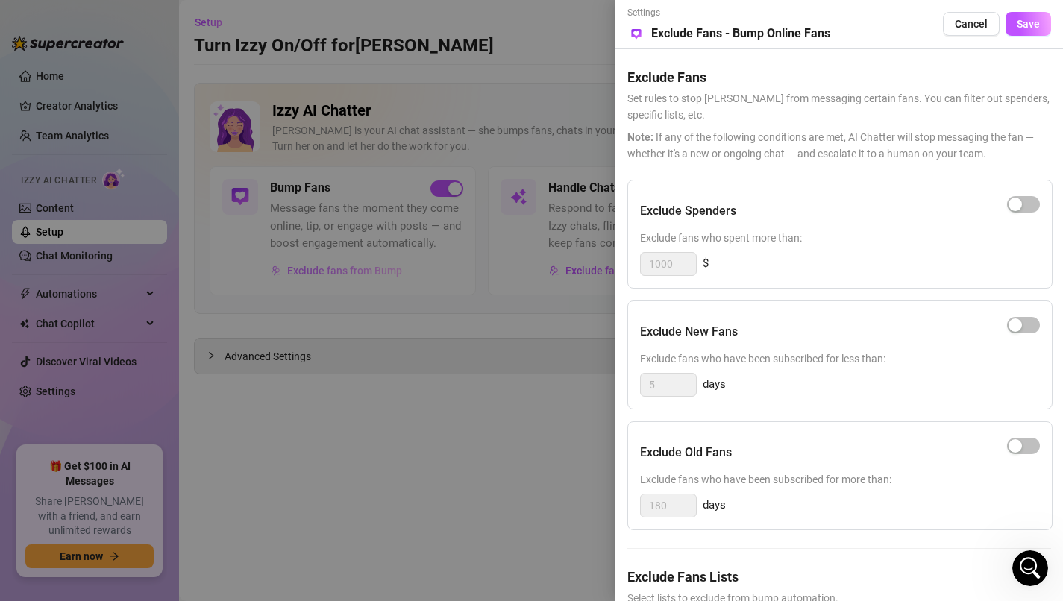
click at [337, 269] on div at bounding box center [531, 300] width 1063 height 601
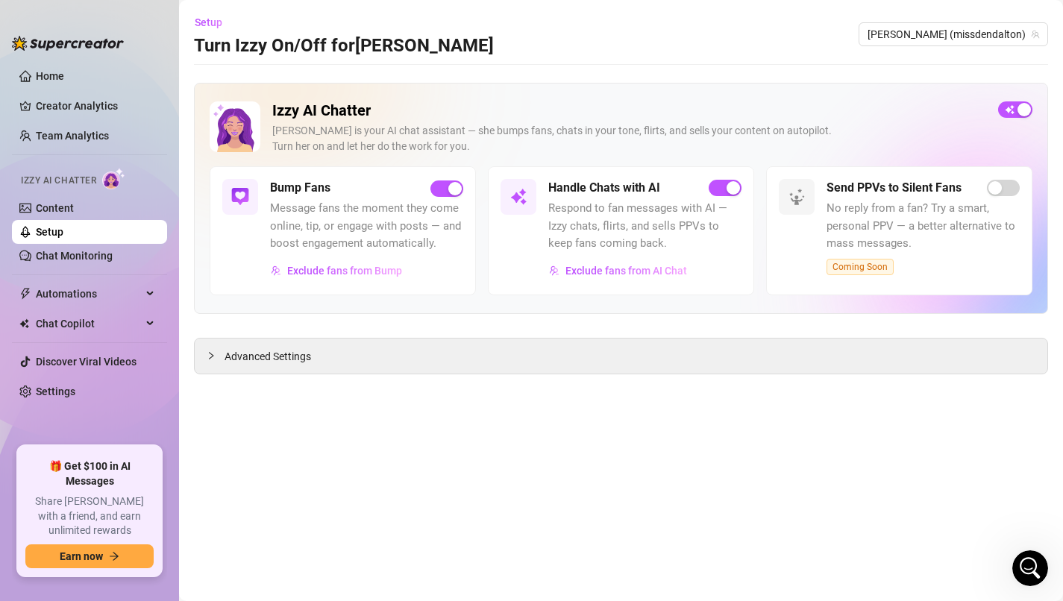
click at [406, 331] on div "Izzy AI Chatter [PERSON_NAME] is your AI chat assistant — she bumps fans, chats…" at bounding box center [621, 229] width 854 height 292
click at [73, 208] on link "Content" at bounding box center [55, 208] width 38 height 12
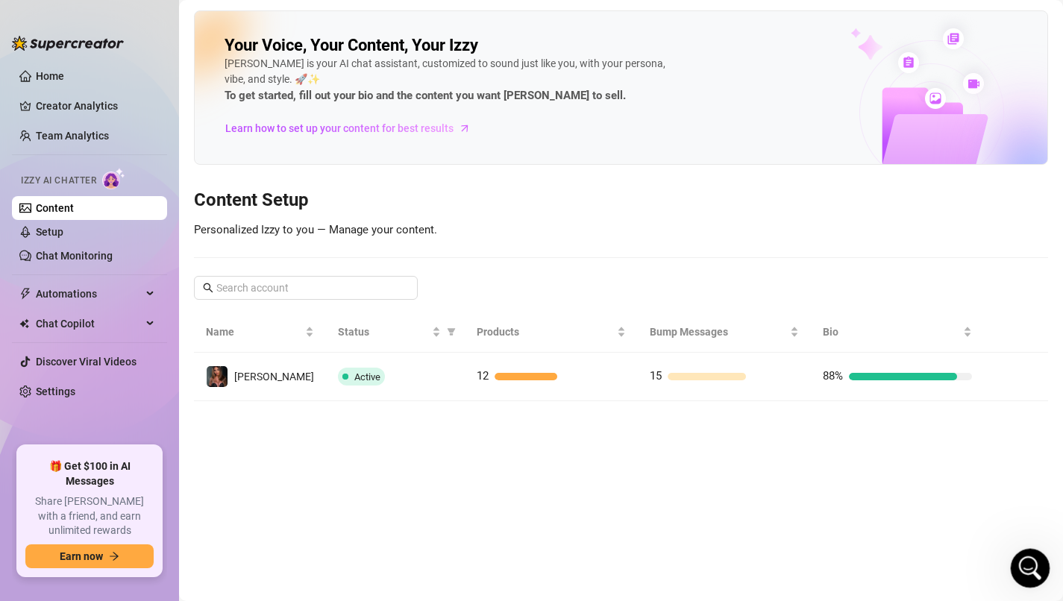
click at [1048, 586] on body "Home Creator Analytics Team Analytics Izzy AI Chatter Content Setup Chat Monito…" at bounding box center [531, 300] width 1063 height 601
click at [1016, 554] on div "Open Intercom Messenger" at bounding box center [1028, 566] width 49 height 49
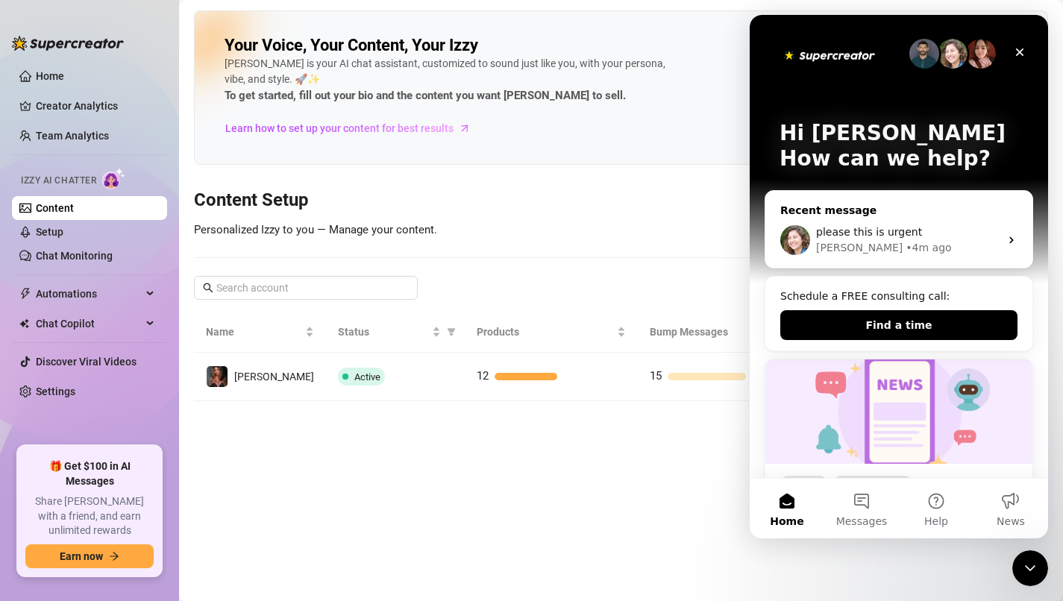
click at [910, 239] on div "please this is urgent" at bounding box center [908, 233] width 184 height 16
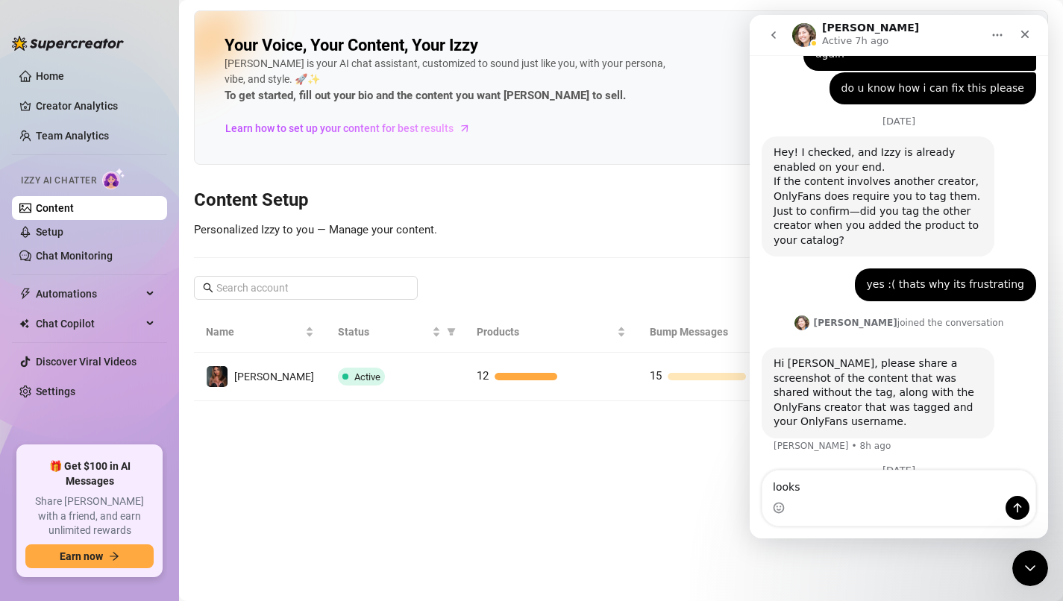
scroll to position [1841, 0]
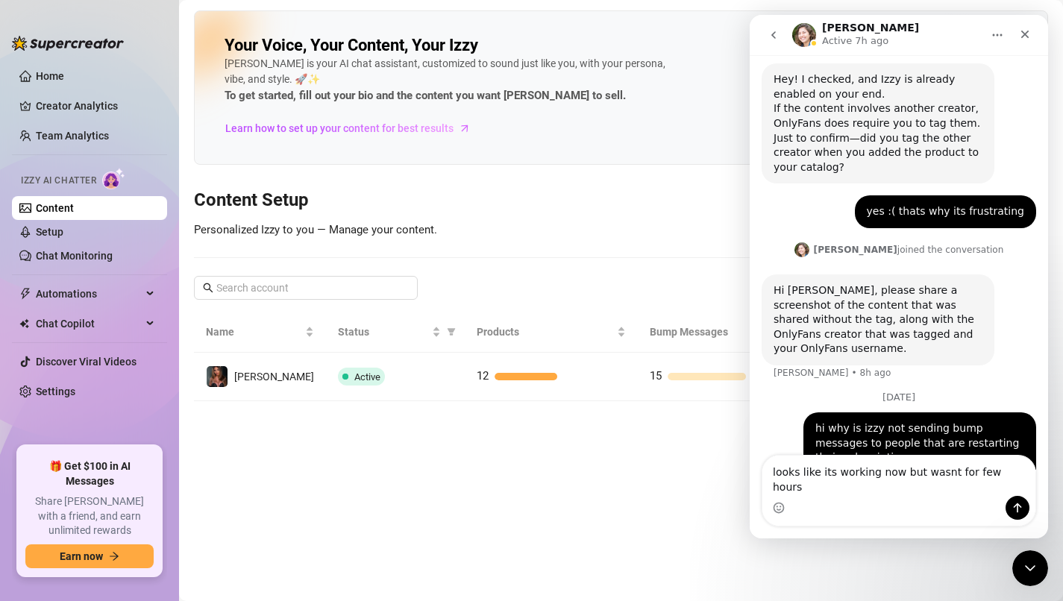
type textarea "looks like its working now but wasnt for few hours"
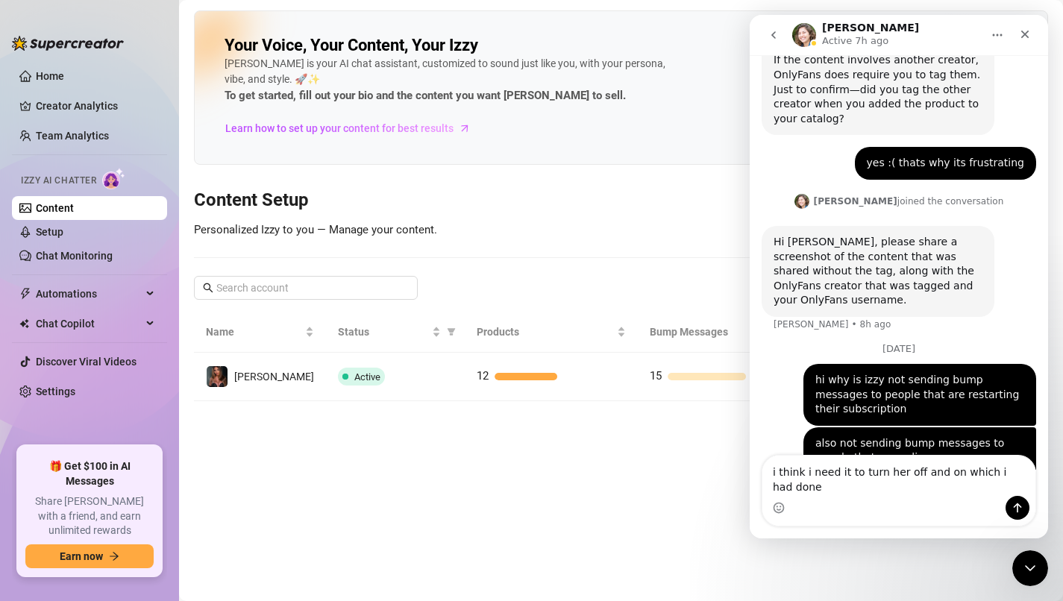
scroll to position [1904, 0]
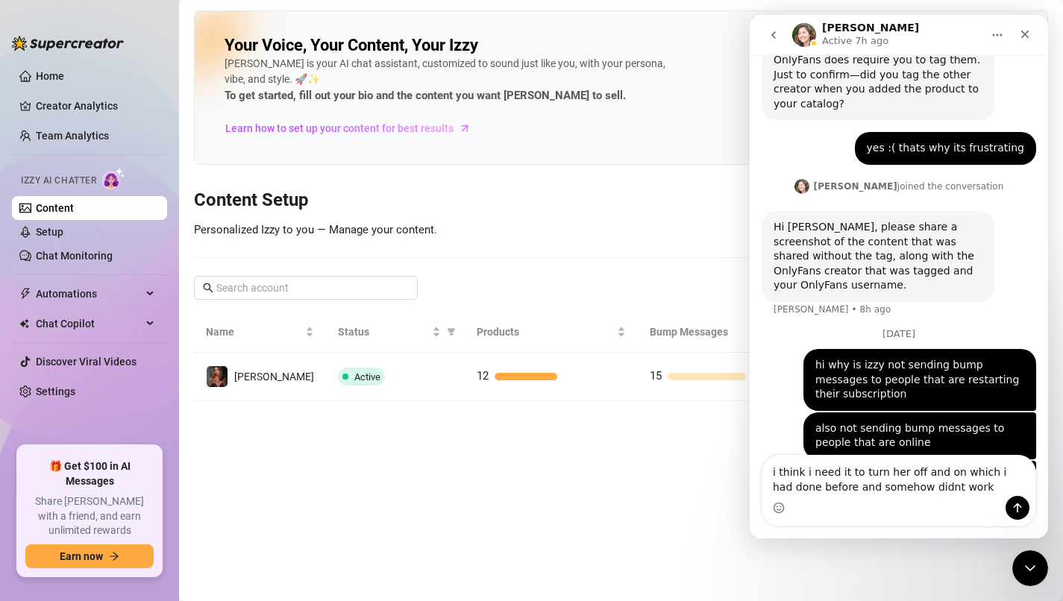
type textarea "i think i need it to turn her off and on which i had done before and somehow di…"
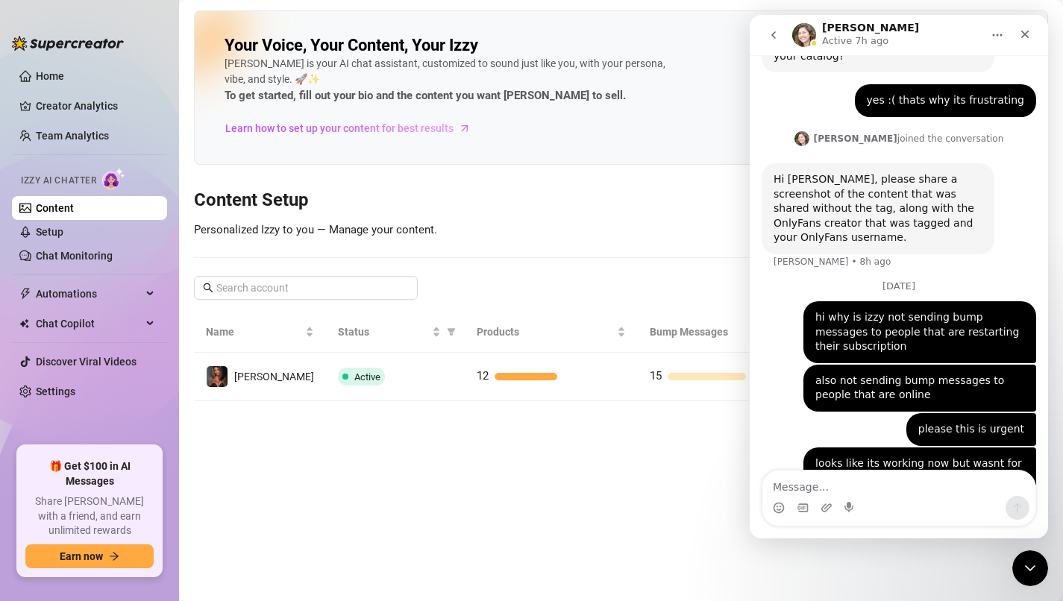
scroll to position [1953, 0]
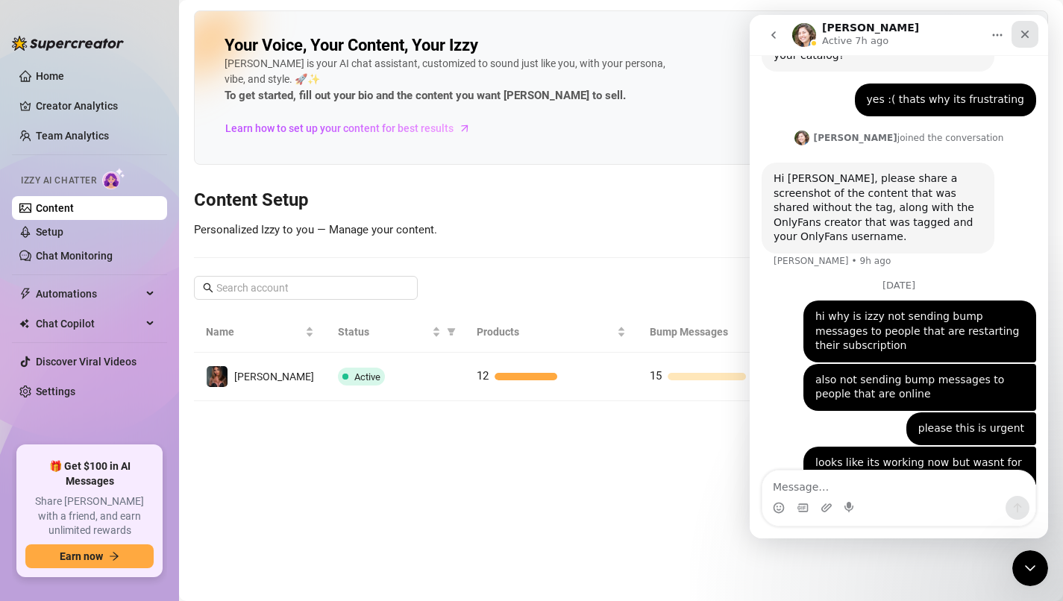
click at [1027, 34] on icon "Close" at bounding box center [1025, 34] width 12 height 12
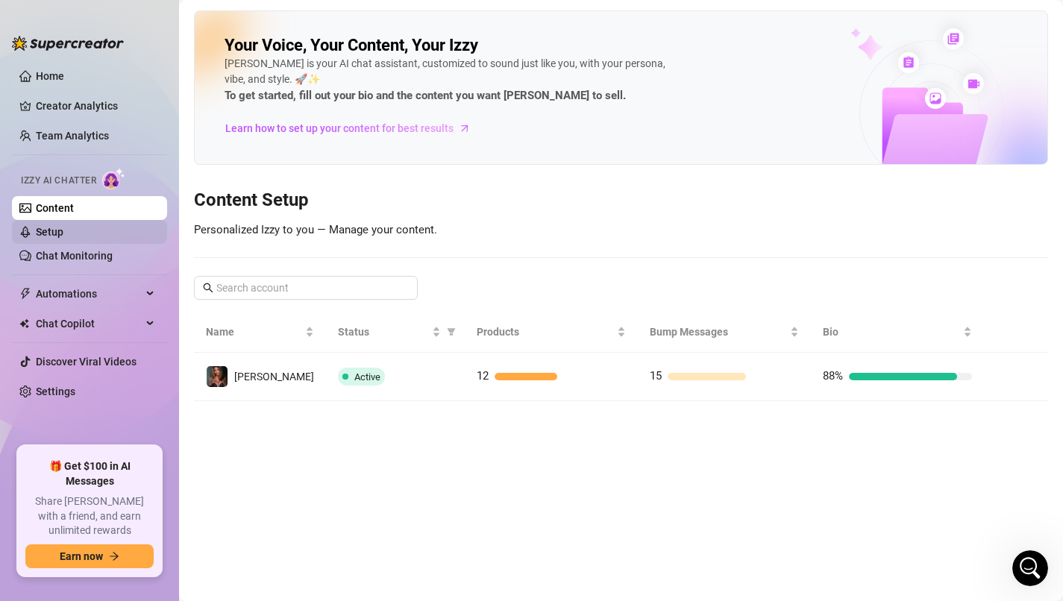
click at [63, 238] on link "Setup" at bounding box center [50, 232] width 28 height 12
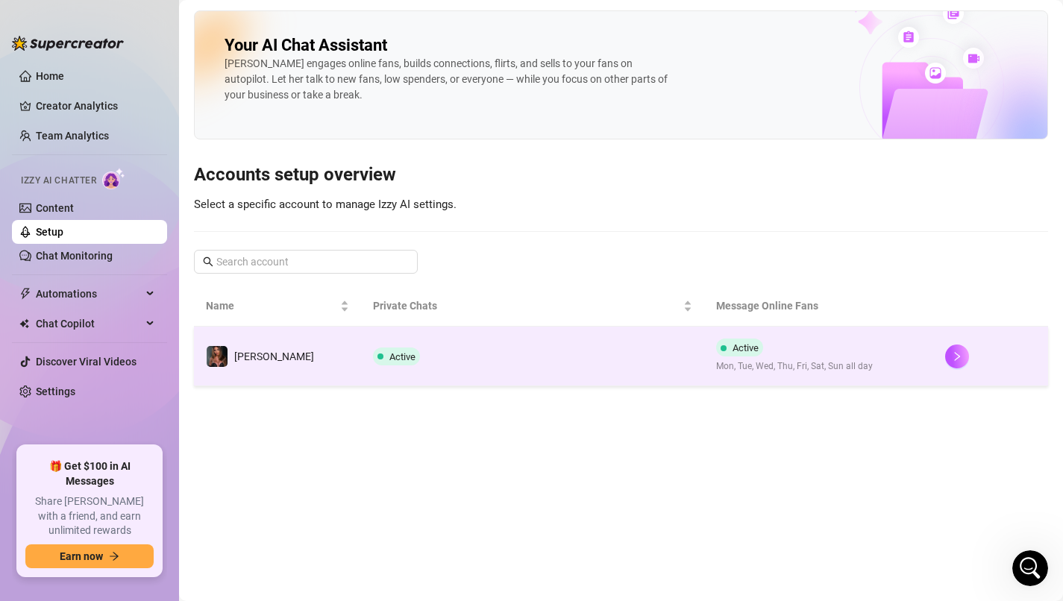
click at [411, 353] on td "Active" at bounding box center [533, 357] width 344 height 60
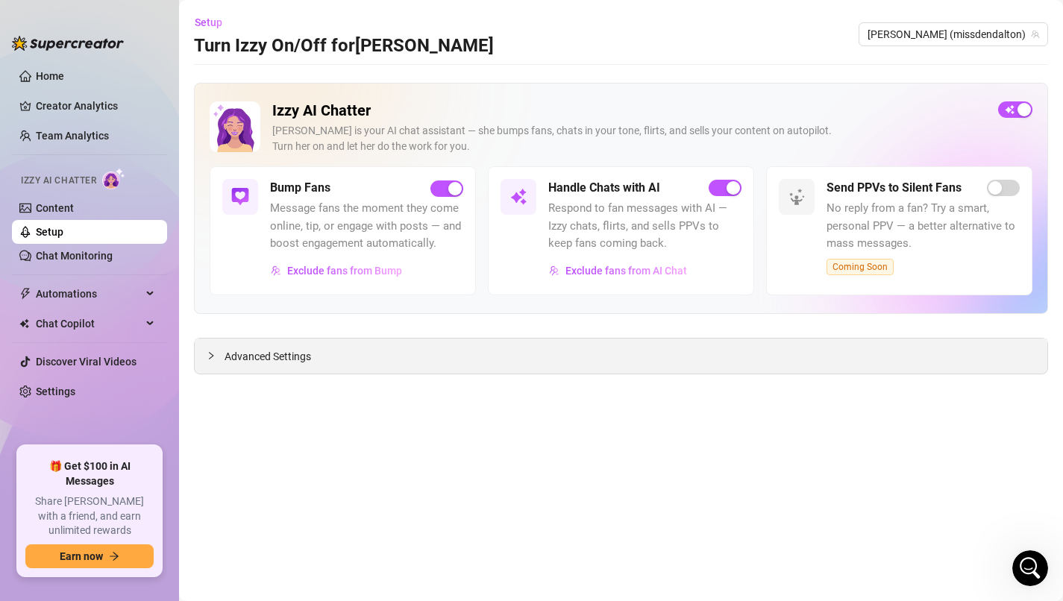
click at [552, 350] on div "Advanced Settings" at bounding box center [621, 356] width 853 height 35
click at [307, 354] on span "Advanced Settings" at bounding box center [268, 357] width 87 height 16
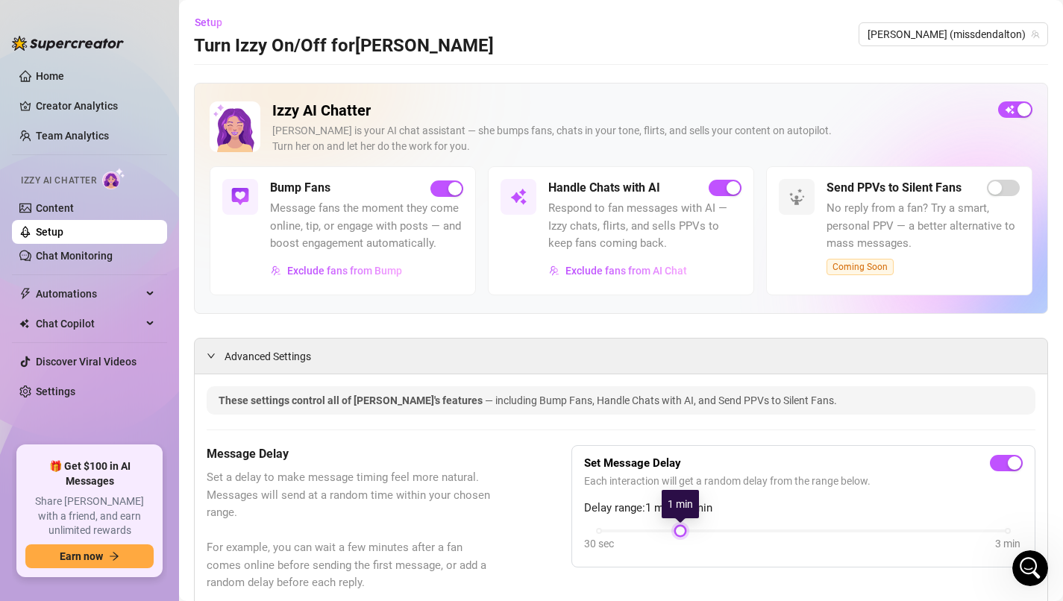
drag, startPoint x: 763, startPoint y: 534, endPoint x: 704, endPoint y: 534, distance: 58.2
click at [704, 534] on div "30 sec 3 min" at bounding box center [803, 541] width 439 height 28
drag, startPoint x: 681, startPoint y: 532, endPoint x: 669, endPoint y: 532, distance: 11.2
click at [669, 532] on div "30 sec 3 min" at bounding box center [803, 530] width 409 height 6
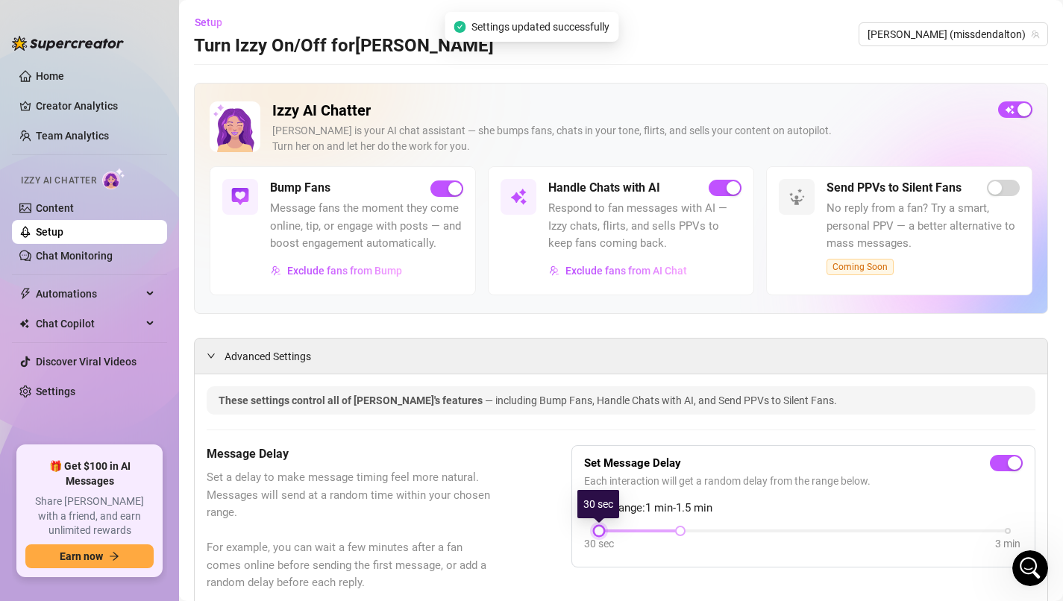
drag, startPoint x: 669, startPoint y: 532, endPoint x: 625, endPoint y: 532, distance: 44.8
click at [625, 532] on div "30 sec 3 min" at bounding box center [803, 530] width 409 height 6
drag, startPoint x: 600, startPoint y: 534, endPoint x: 627, endPoint y: 532, distance: 26.9
click at [625, 532] on div "30 sec 3 min" at bounding box center [803, 530] width 409 height 6
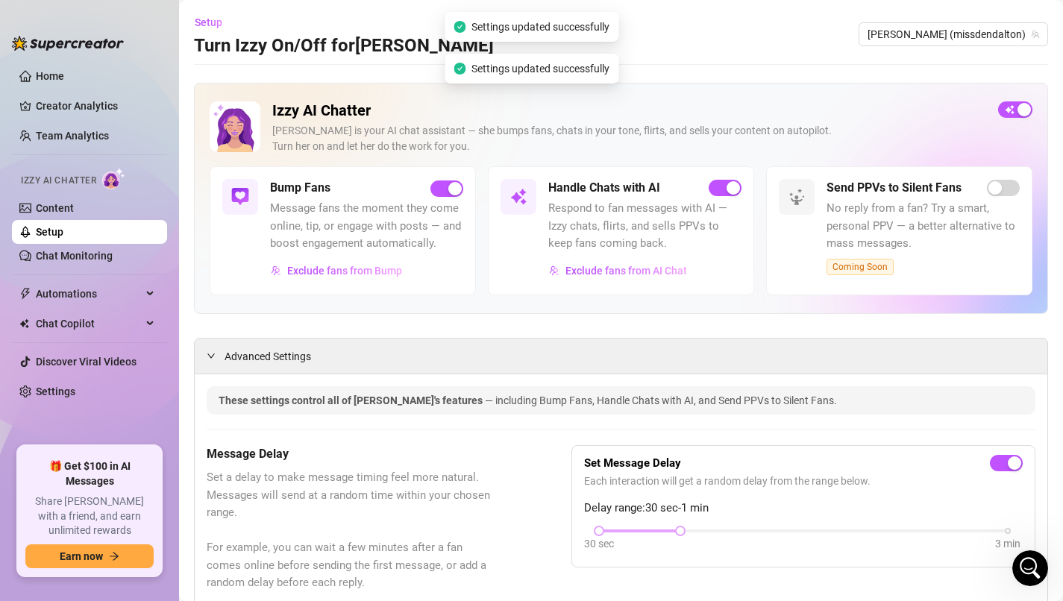
click at [628, 532] on div at bounding box center [640, 531] width 82 height 7
click at [642, 531] on div at bounding box center [640, 531] width 82 height 7
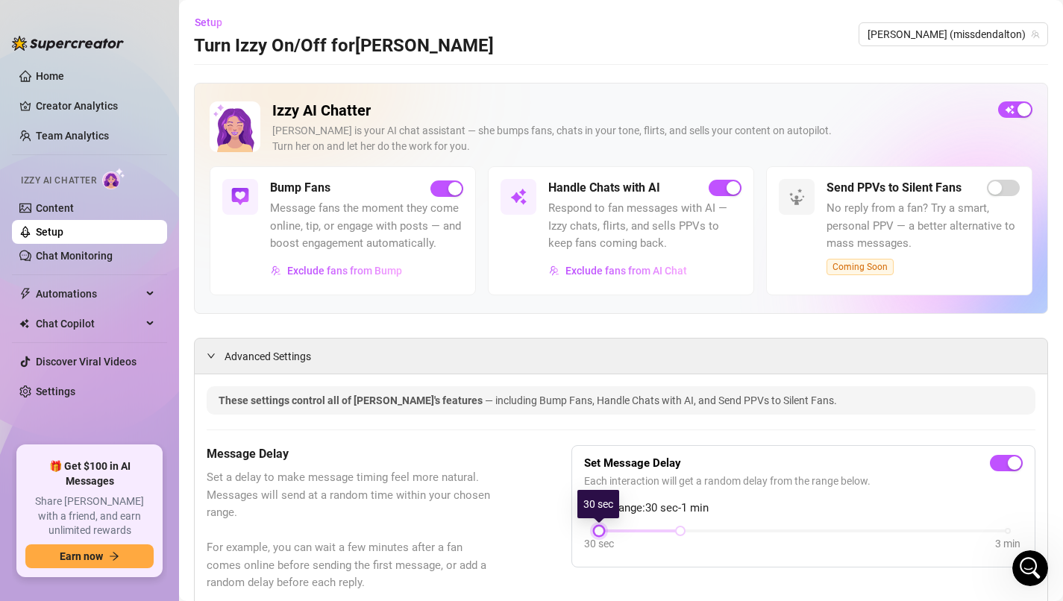
drag, startPoint x: 599, startPoint y: 534, endPoint x: 636, endPoint y: 537, distance: 37.4
click at [636, 537] on div "30 sec 3 min" at bounding box center [803, 541] width 439 height 28
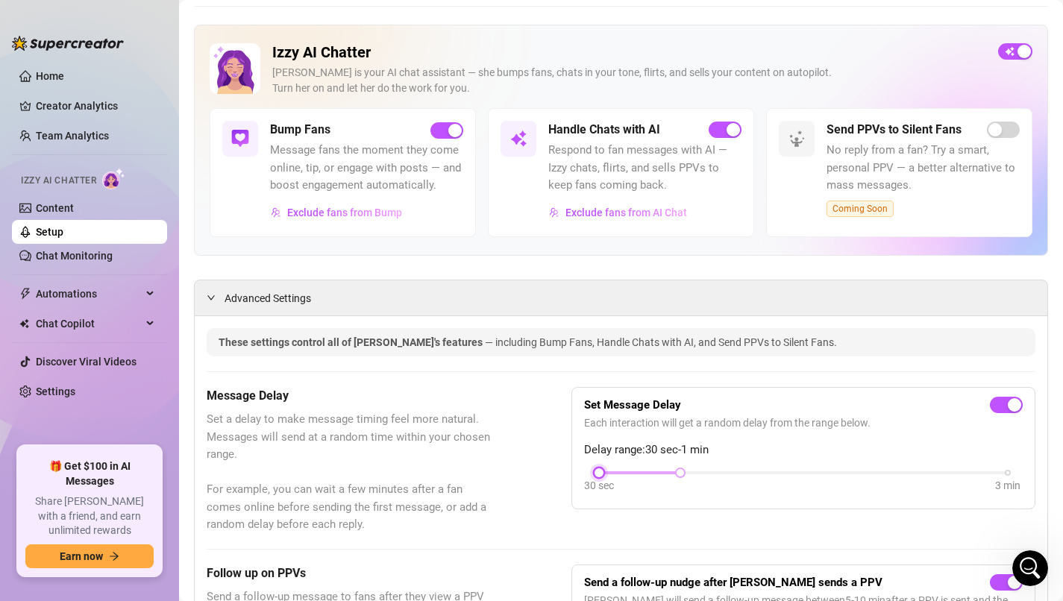
scroll to position [60, 0]
